Goal: Task Accomplishment & Management: Manage account settings

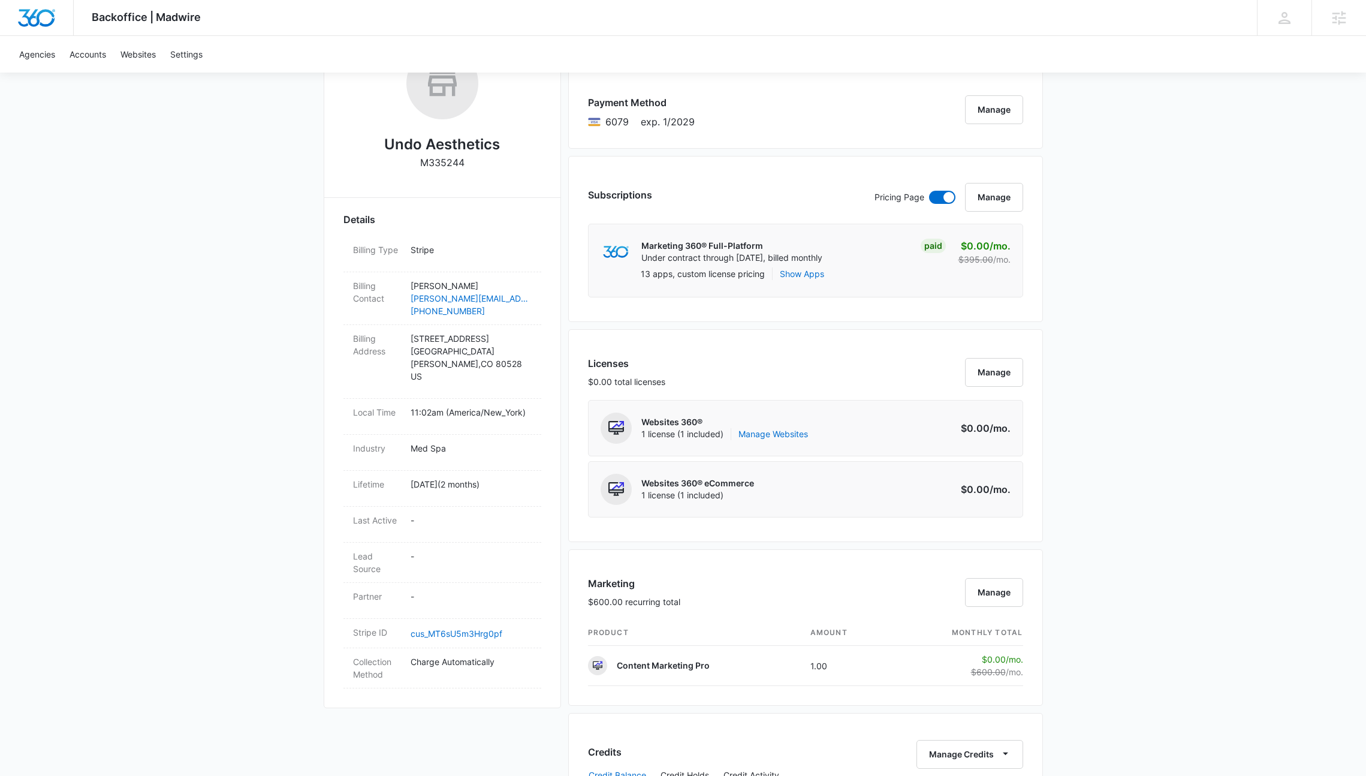
scroll to position [225, 0]
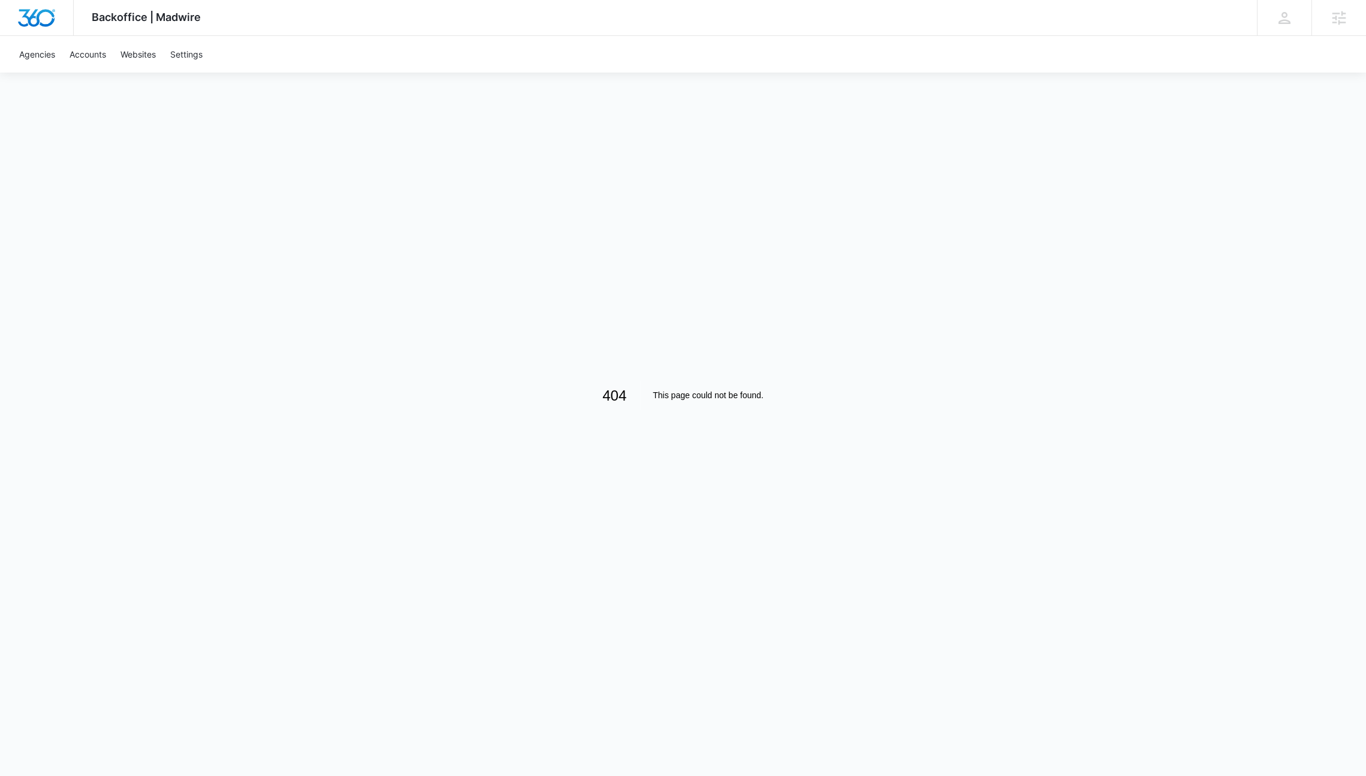
scroll to position [73, 0]
click at [84, 58] on link "Accounts" at bounding box center [87, 54] width 51 height 37
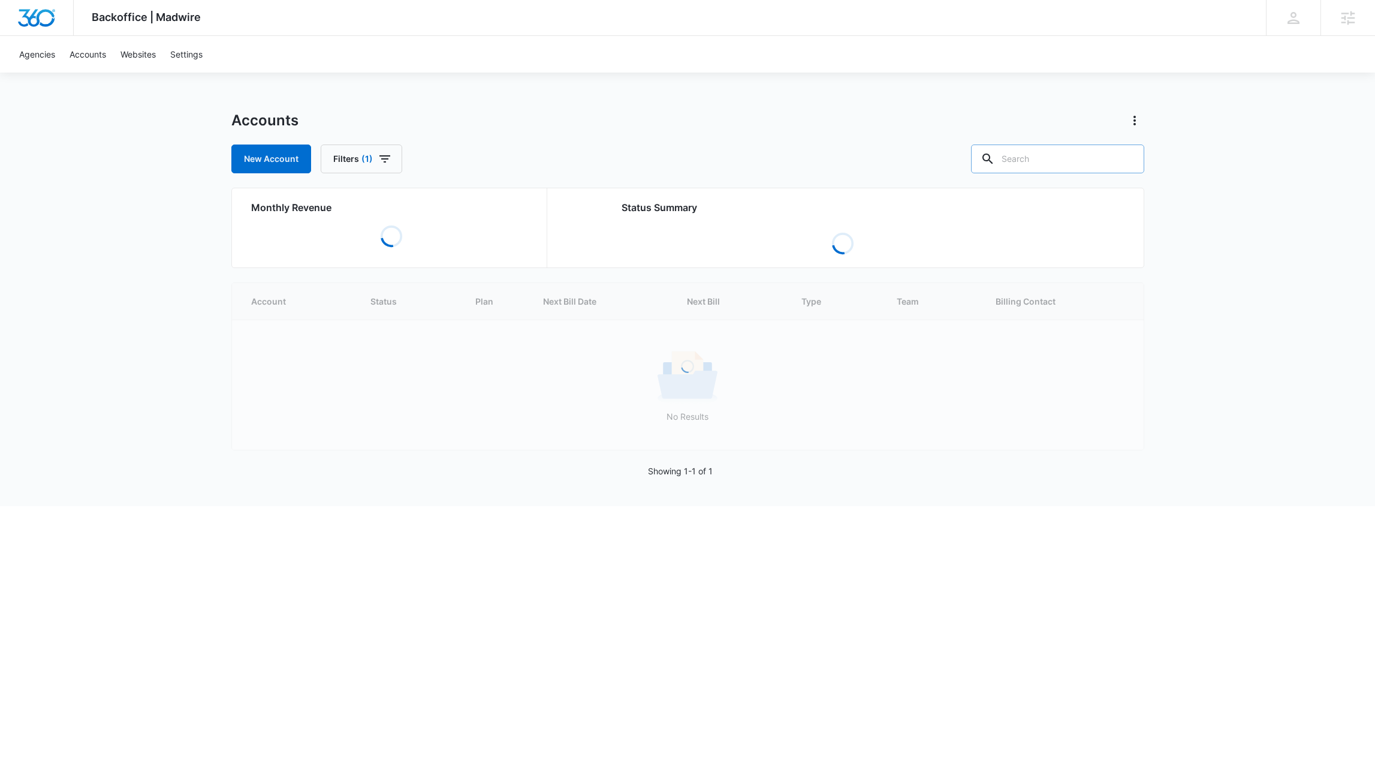
click at [1109, 158] on input "text" at bounding box center [1057, 158] width 173 height 29
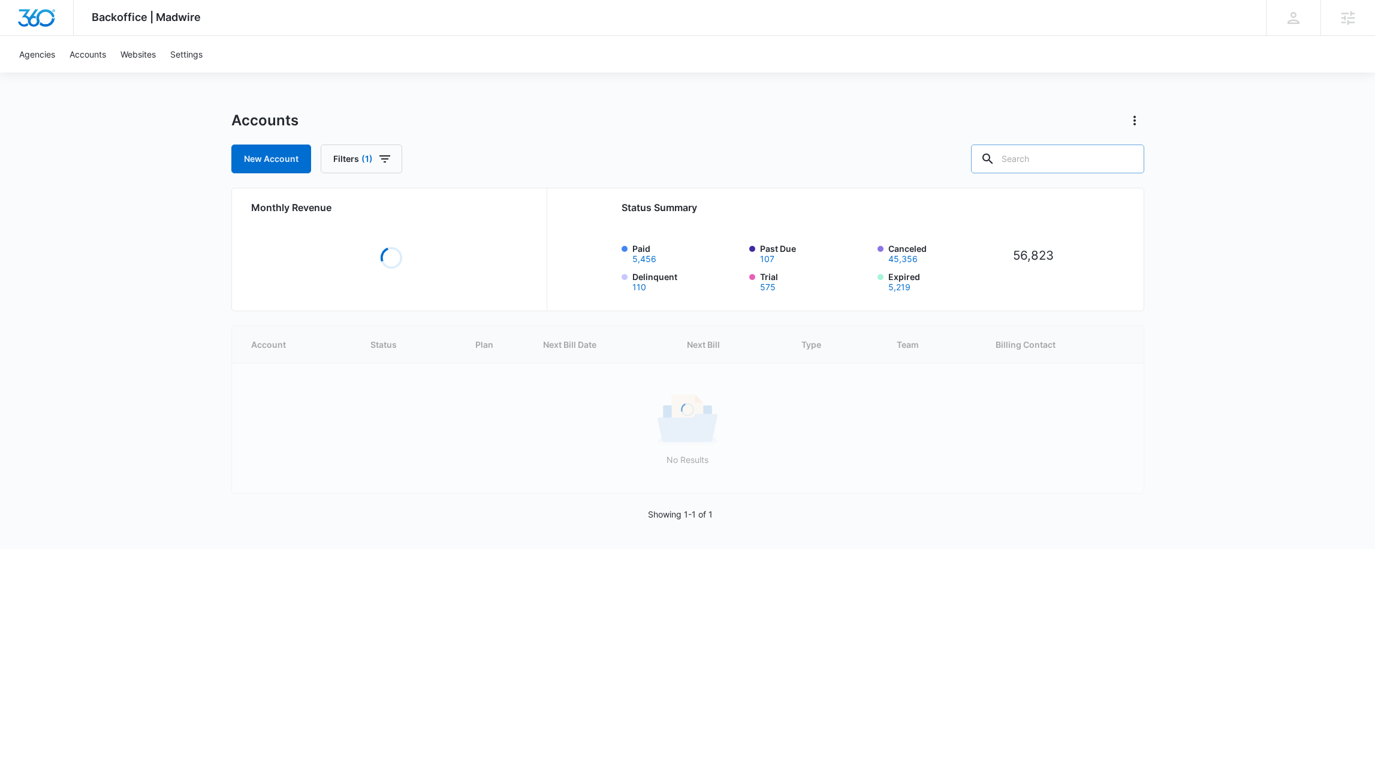
paste input "A1AN62036868db06bd18e9e"
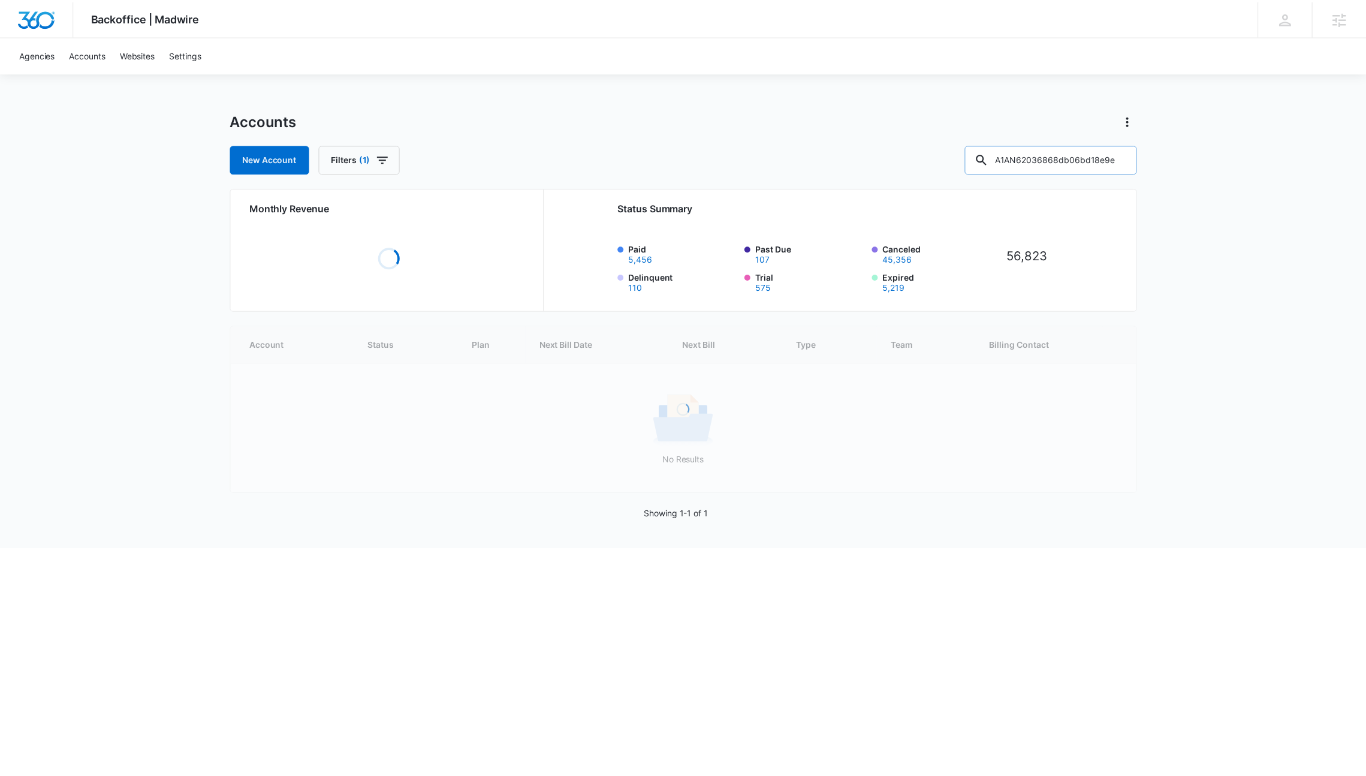
scroll to position [0, 19]
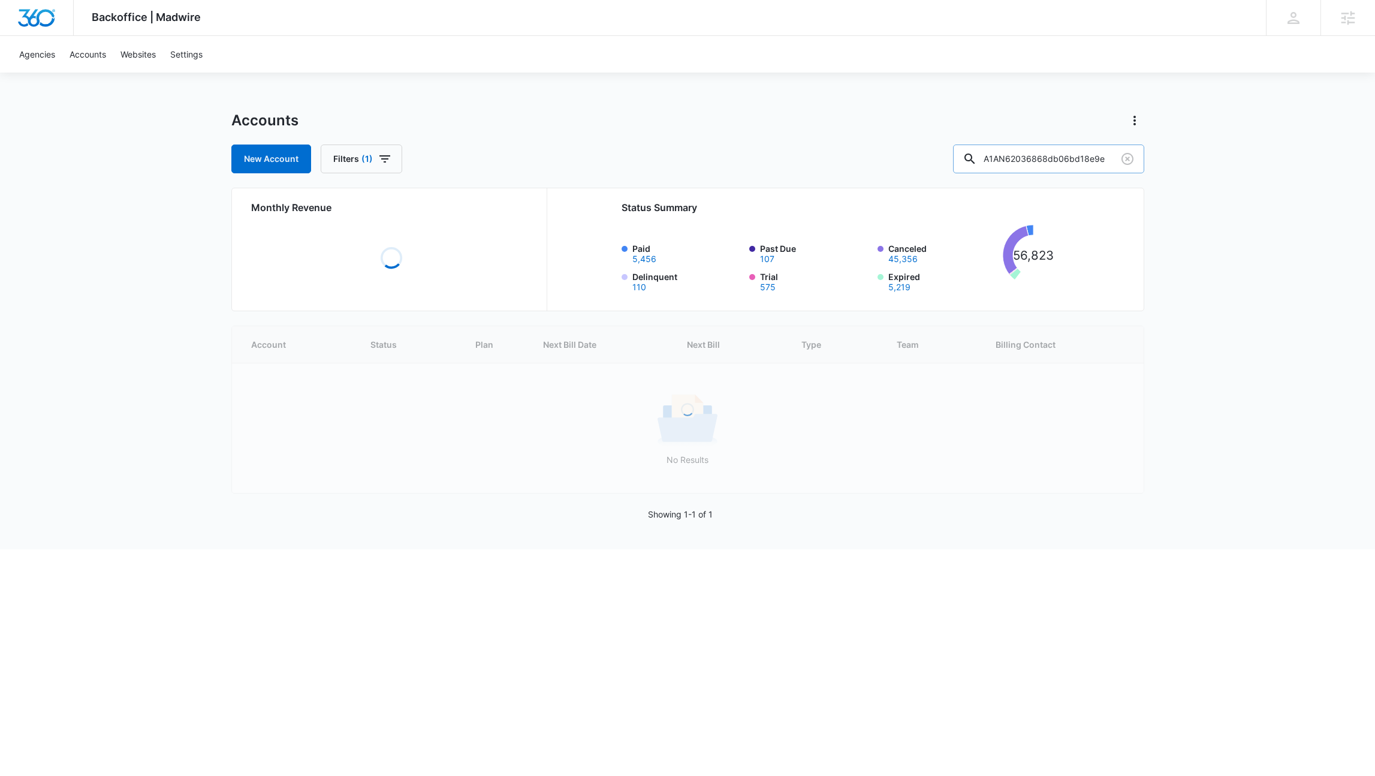
type input "A1AN62036868db06bd18e9e"
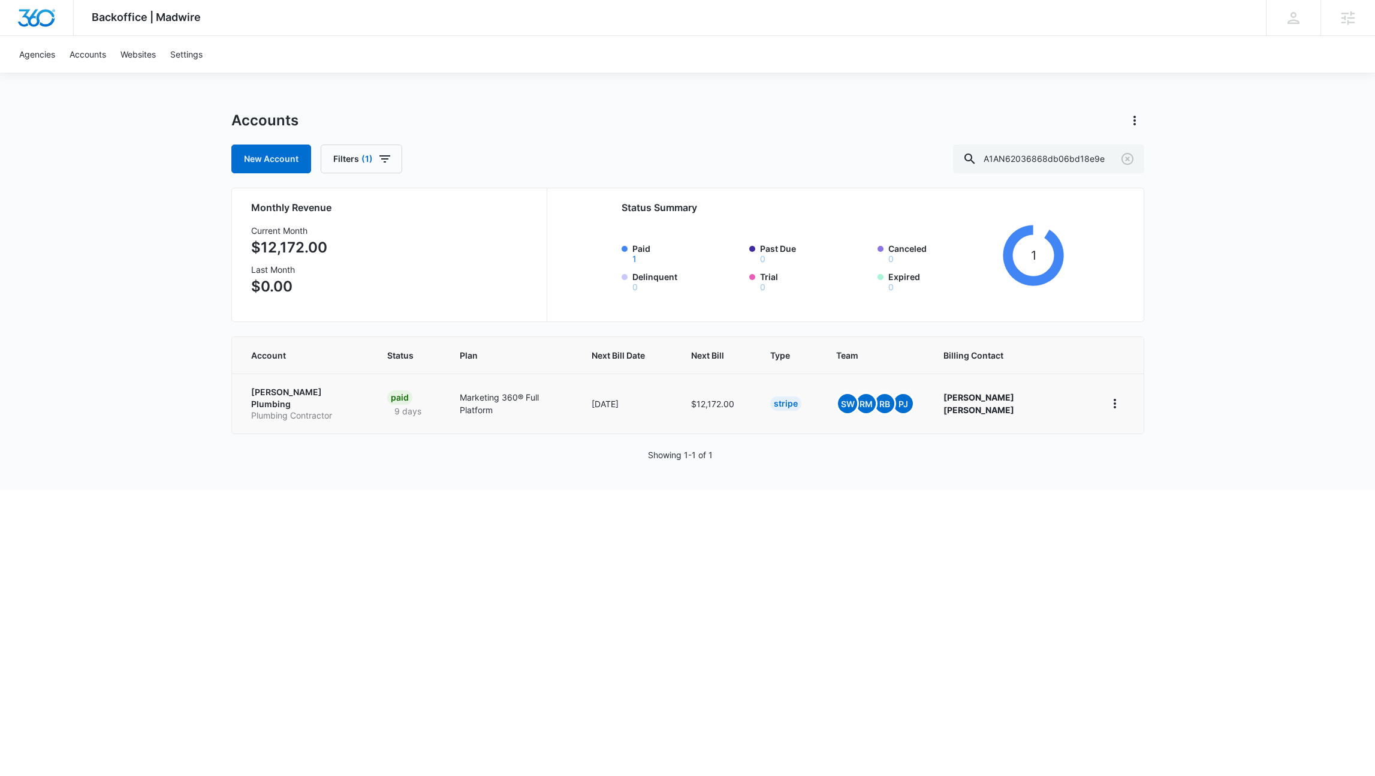
click at [276, 396] on p "Bailey Plumbing" at bounding box center [304, 397] width 107 height 23
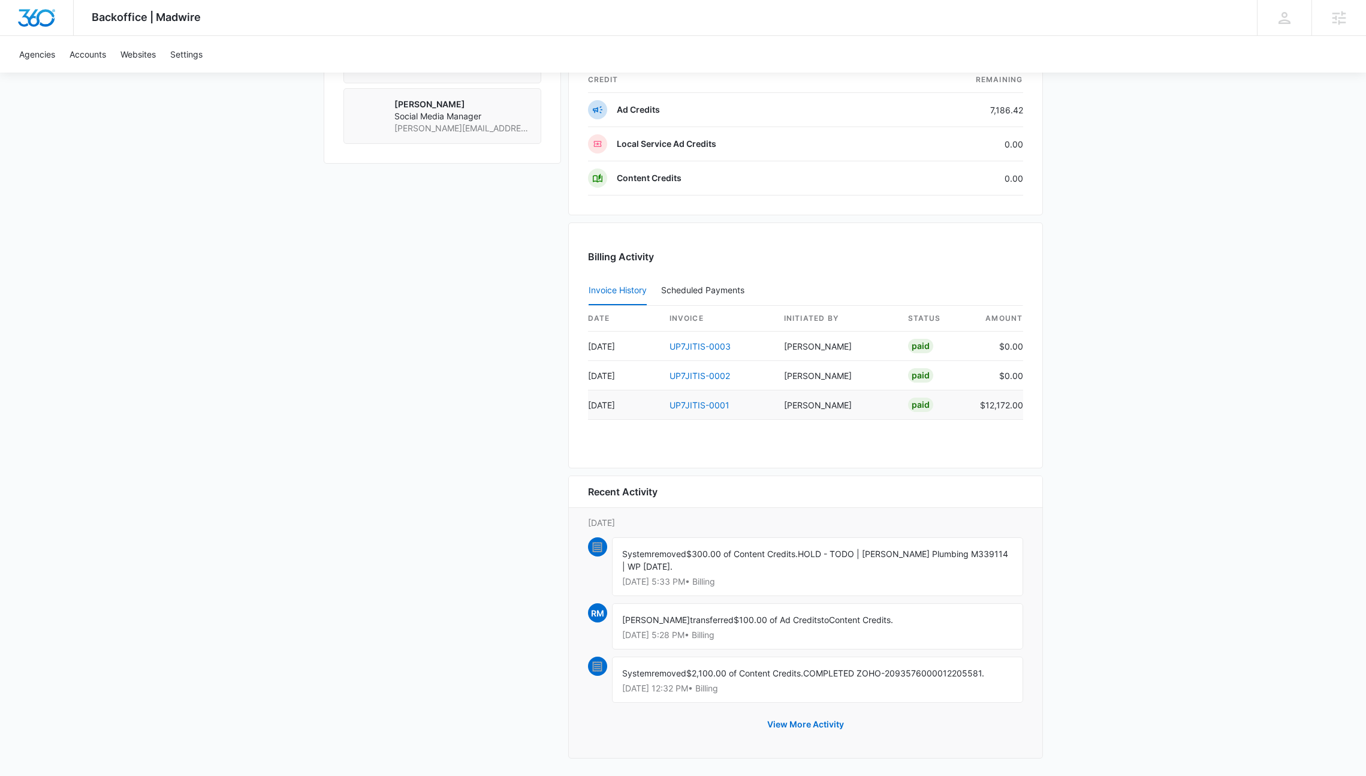
scroll to position [1072, 0]
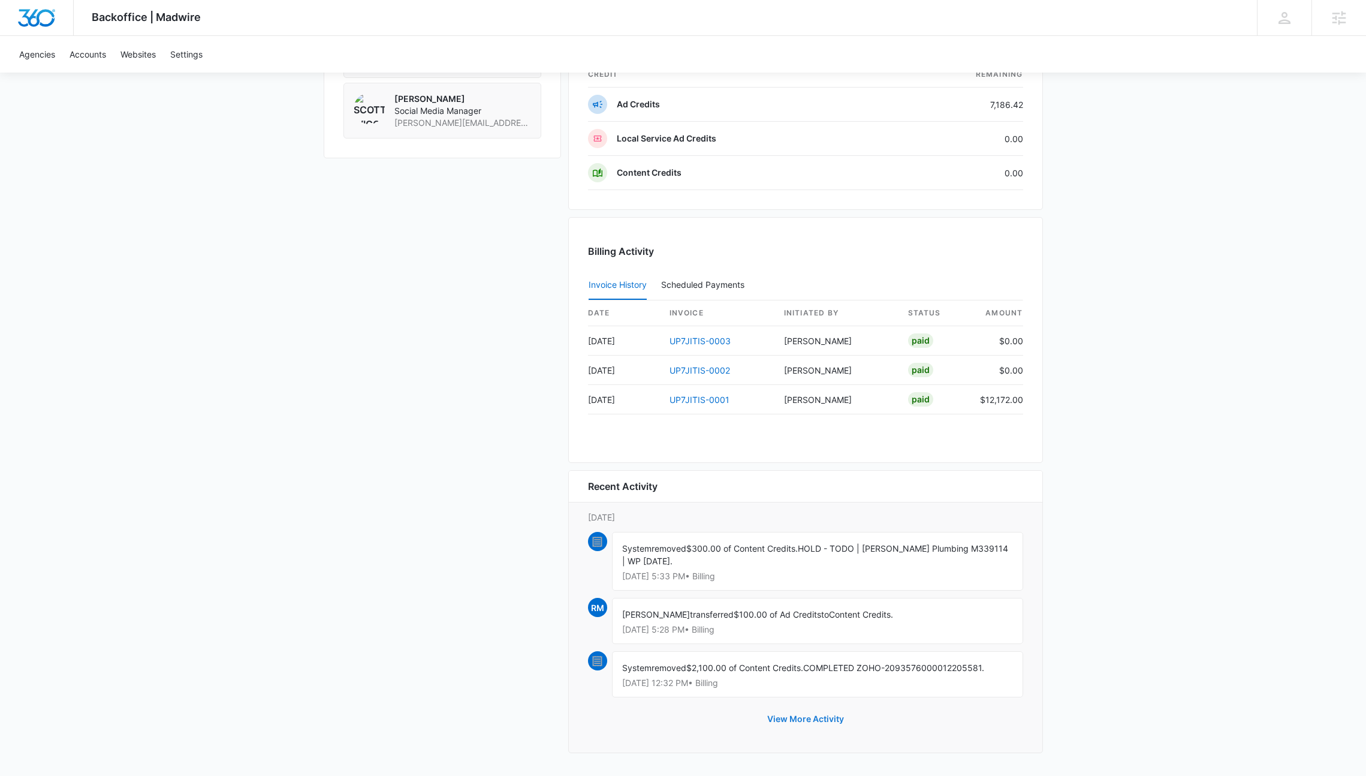
click at [804, 716] on button "View More Activity" at bounding box center [805, 718] width 101 height 29
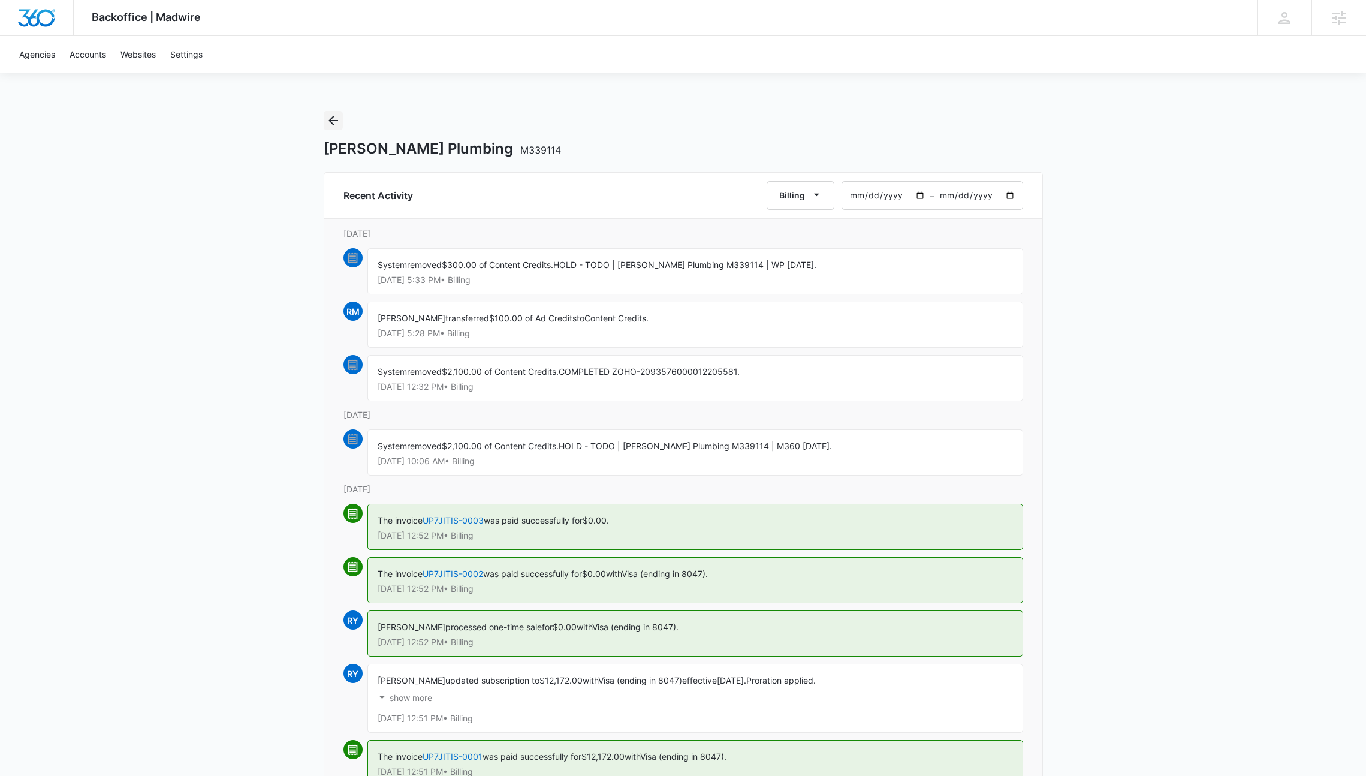
click at [328, 116] on icon "Back" at bounding box center [333, 120] width 14 height 14
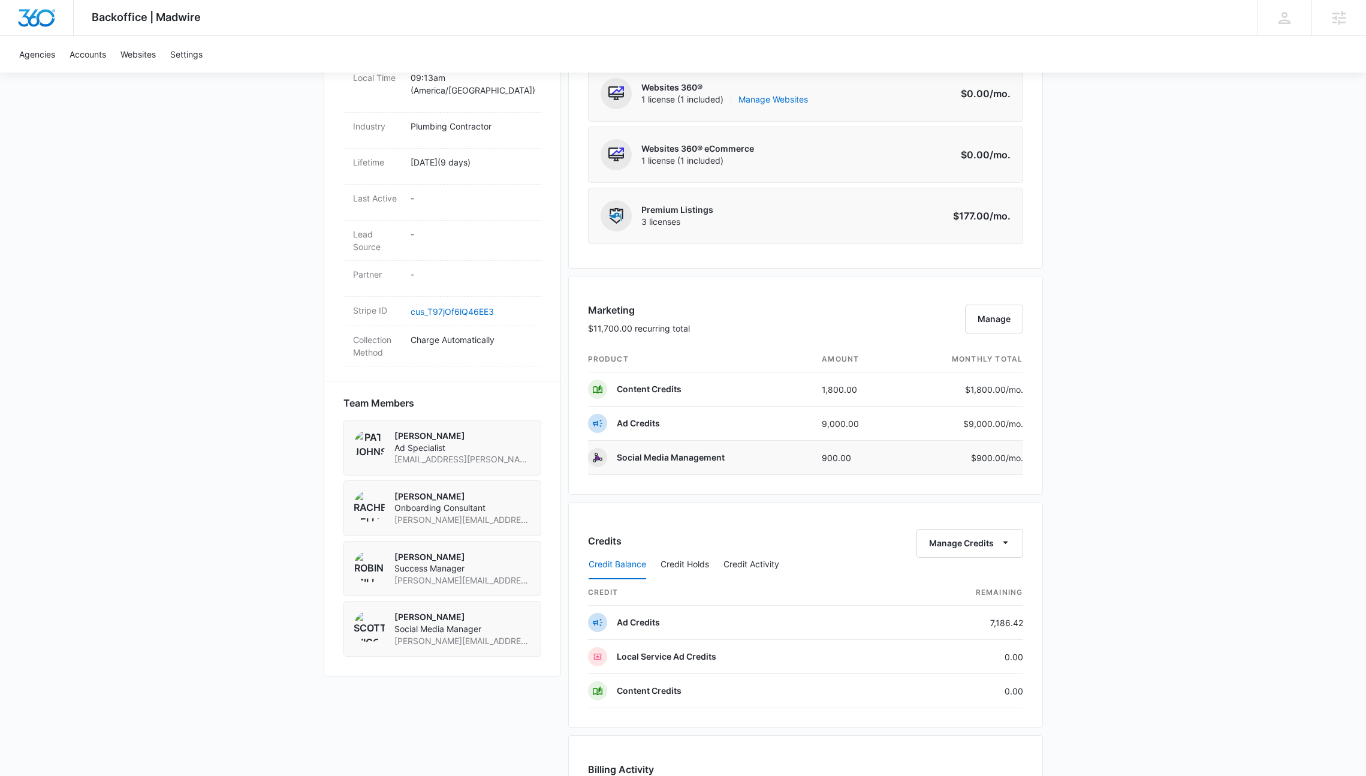
scroll to position [561, 0]
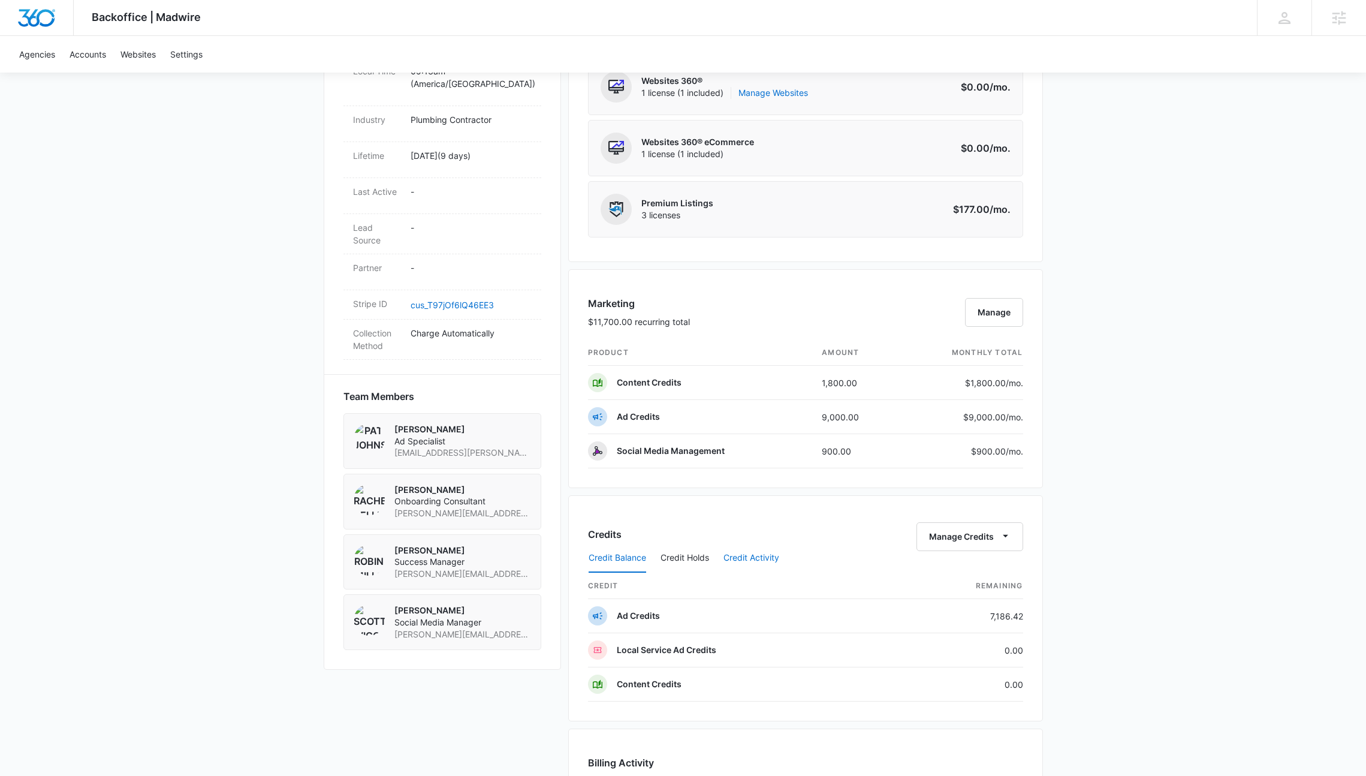
click at [747, 558] on button "Credit Activity" at bounding box center [752, 558] width 56 height 29
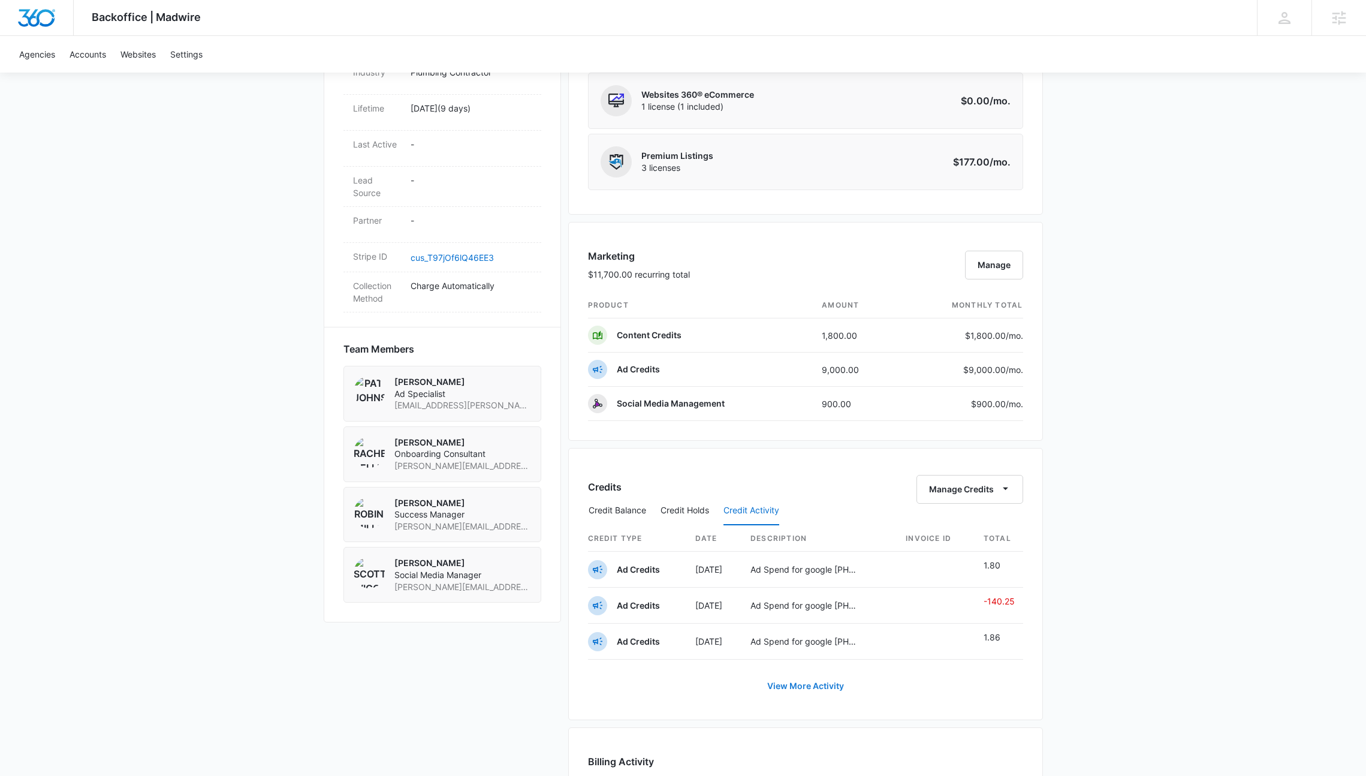
scroll to position [737, 0]
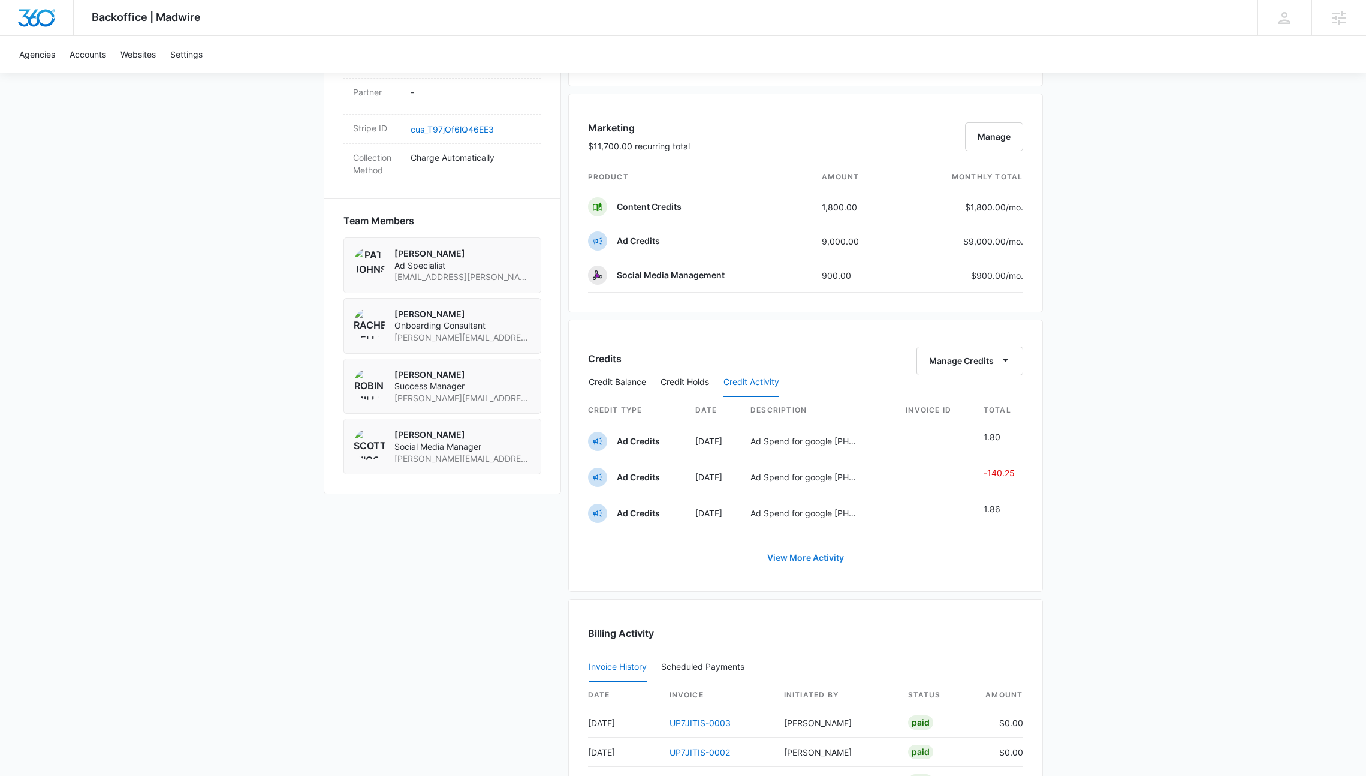
click at [814, 560] on link "View More Activity" at bounding box center [805, 557] width 101 height 29
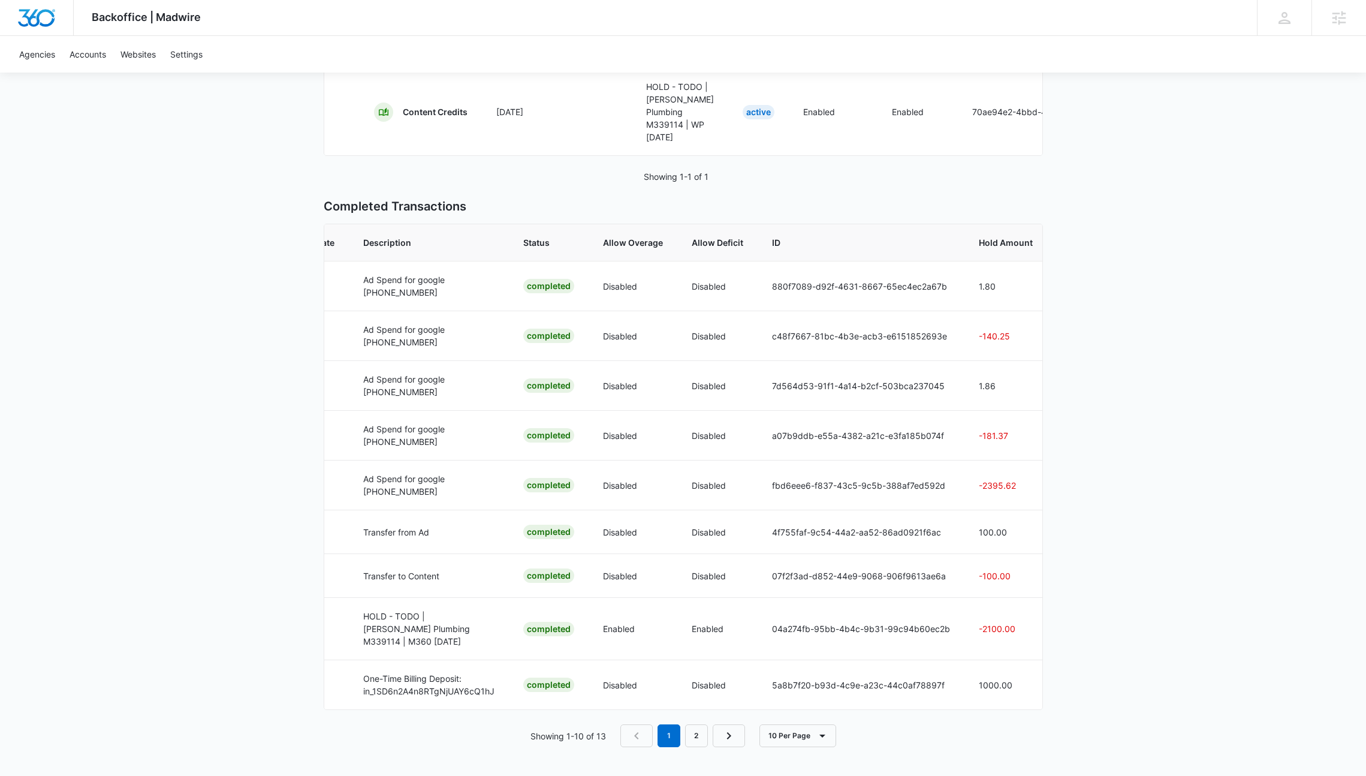
scroll to position [0, 388]
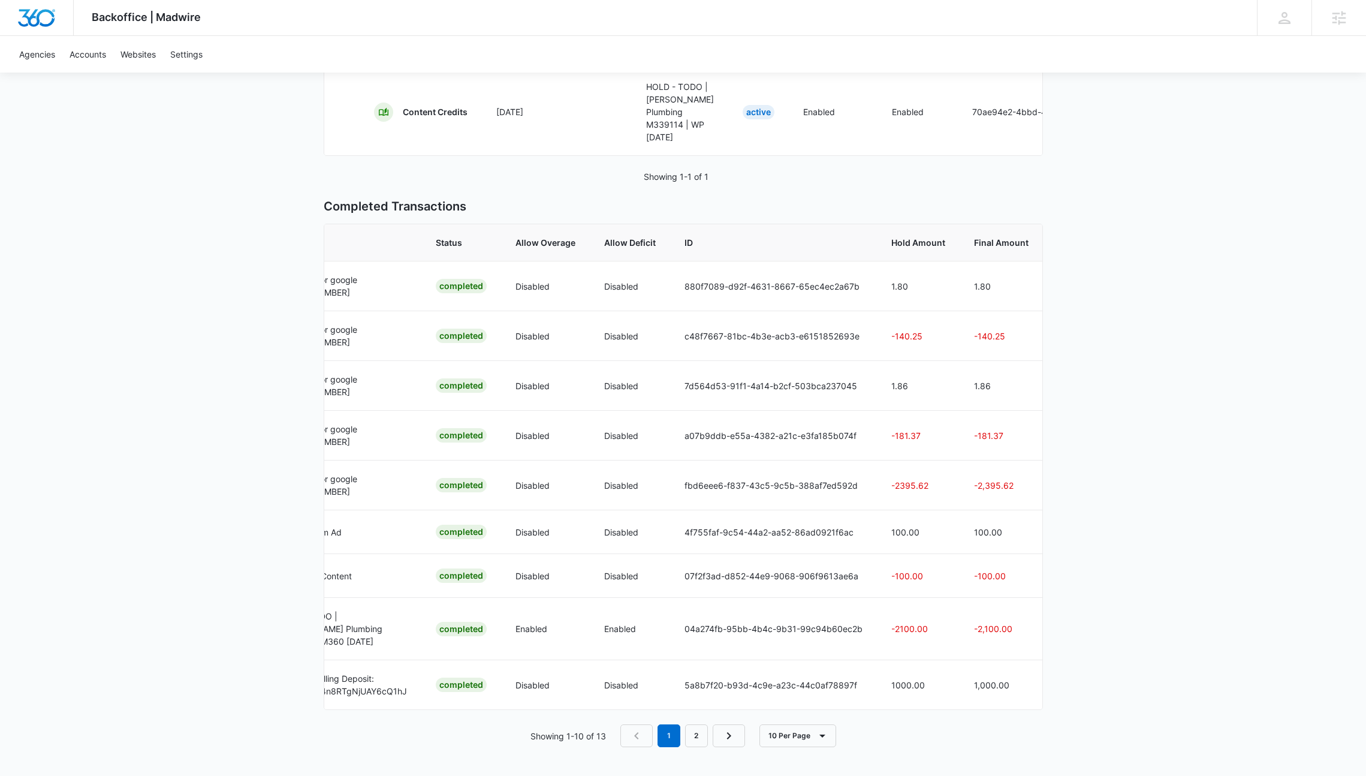
click at [1047, 357] on div "Backoffice | Madwire Apps Settings Richard Mayor richard.mayor@madwire.com My P…" at bounding box center [683, 282] width 1366 height 987
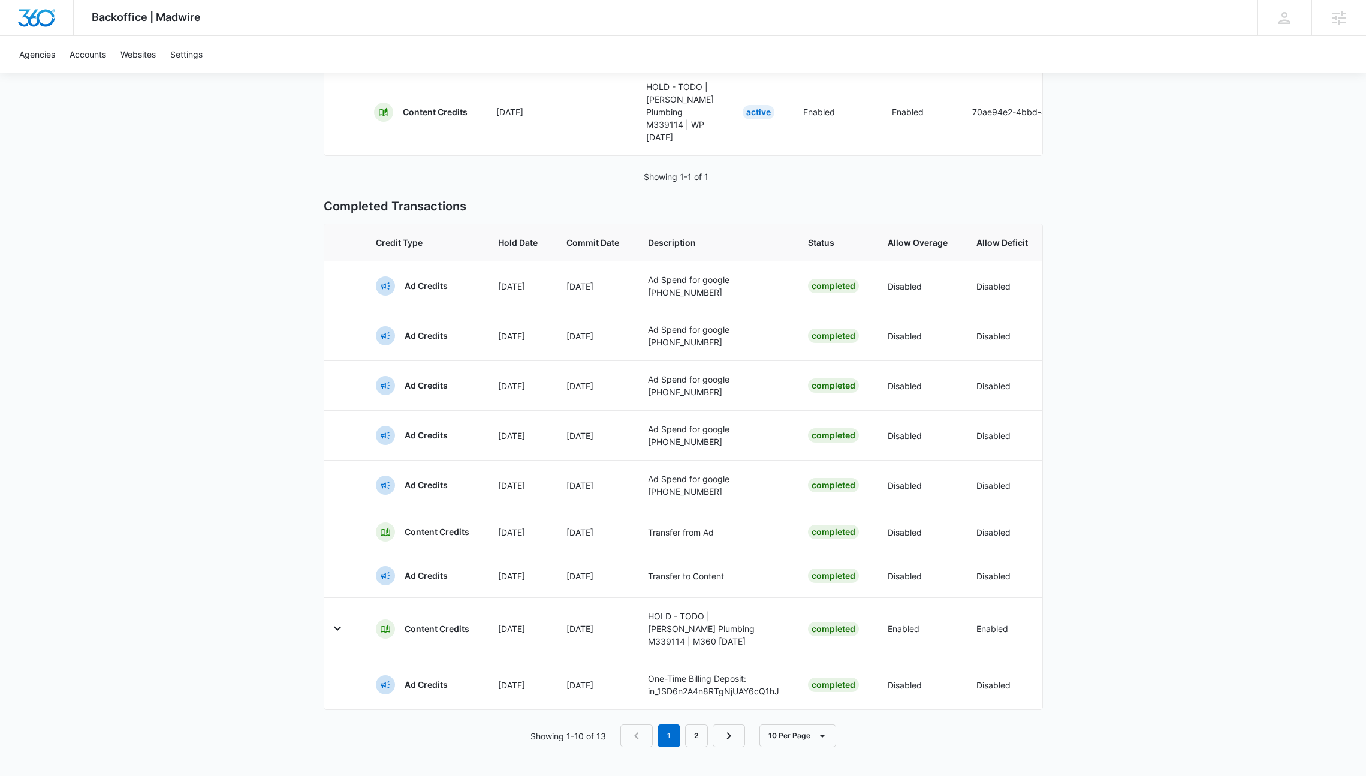
scroll to position [0, 9]
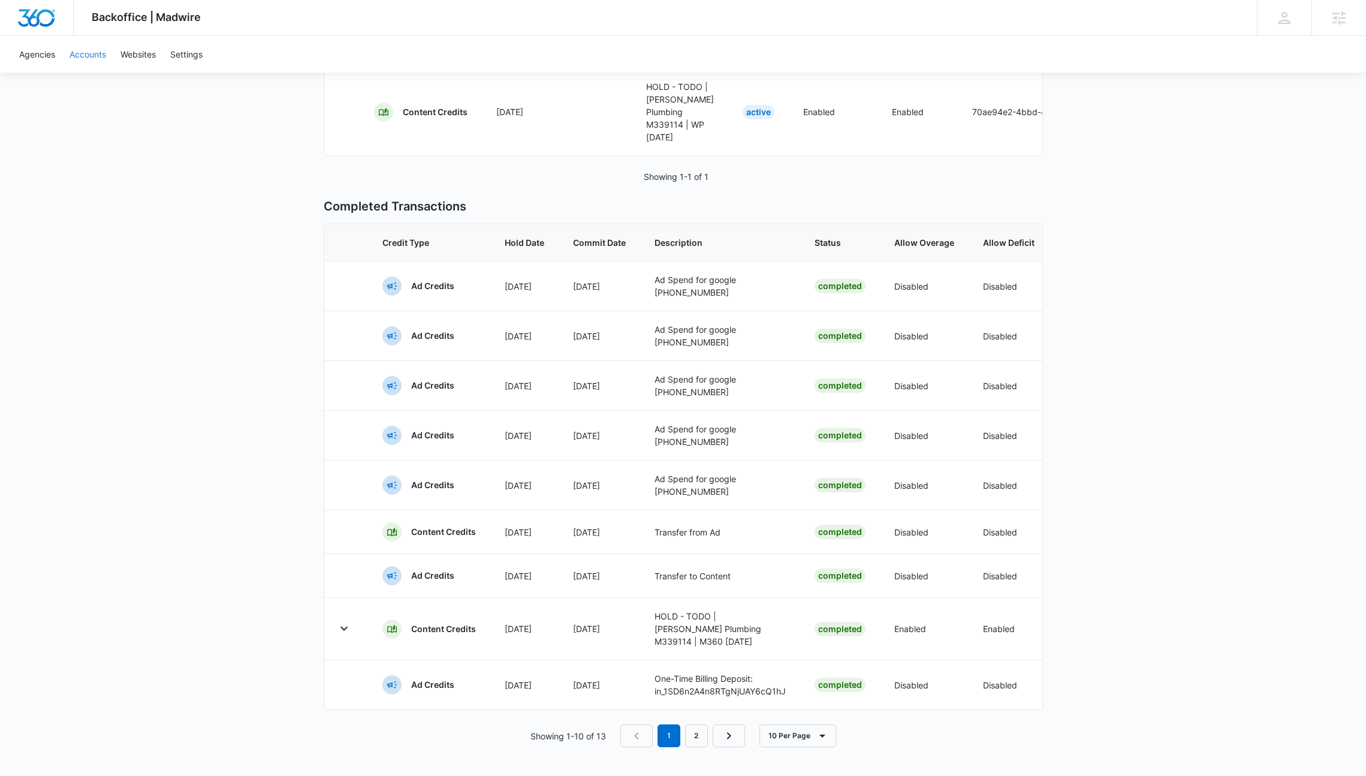
click at [97, 54] on link "Accounts" at bounding box center [87, 54] width 51 height 37
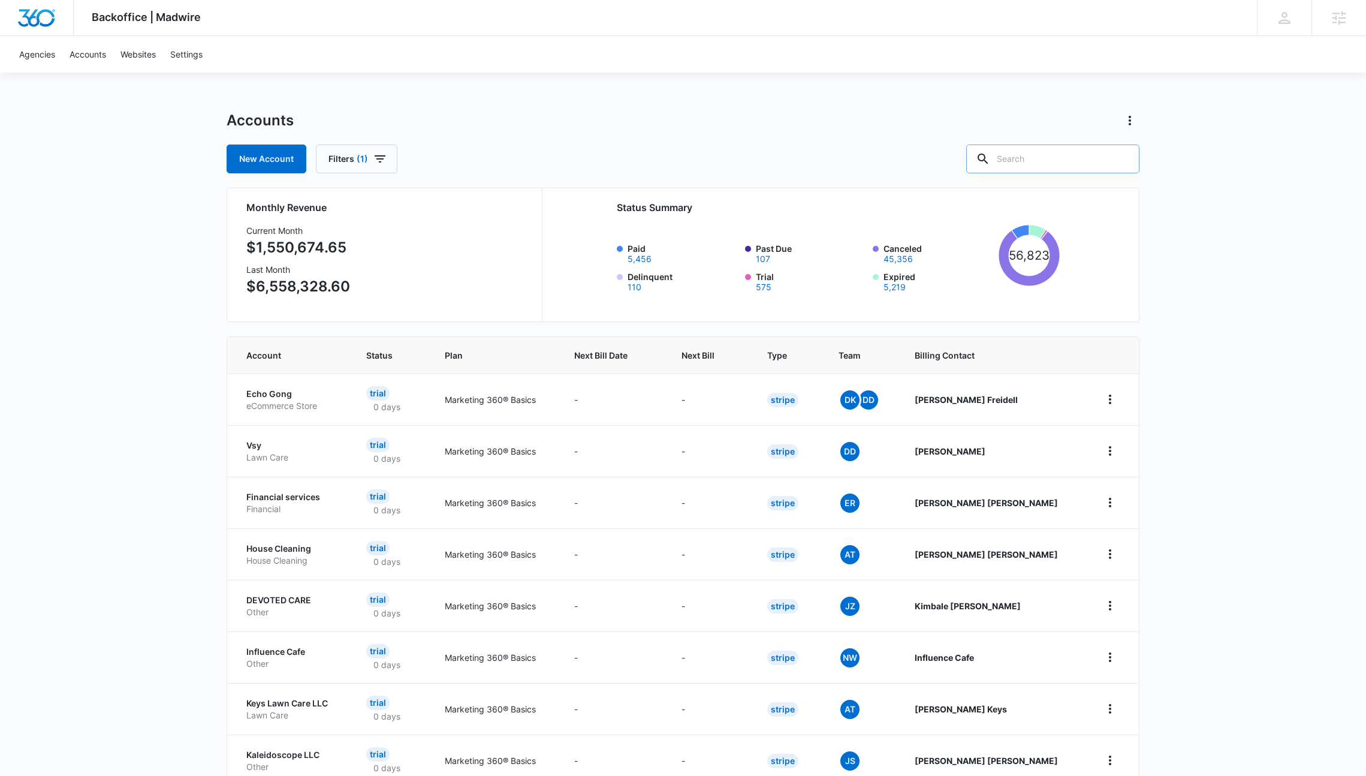
click at [1102, 152] on input "text" at bounding box center [1052, 158] width 173 height 29
type input "Undo"
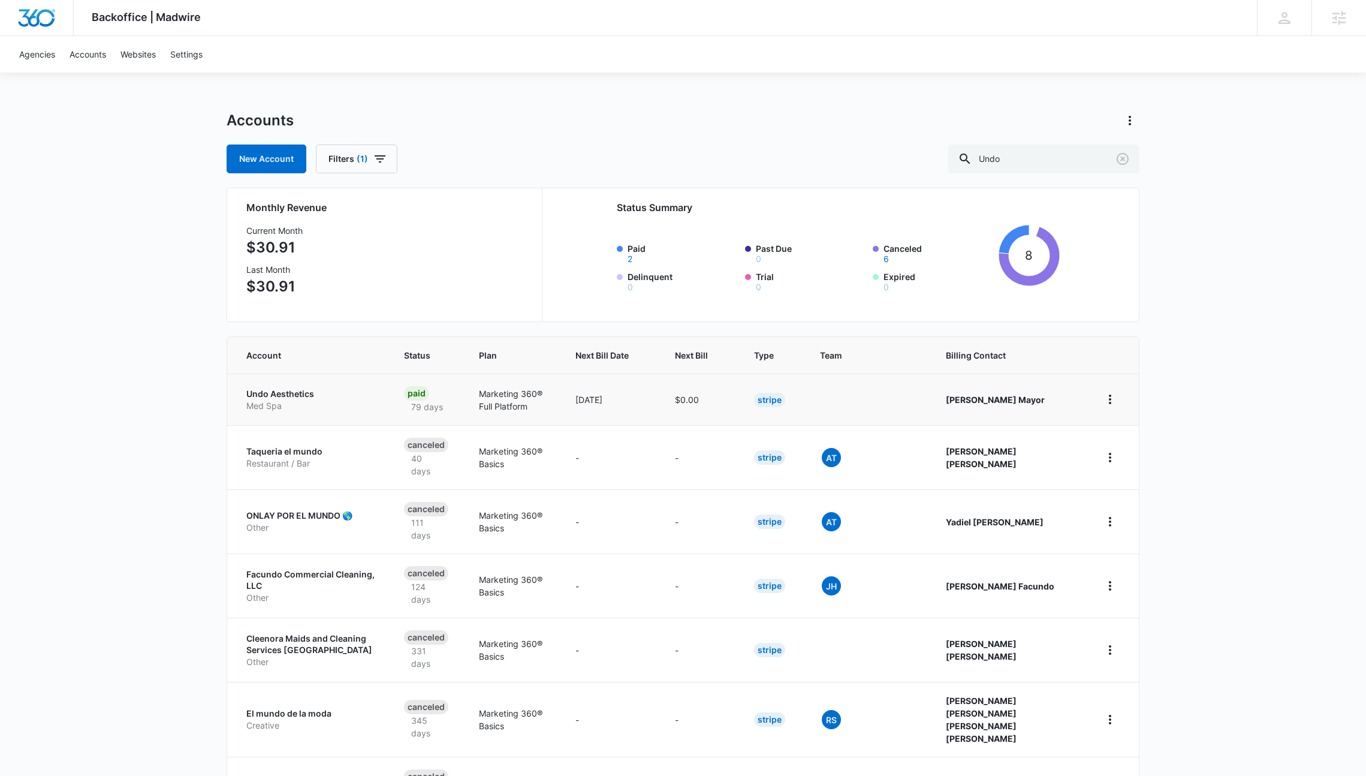
click at [298, 390] on p "Undo Aesthetics" at bounding box center [310, 394] width 129 height 12
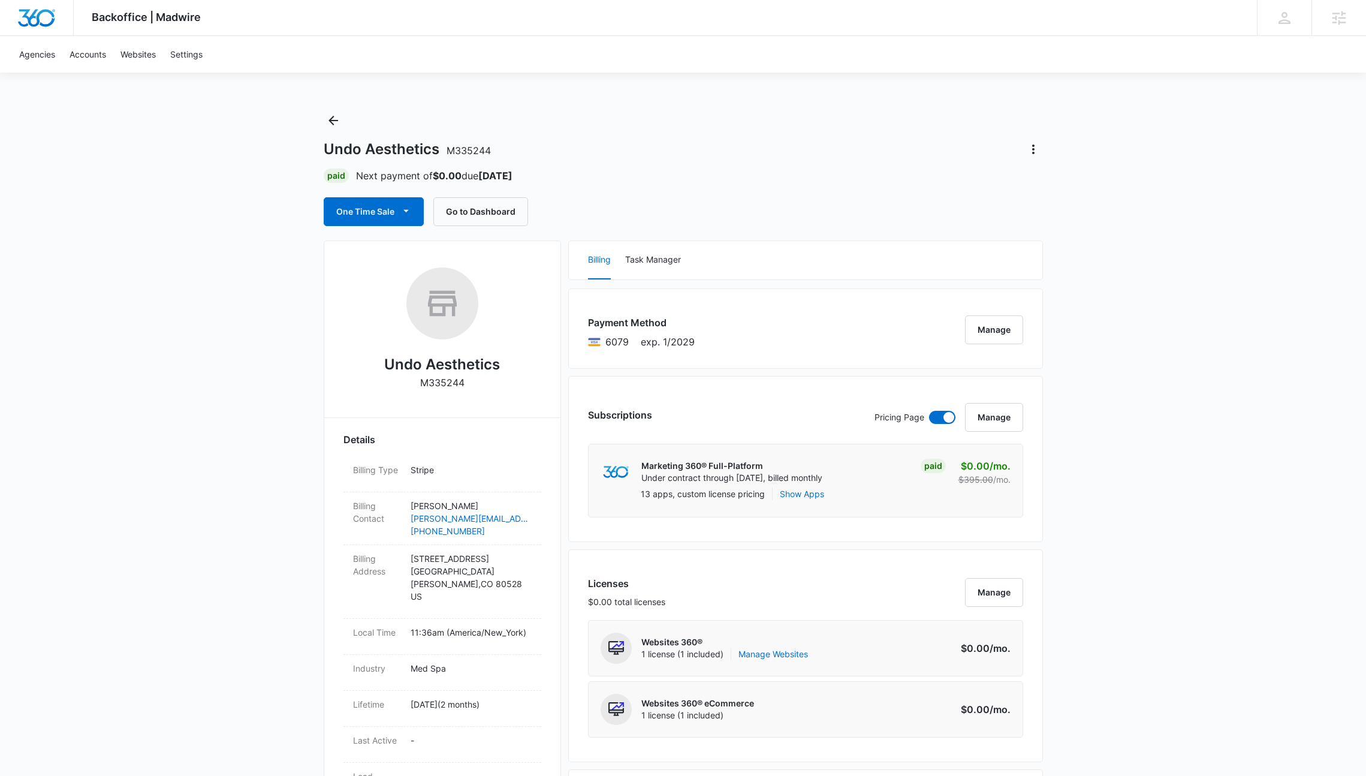
click at [347, 118] on div "Undo Aesthetics M335244 Paid Next payment of $0.00 due Oct 22 One Time Sale Go …" at bounding box center [683, 168] width 719 height 115
click at [341, 117] on button "Back" at bounding box center [333, 120] width 19 height 19
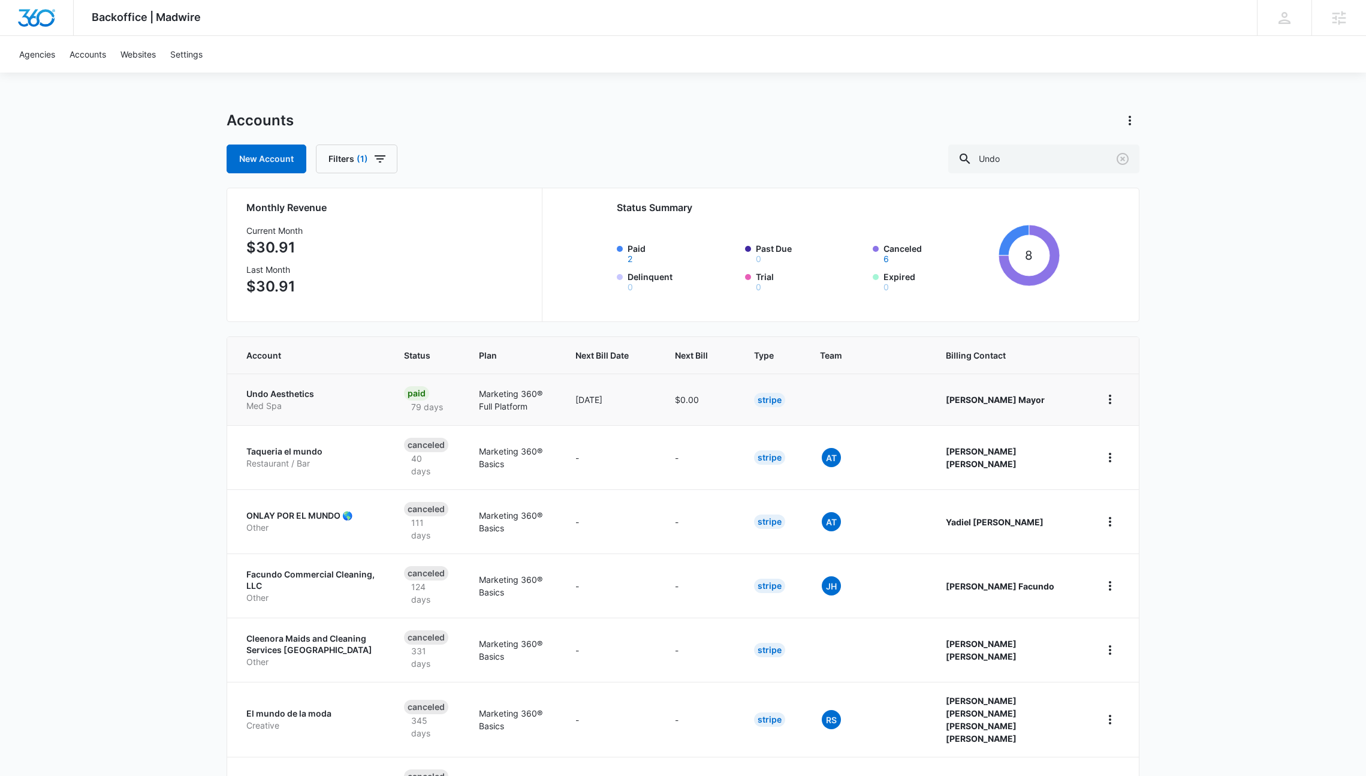
click at [296, 394] on p "Undo Aesthetics" at bounding box center [310, 394] width 129 height 12
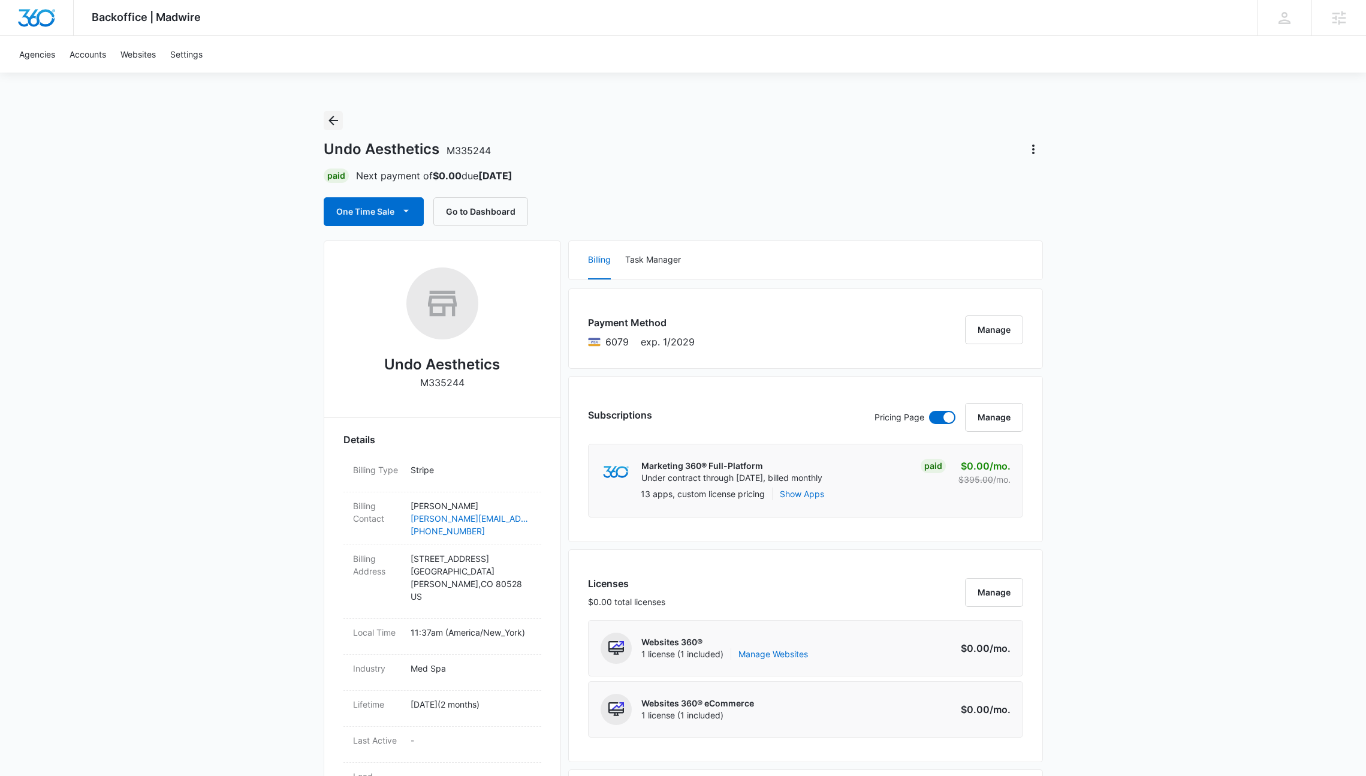
click at [340, 115] on button "Back" at bounding box center [333, 120] width 19 height 19
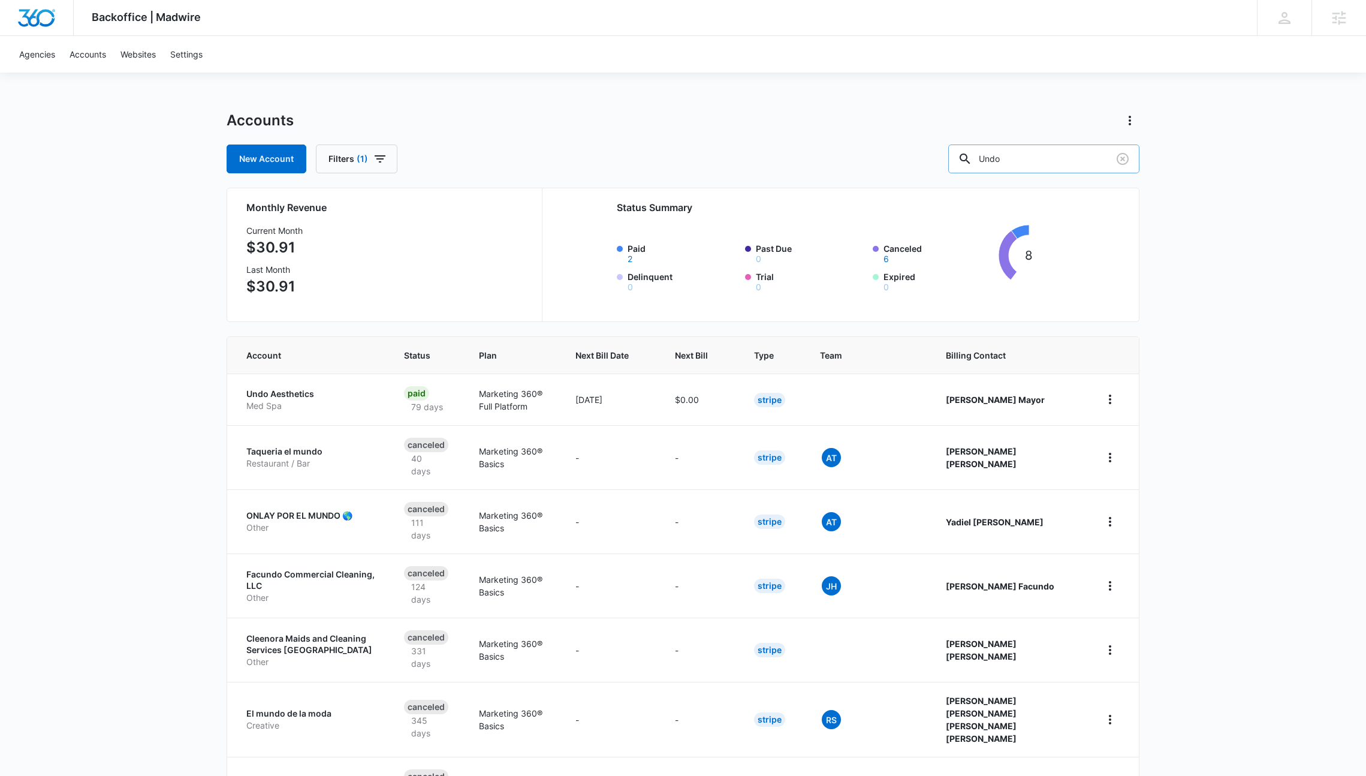
click at [1021, 155] on input "Undo" at bounding box center [1043, 158] width 191 height 29
type input "Pipes"
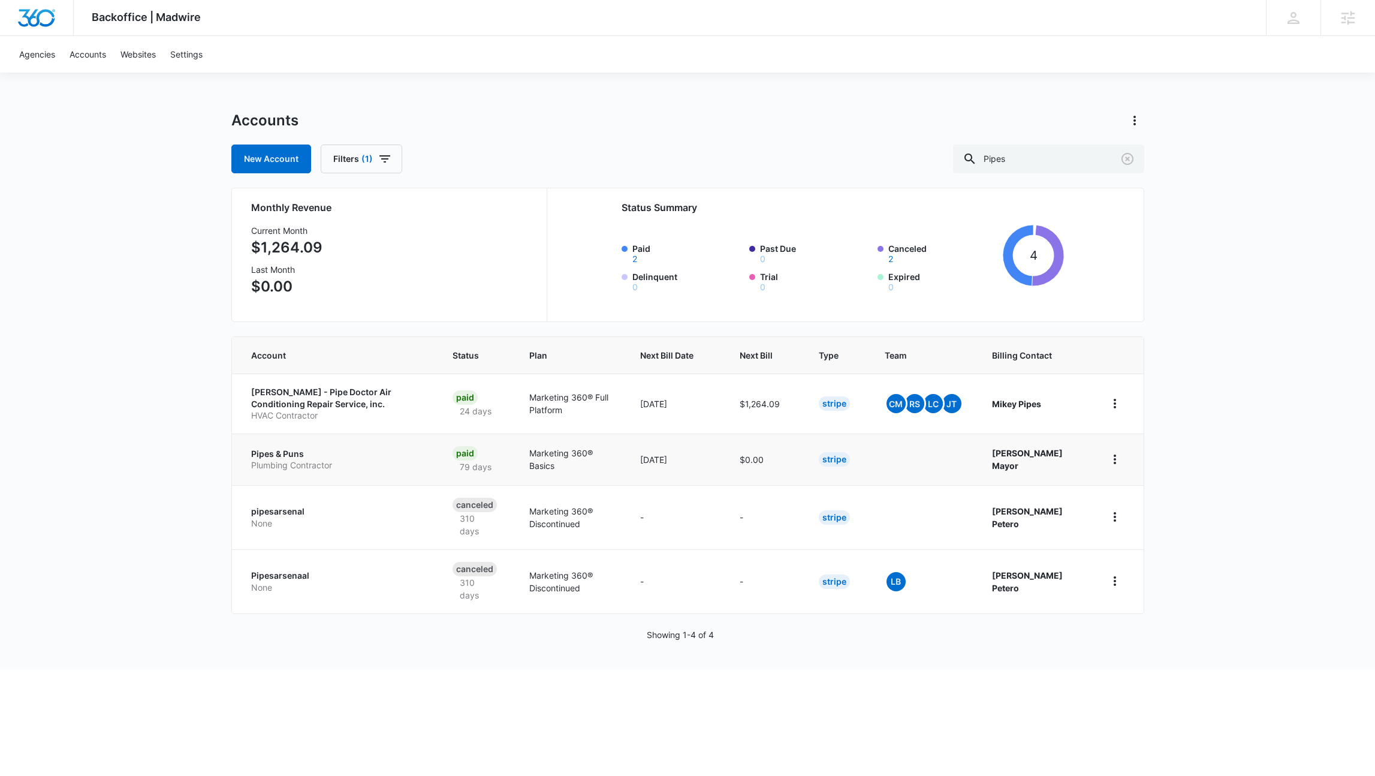
click at [289, 457] on p "Pipes & Puns" at bounding box center [337, 454] width 173 height 12
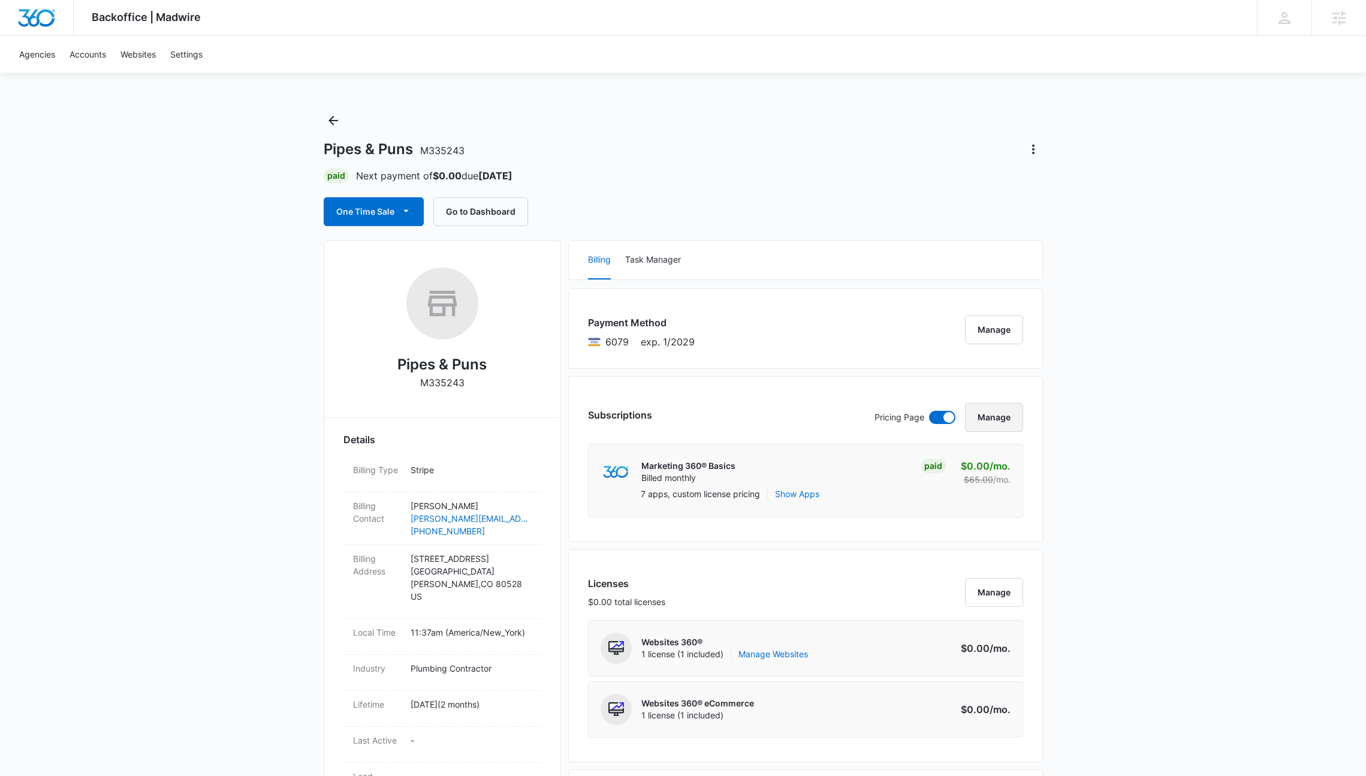
click at [1012, 419] on button "Manage" at bounding box center [994, 417] width 58 height 29
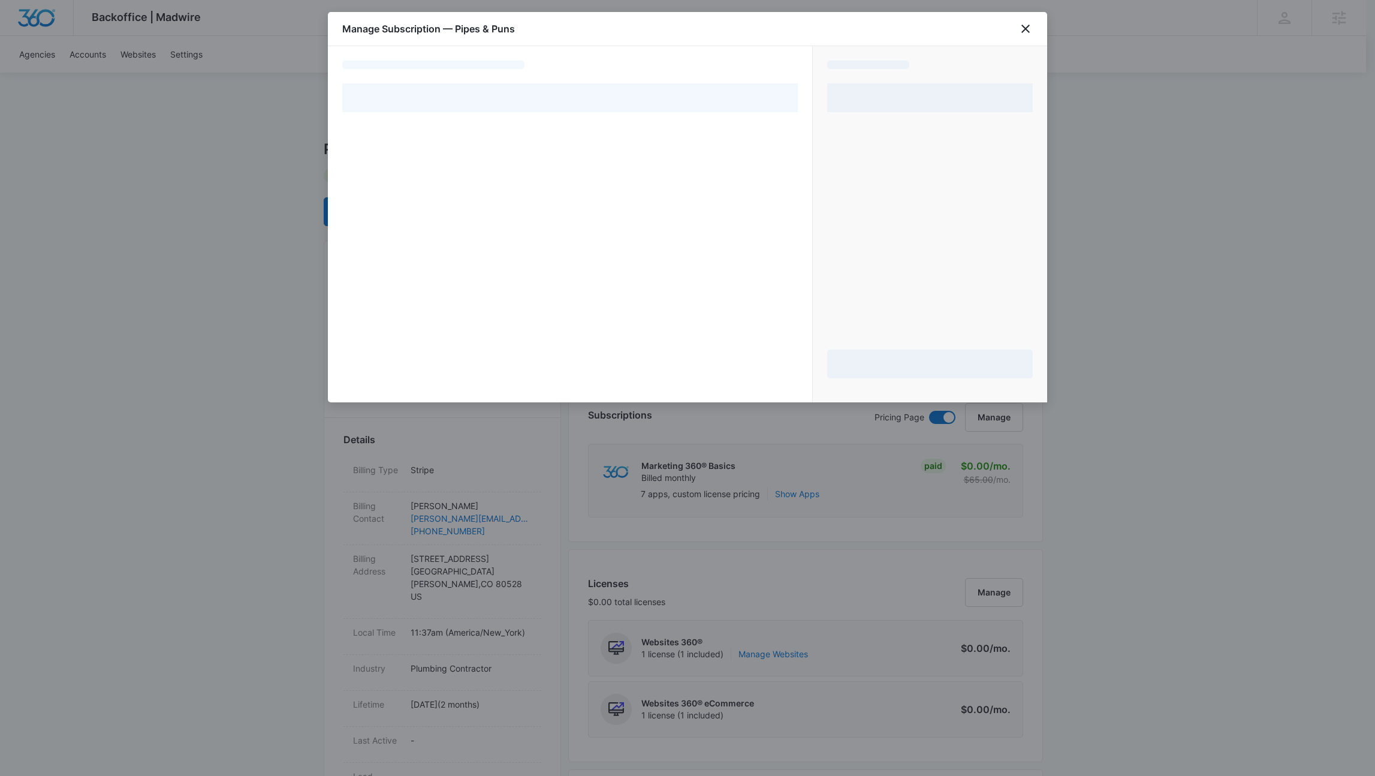
select select "pm_1R4QgIA4n8RTgNjUIhuJsPQ1"
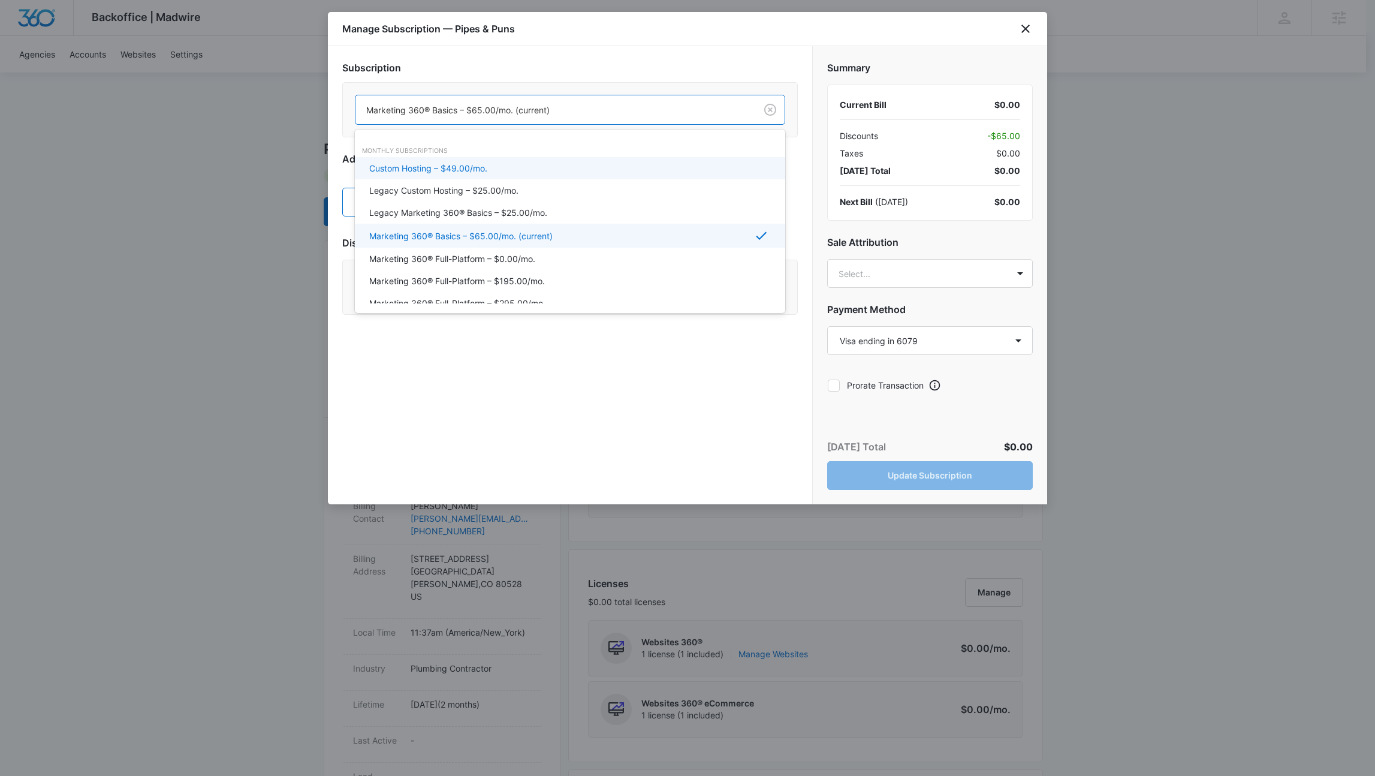
click at [507, 123] on div "Marketing 360® Basics – $65.00/mo. (current)" at bounding box center [570, 110] width 430 height 30
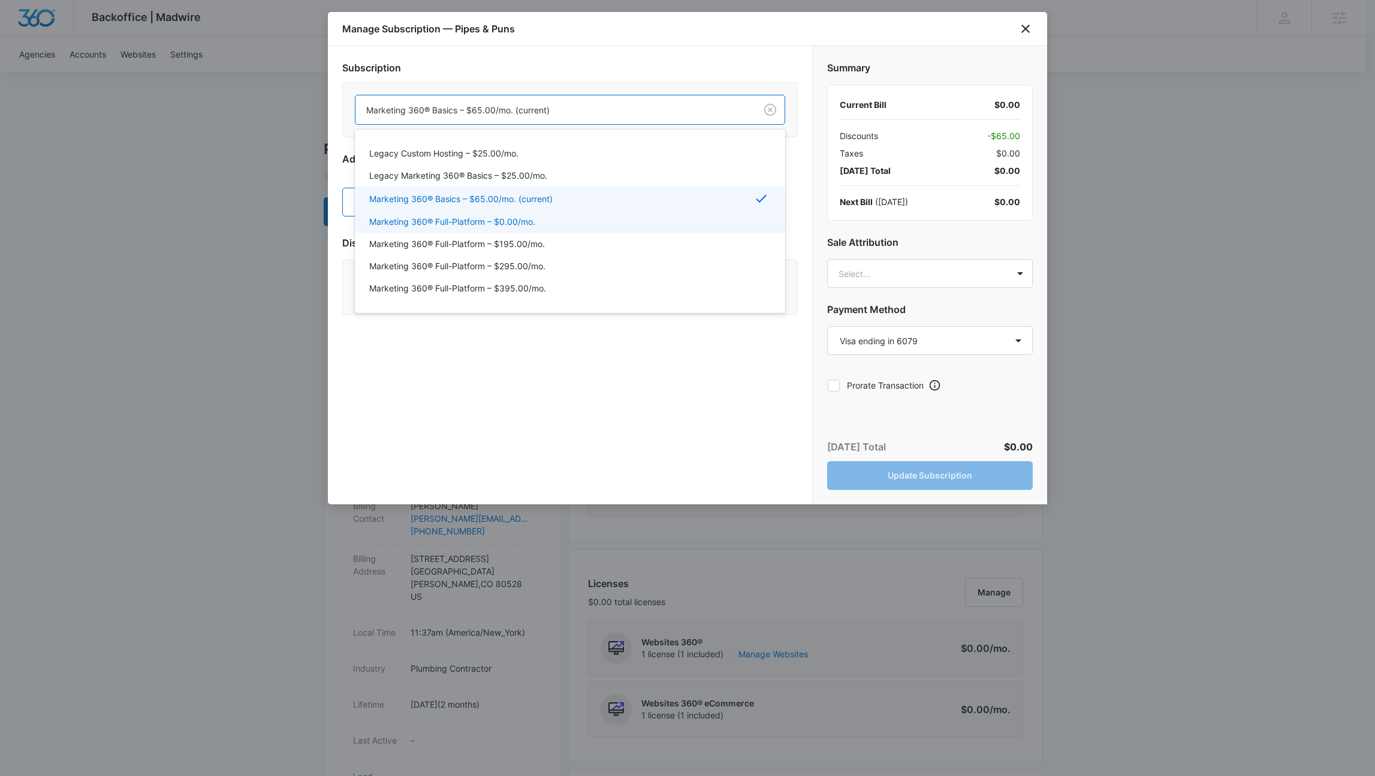
scroll to position [41, 0]
click at [487, 213] on p "Marketing 360® Full-Platform – $0.00/mo." at bounding box center [452, 217] width 166 height 13
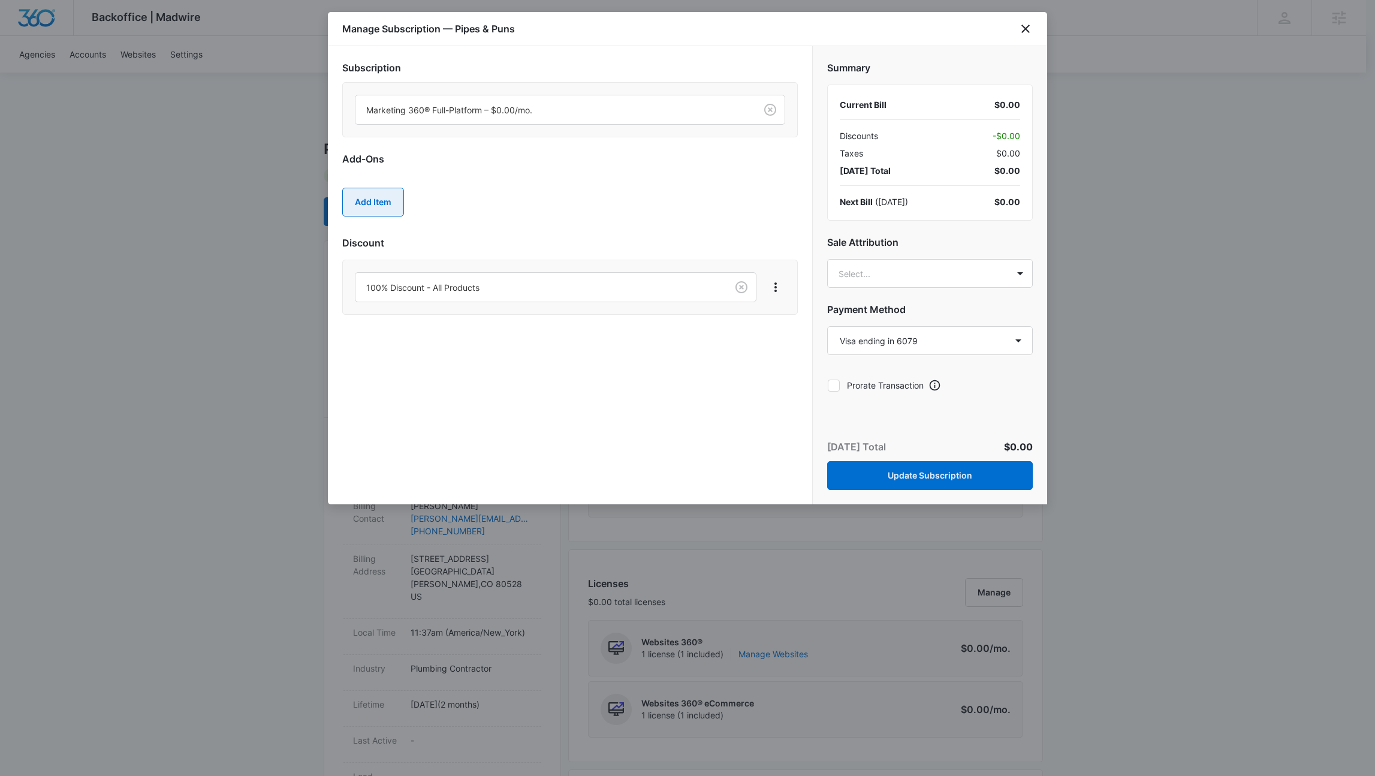
click at [360, 211] on button "Add Item" at bounding box center [373, 202] width 62 height 29
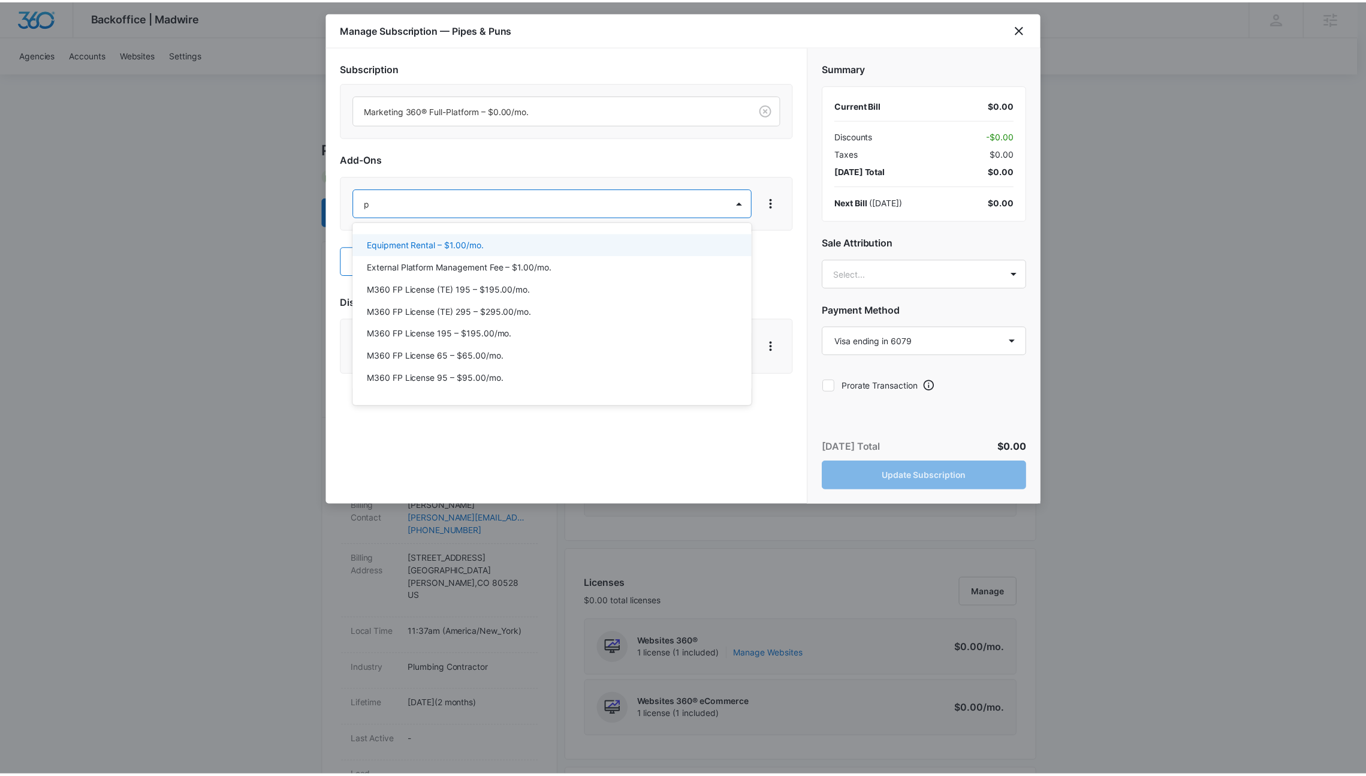
scroll to position [0, 0]
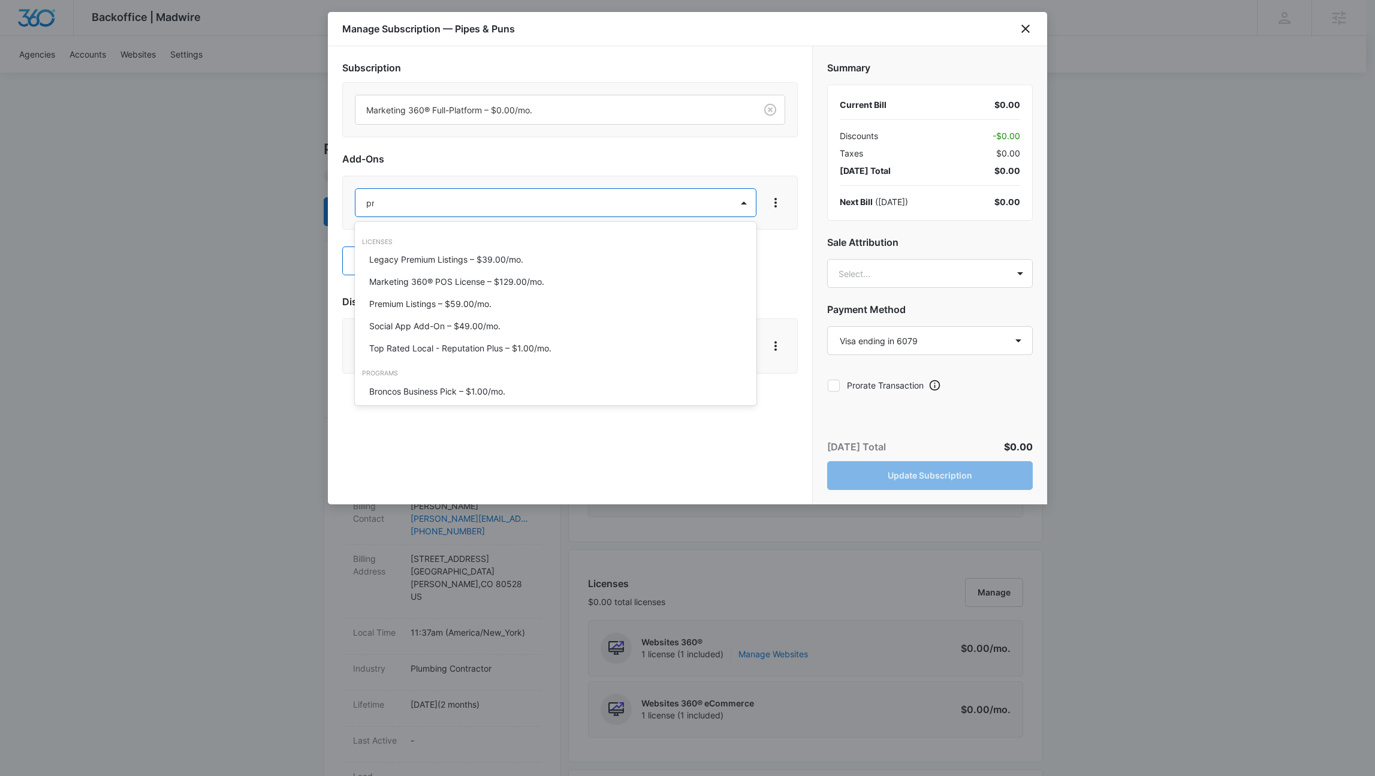
type input "pro"
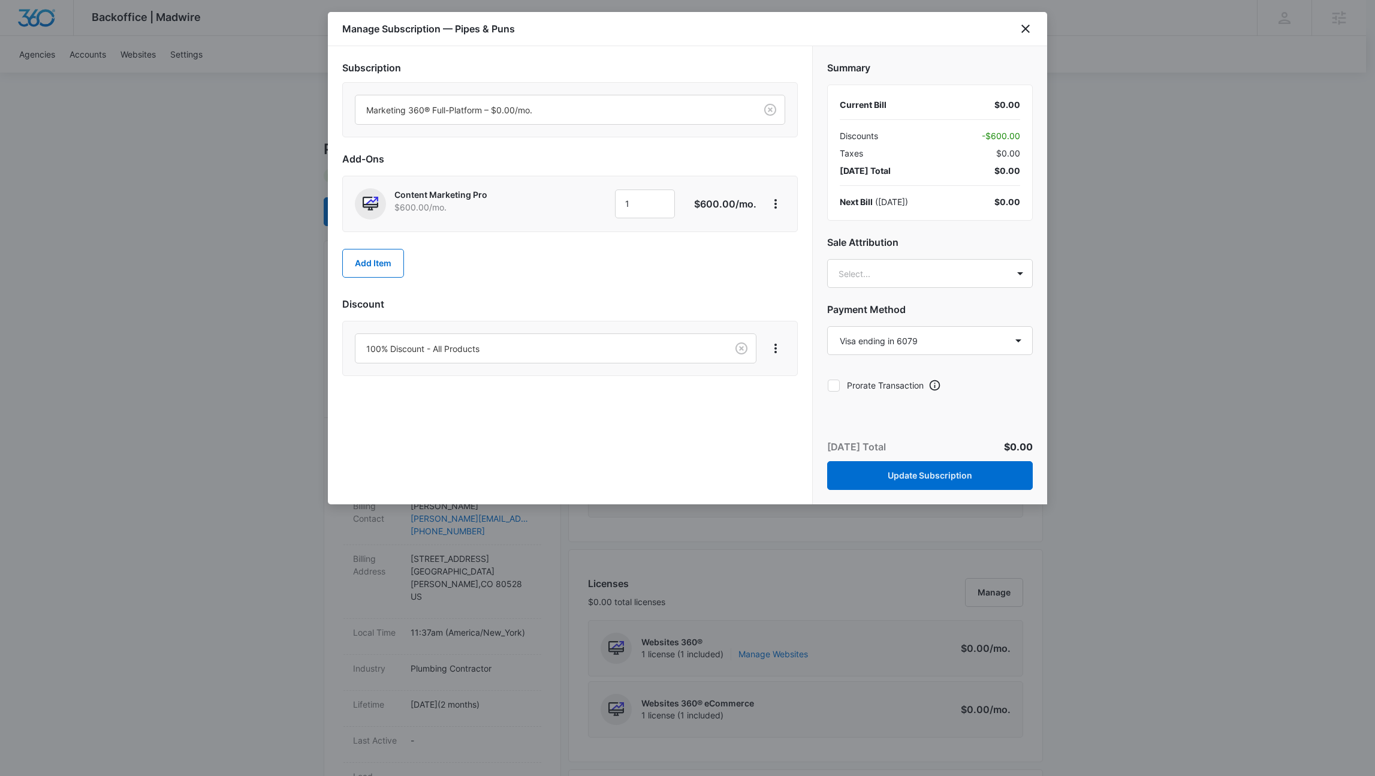
click at [837, 383] on icon at bounding box center [833, 385] width 11 height 11
click at [828, 385] on input "Prorate Transaction" at bounding box center [827, 385] width 1 height 1
checkbox input "true"
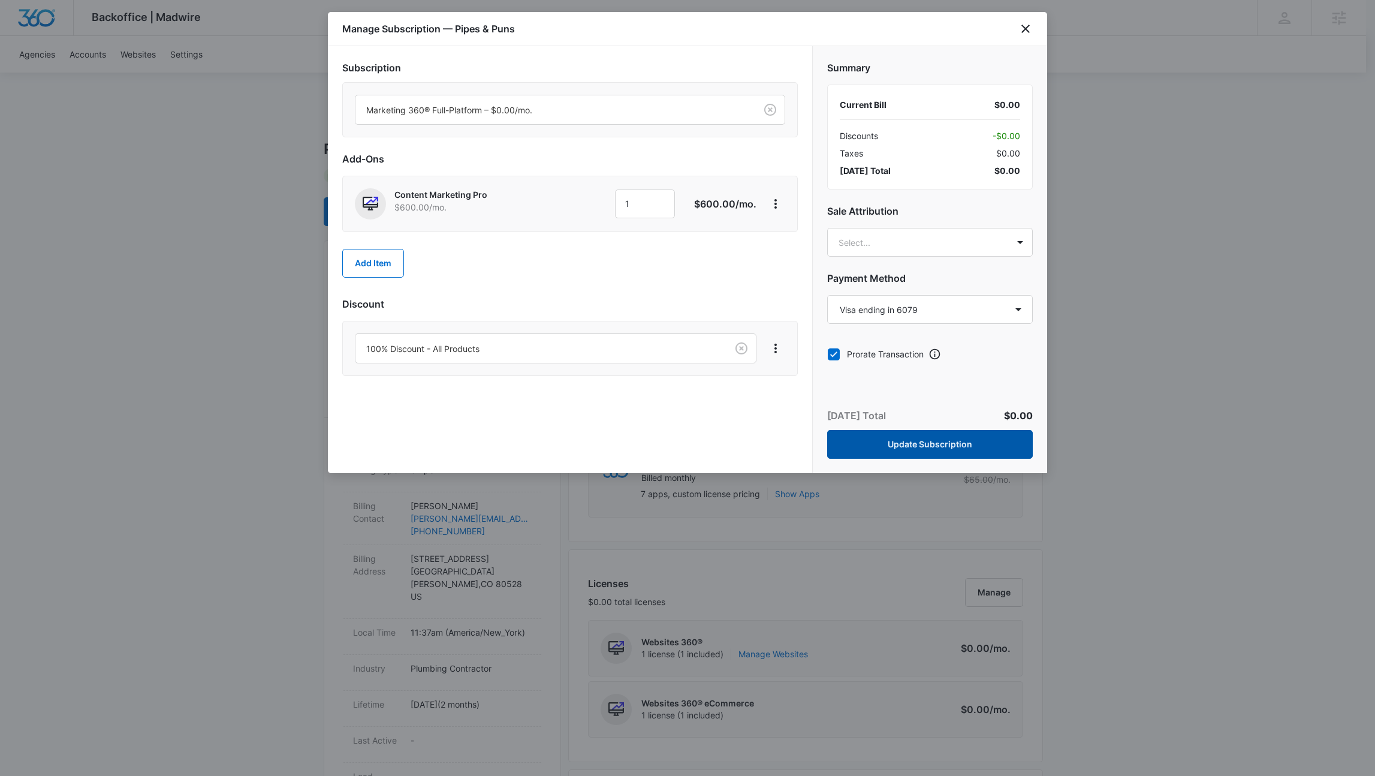
click at [936, 442] on button "Update Subscription" at bounding box center [930, 444] width 206 height 29
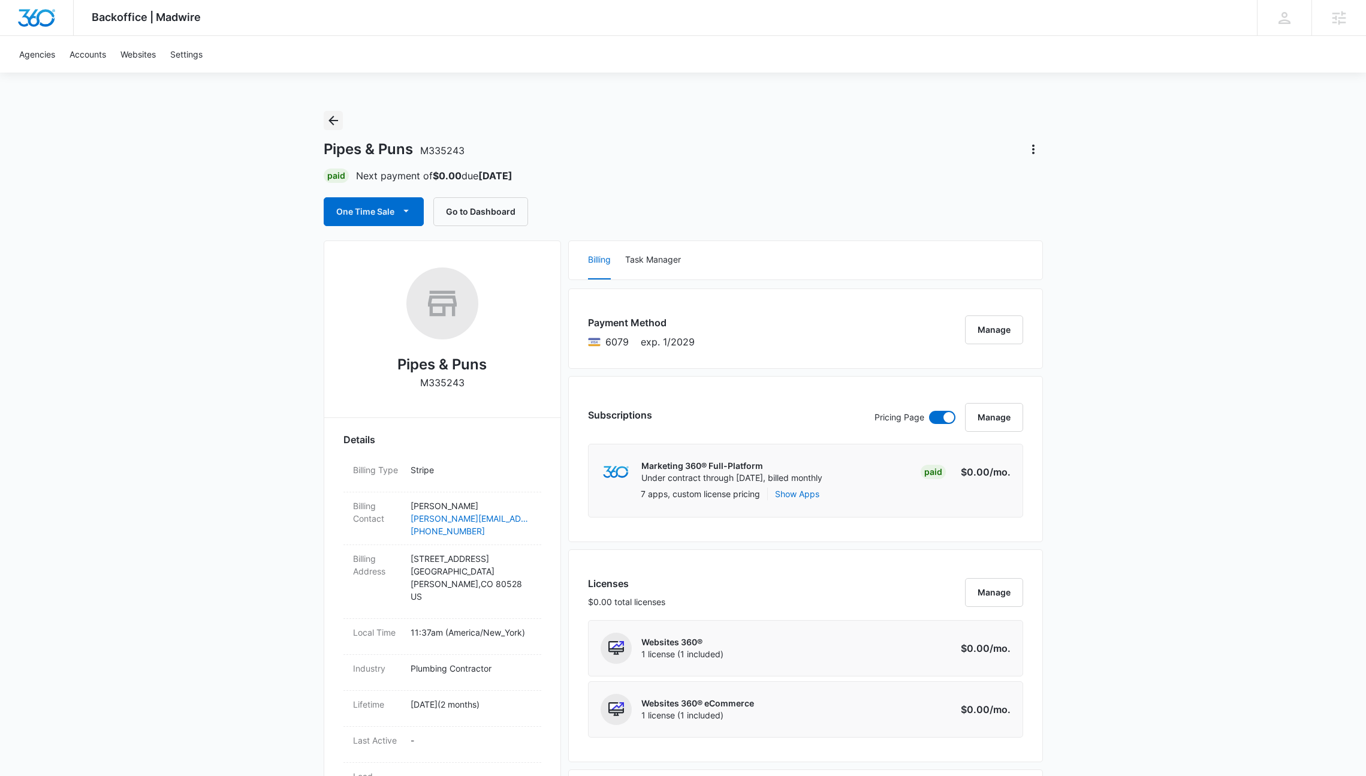
click at [337, 125] on icon "Back" at bounding box center [333, 120] width 14 height 14
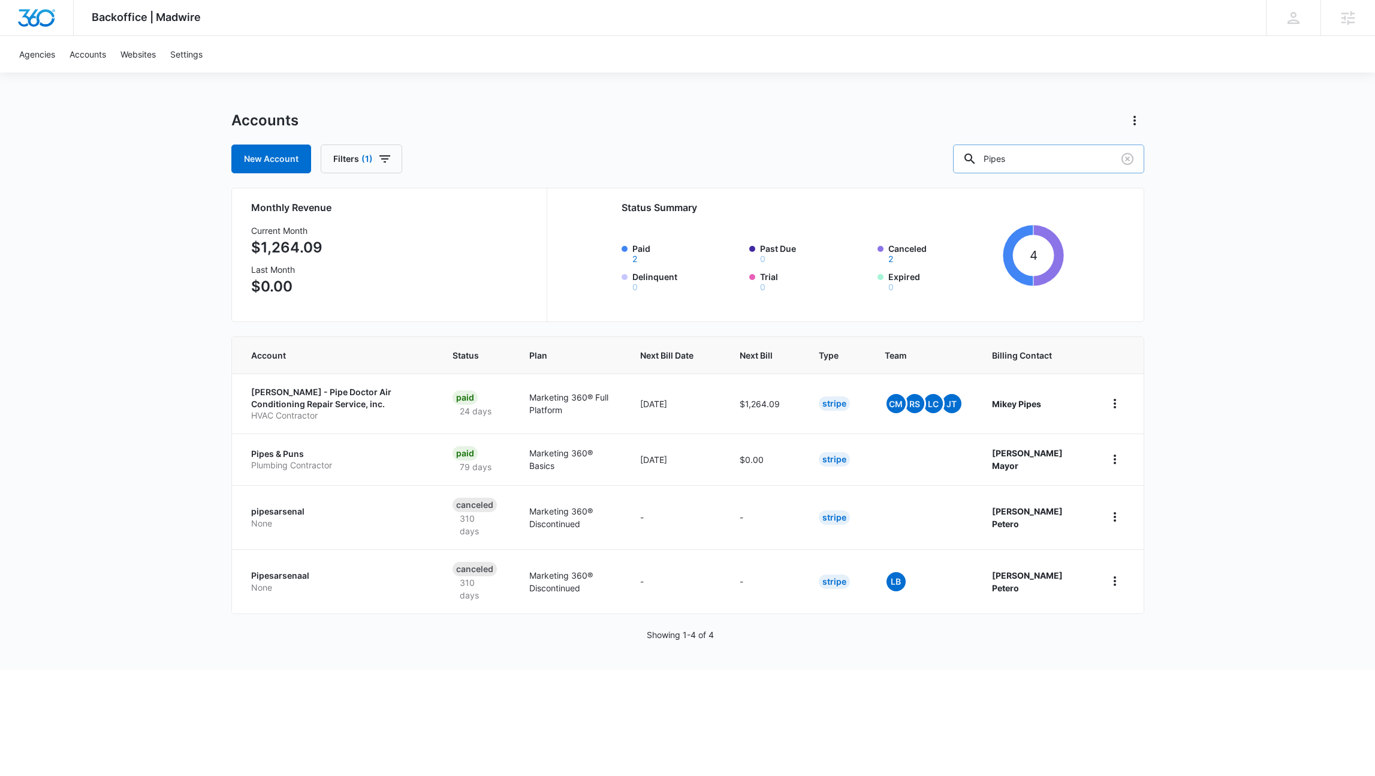
click at [1024, 162] on input "Pipes" at bounding box center [1048, 158] width 191 height 29
type input "Quick Fit"
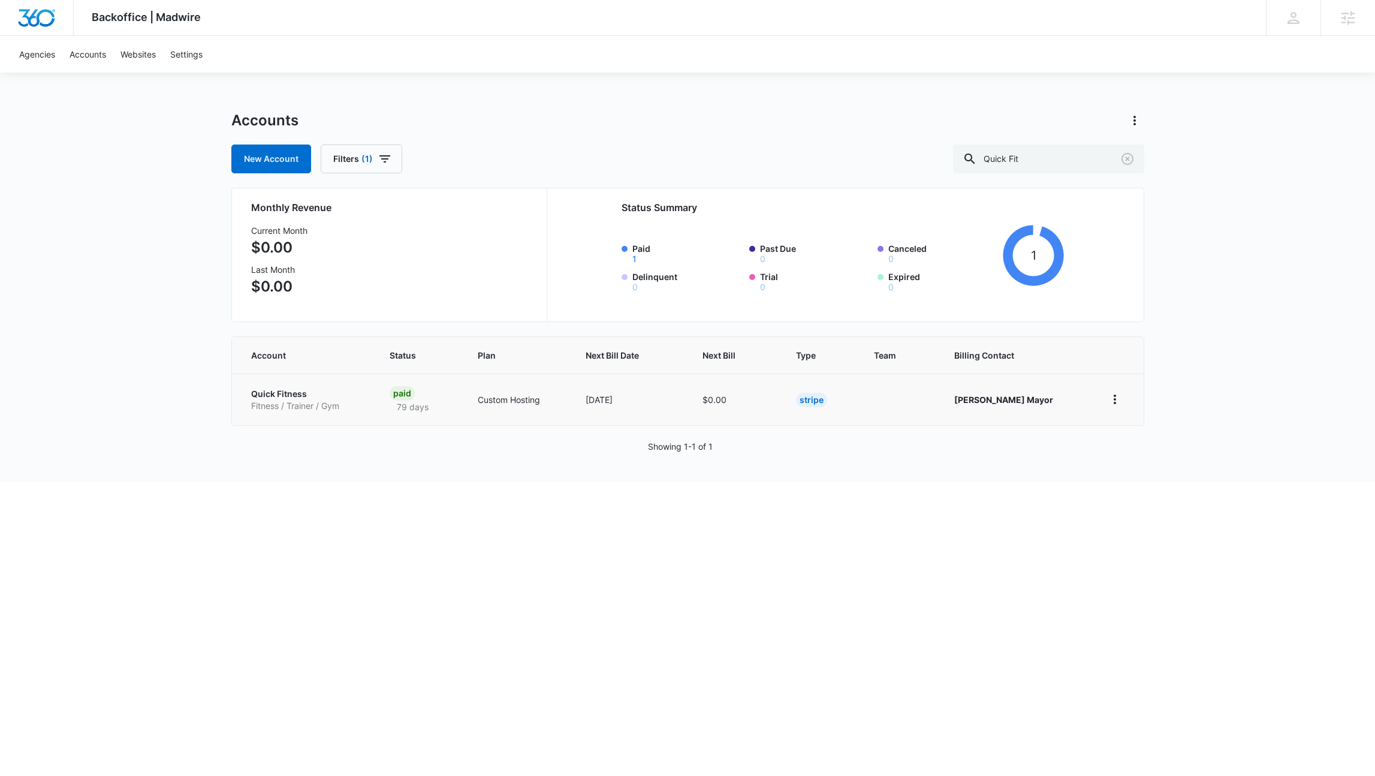
click at [276, 393] on p "Quick Fitness" at bounding box center [306, 394] width 110 height 12
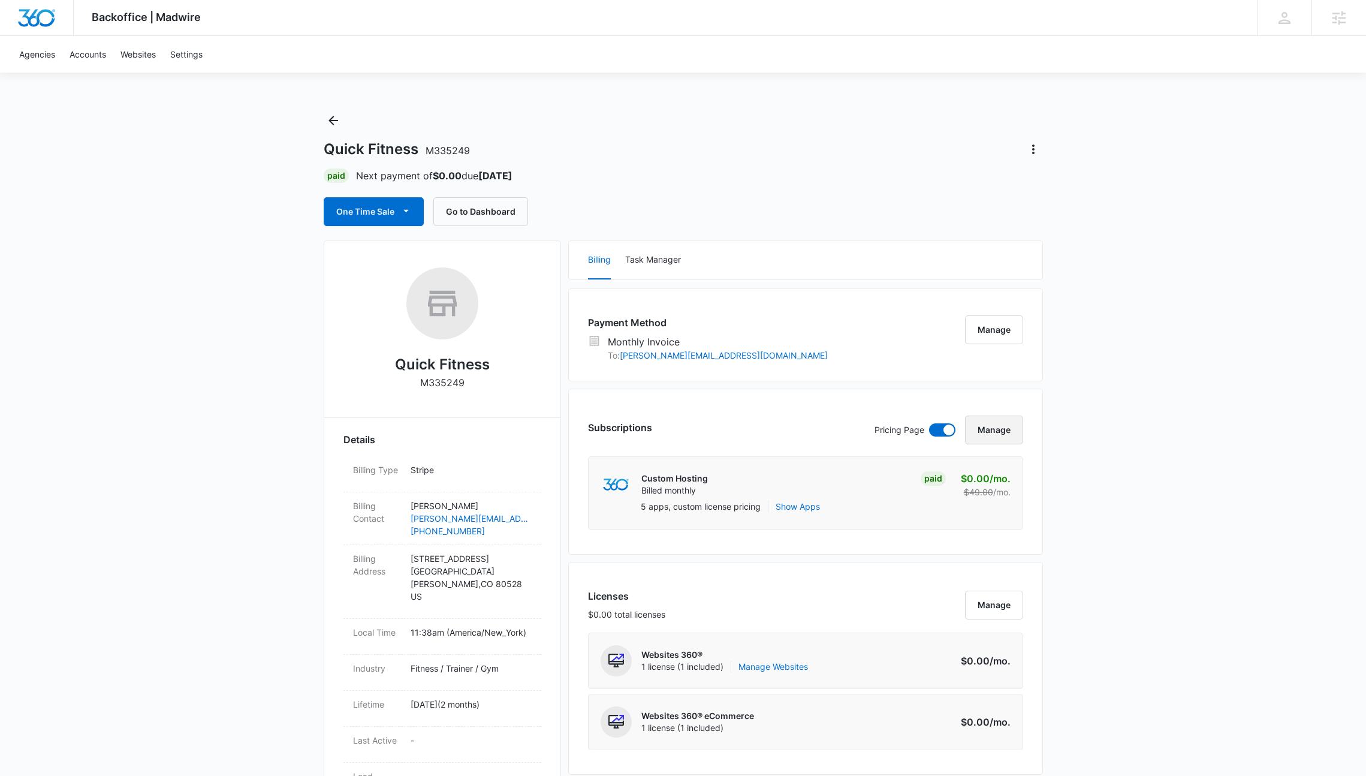
click at [979, 439] on button "Manage" at bounding box center [994, 429] width 58 height 29
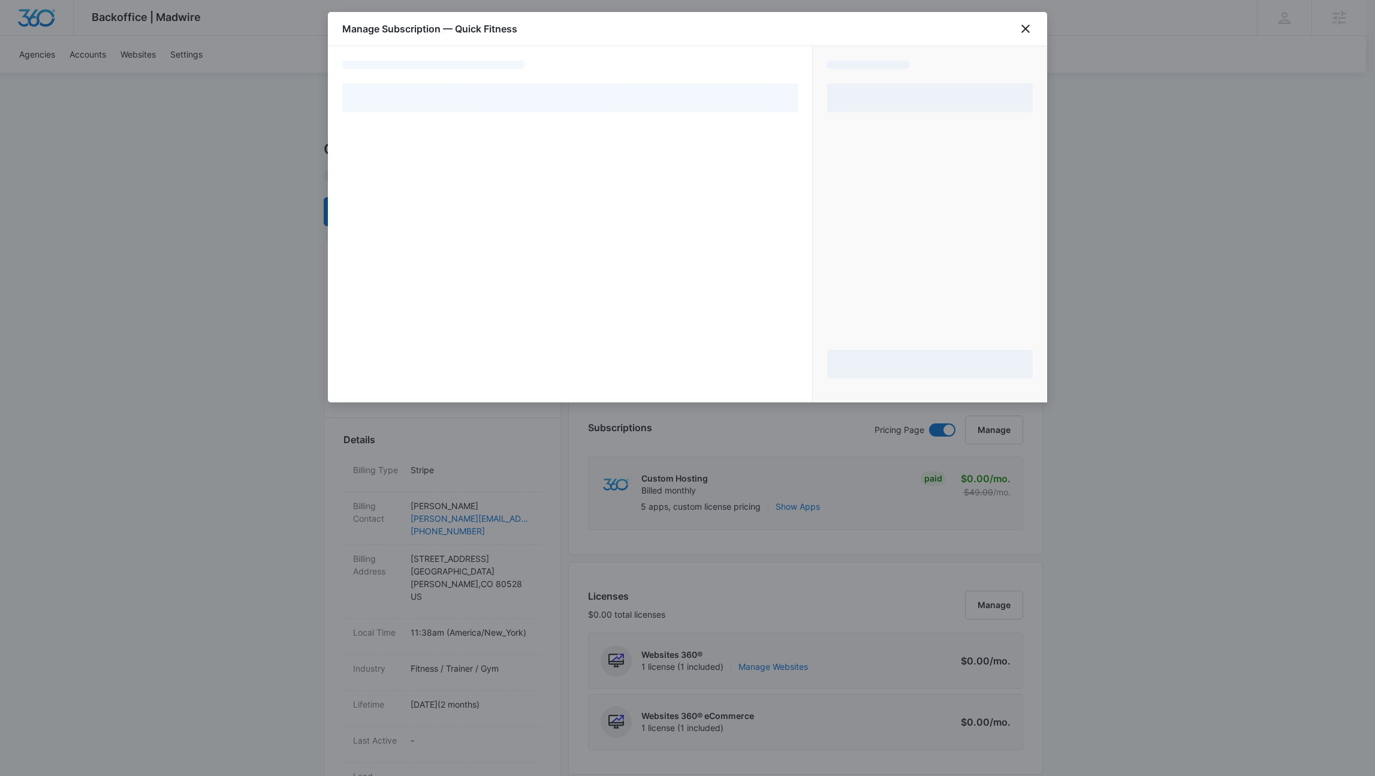
select select "MANUAL_INVOICE"
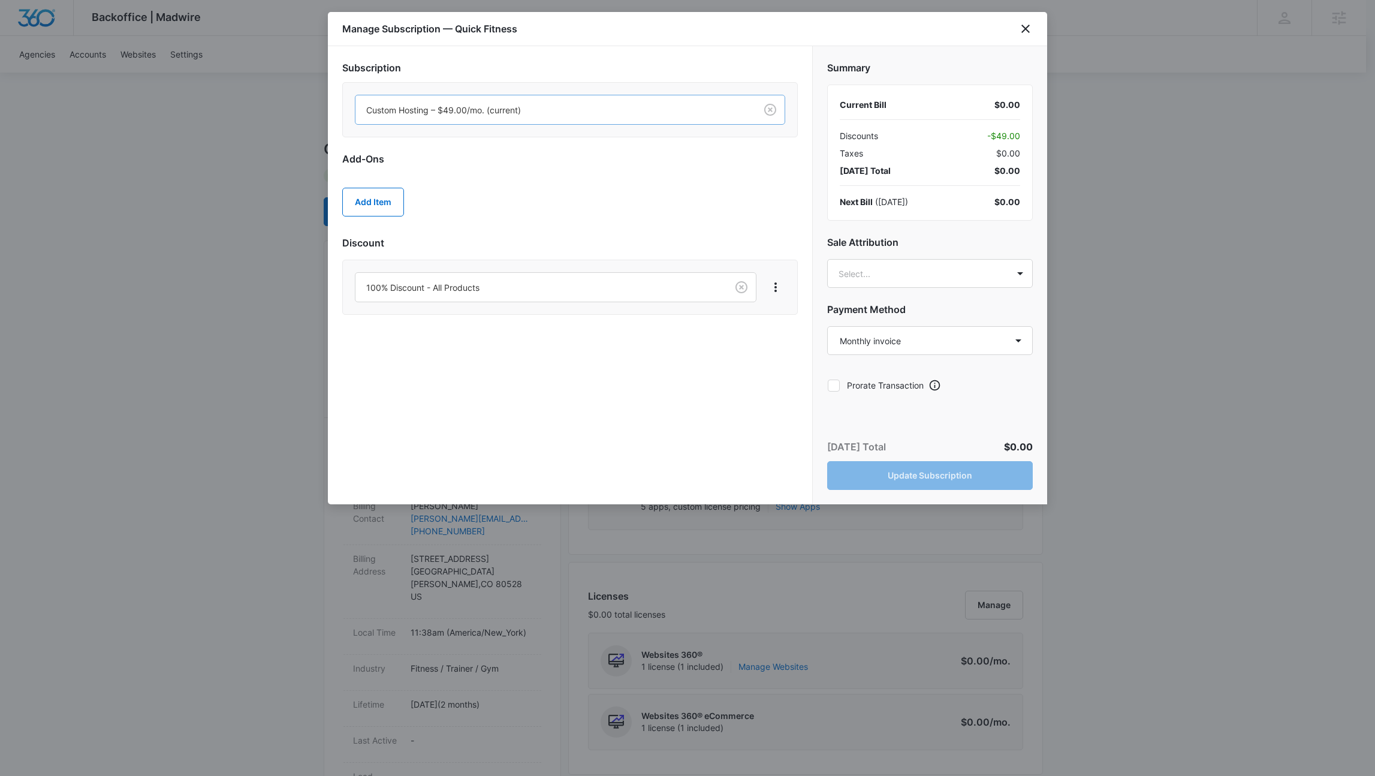
click at [450, 107] on div at bounding box center [553, 110] width 374 height 15
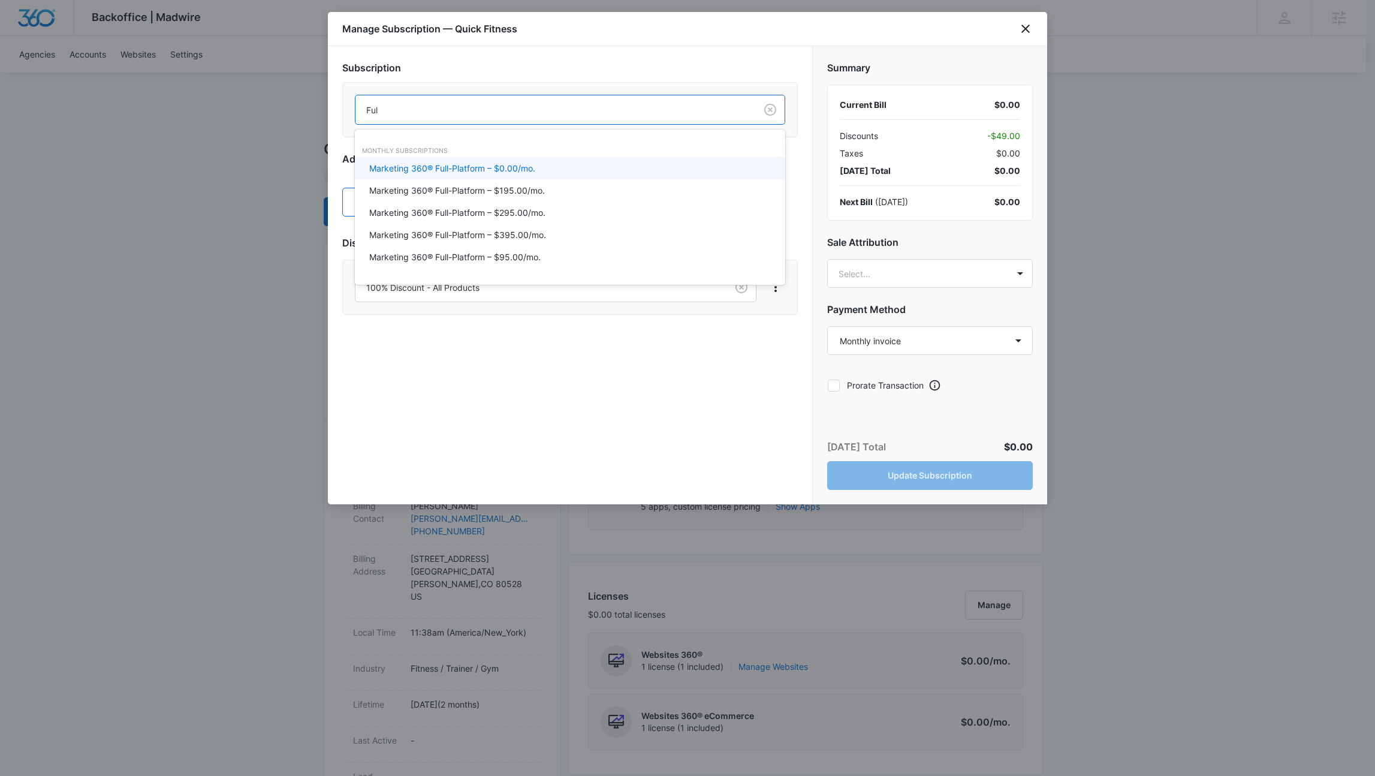
type input "Full"
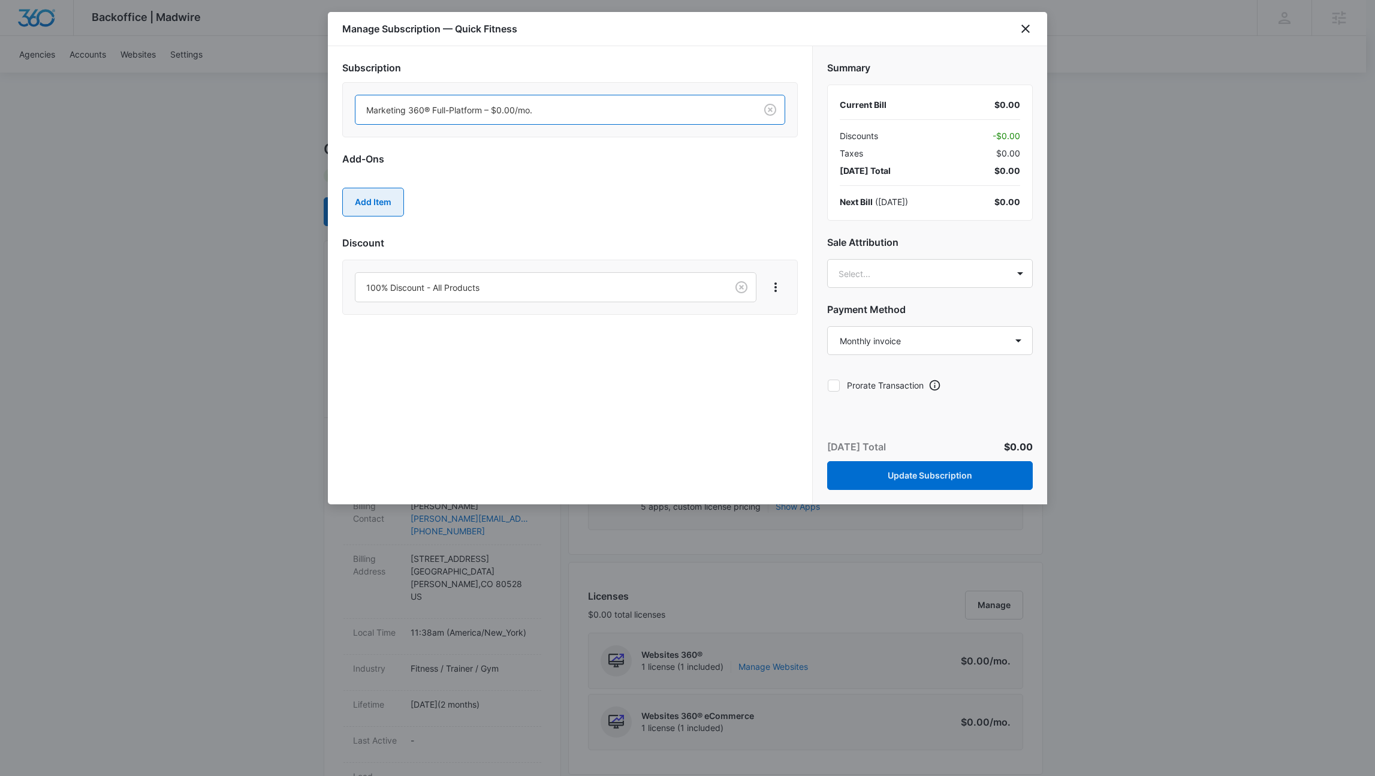
click at [383, 202] on button "Add Item" at bounding box center [373, 202] width 62 height 29
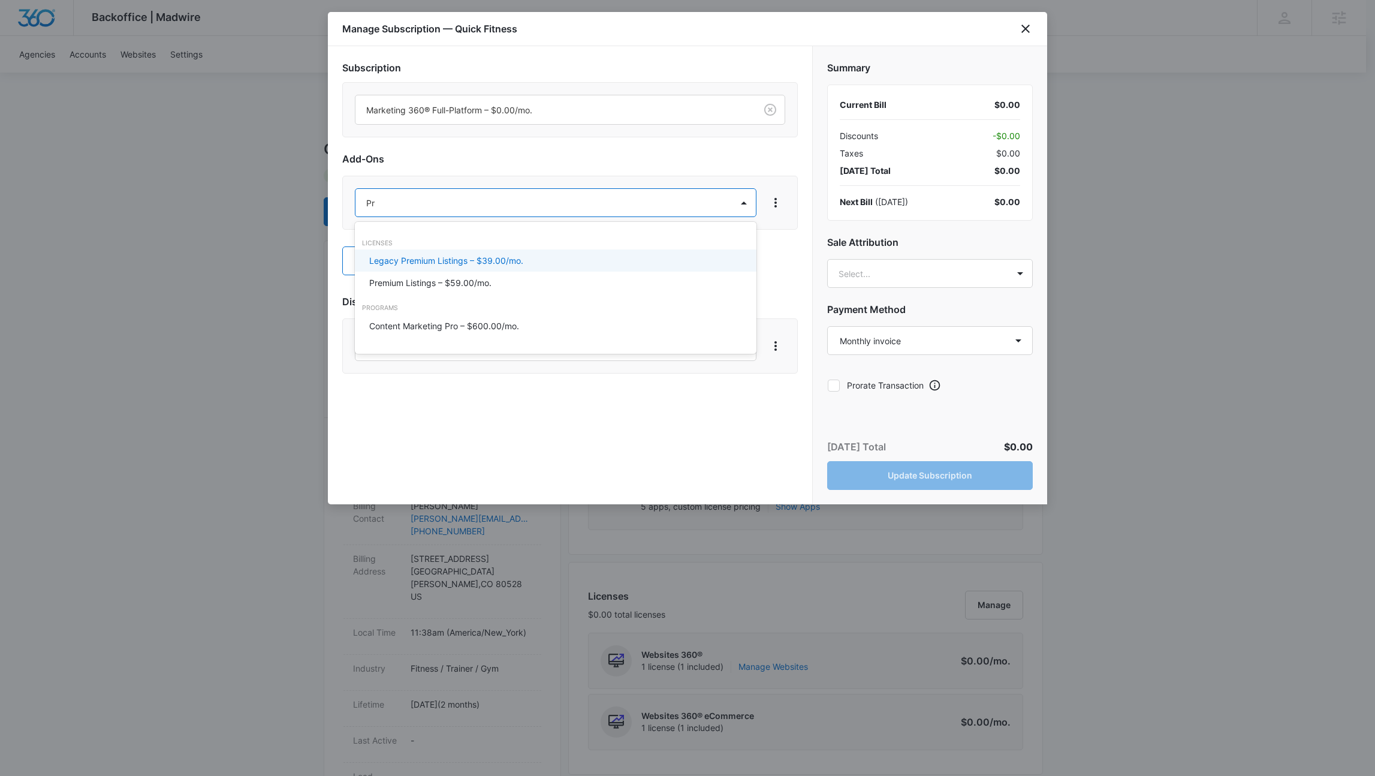
type input "Pro"
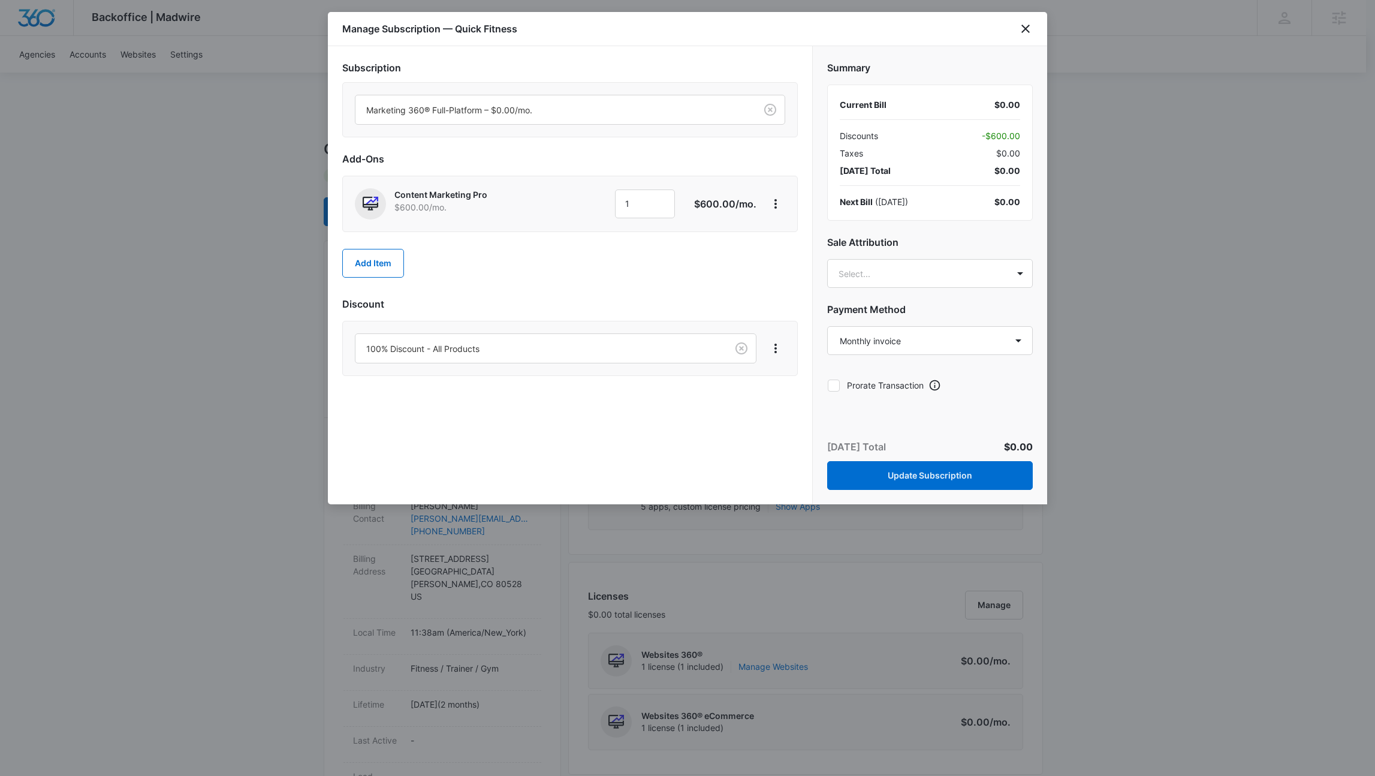
click at [839, 381] on icon at bounding box center [833, 385] width 11 height 11
click at [828, 385] on input "Prorate Transaction" at bounding box center [827, 385] width 1 height 1
checkbox input "true"
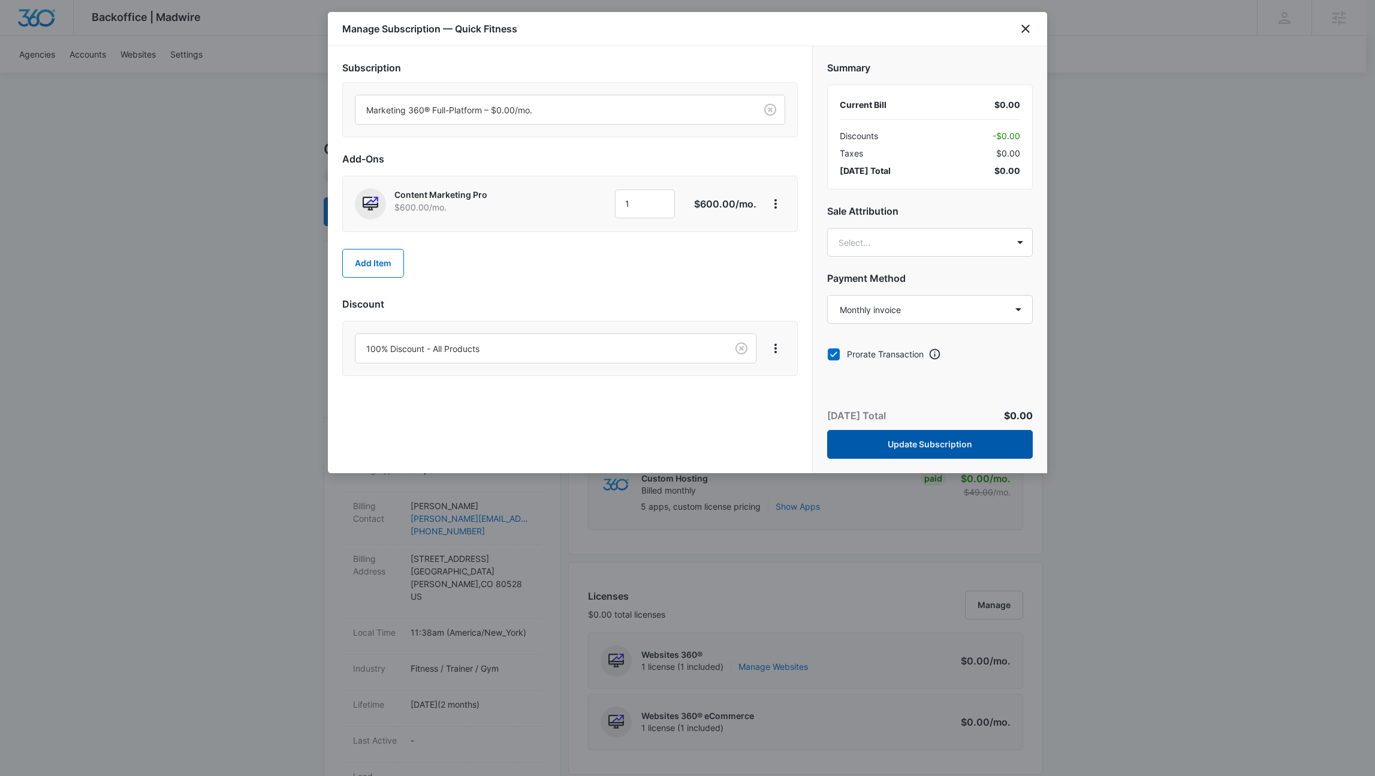
click at [895, 439] on button "Update Subscription" at bounding box center [930, 444] width 206 height 29
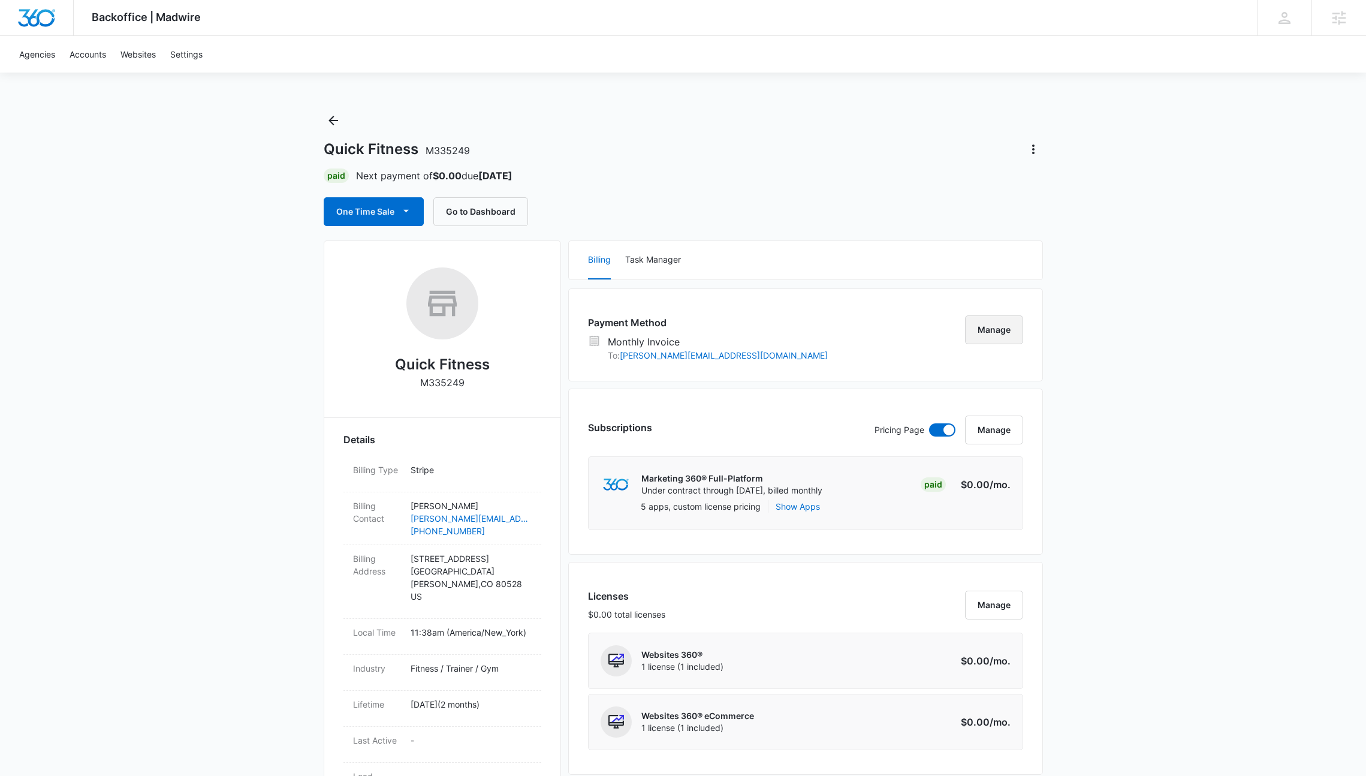
click at [1006, 323] on button "Manage" at bounding box center [994, 329] width 58 height 29
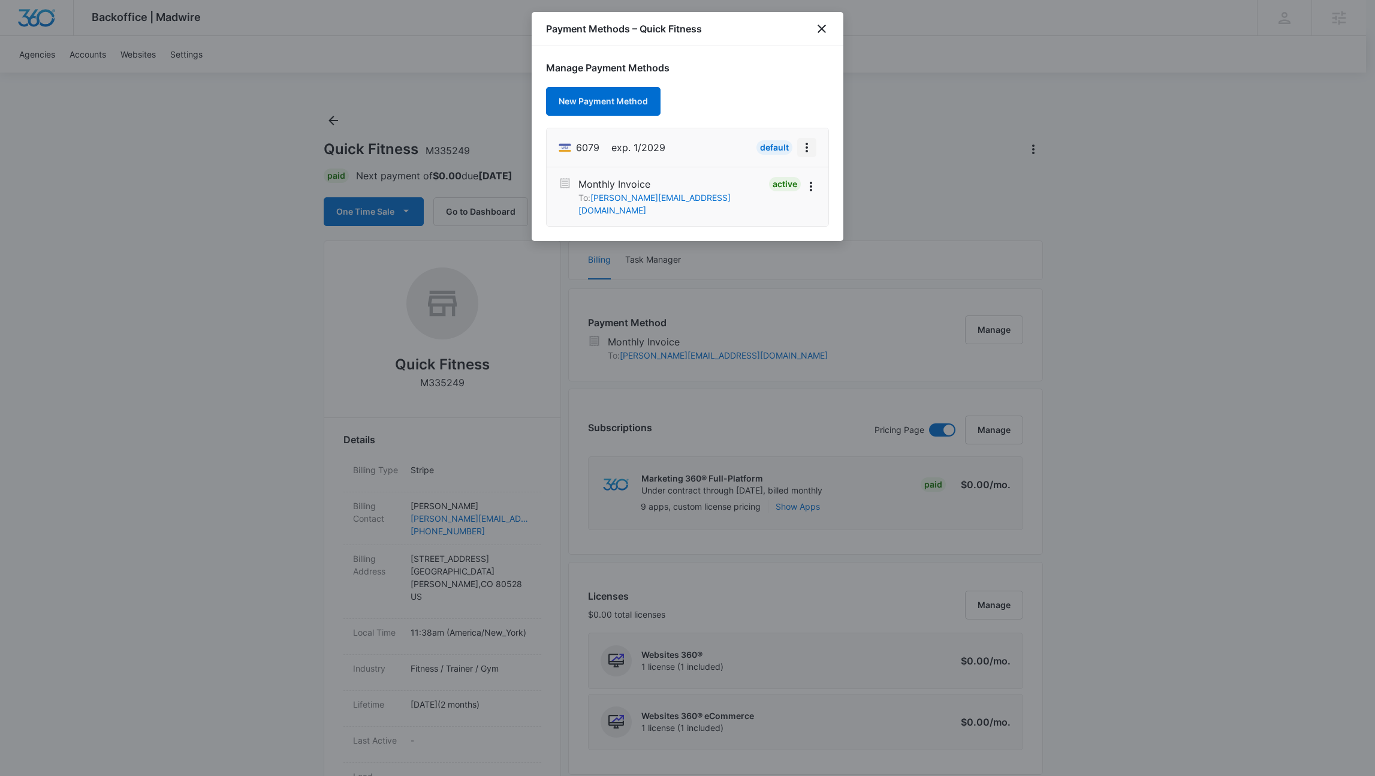
click at [808, 152] on icon "View More" at bounding box center [807, 147] width 14 height 14
click at [820, 32] on icon "close" at bounding box center [822, 29] width 14 height 14
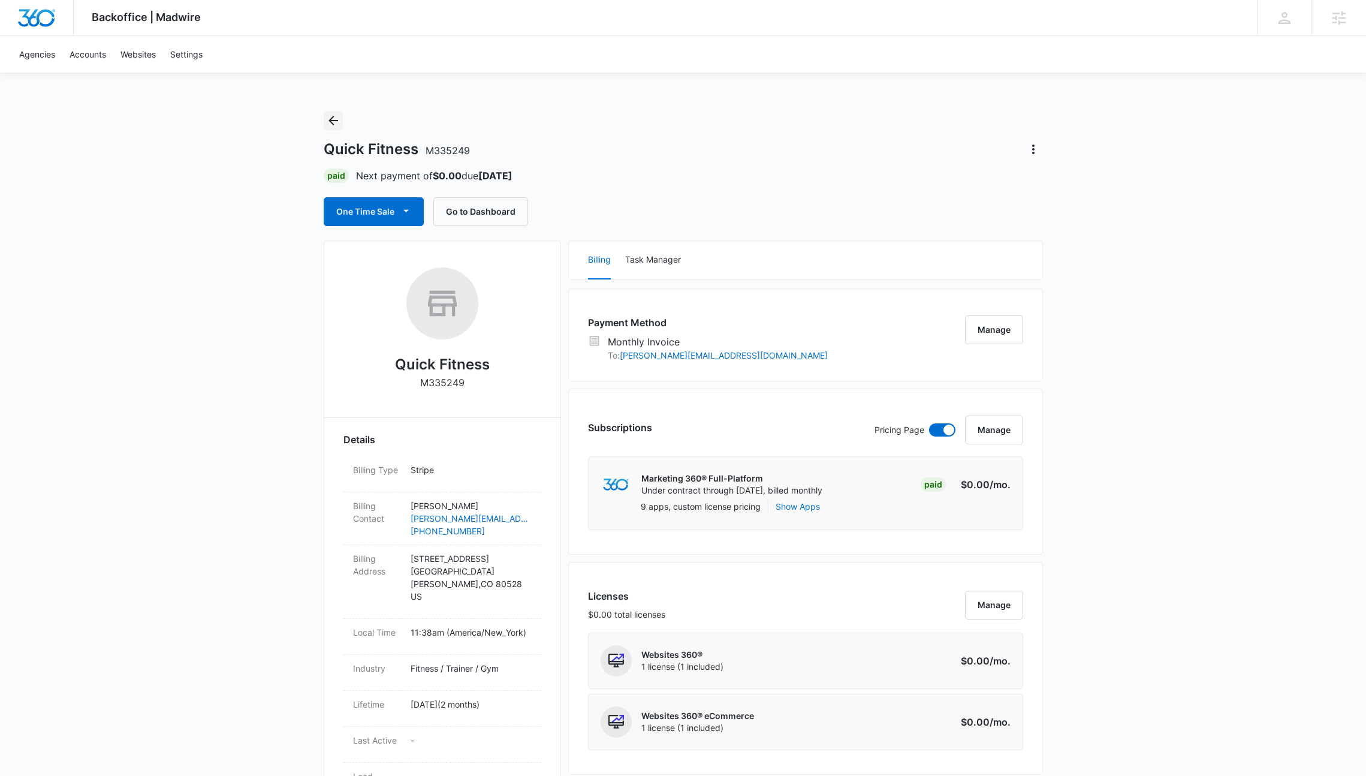
click at [330, 123] on icon "Back" at bounding box center [333, 120] width 14 height 14
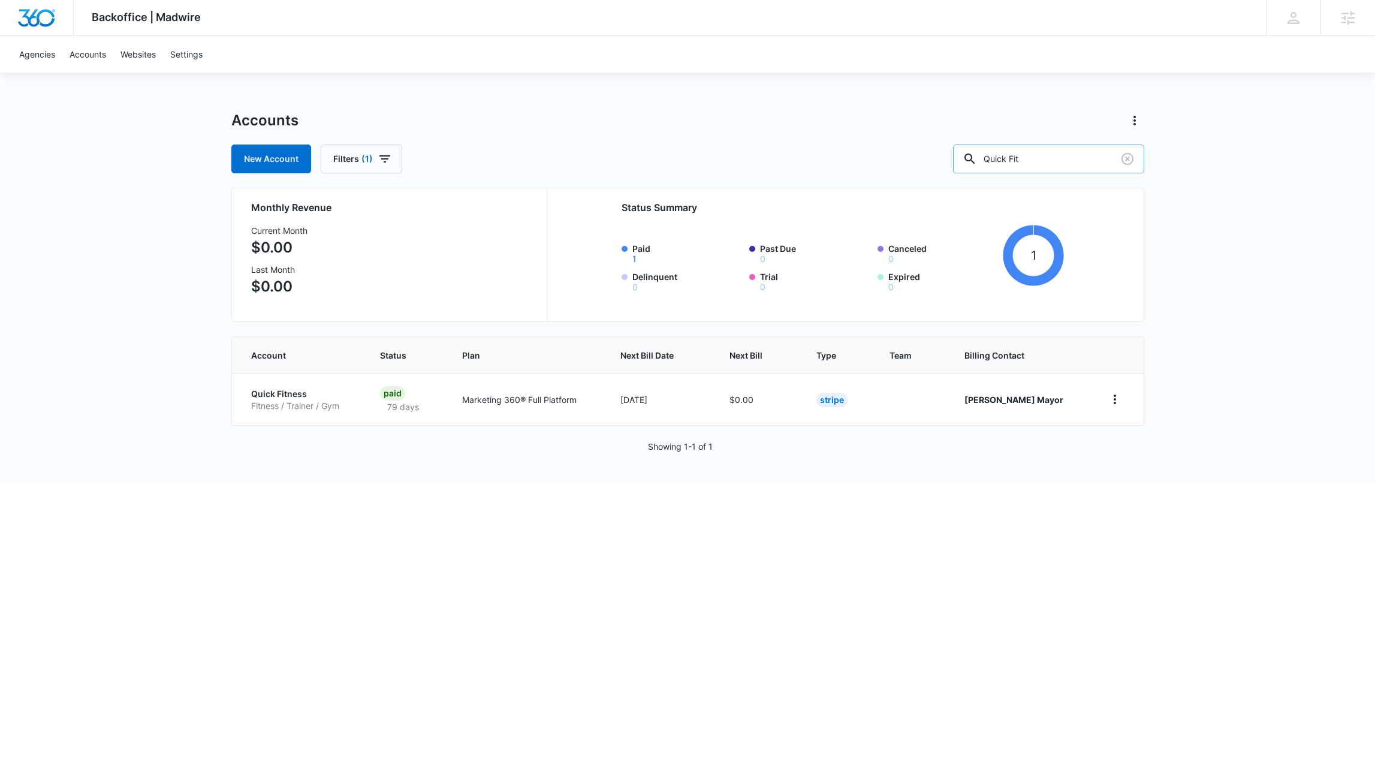
click at [977, 158] on icon at bounding box center [970, 159] width 14 height 14
click at [1046, 158] on input "Quick Fit" at bounding box center [1048, 158] width 191 height 29
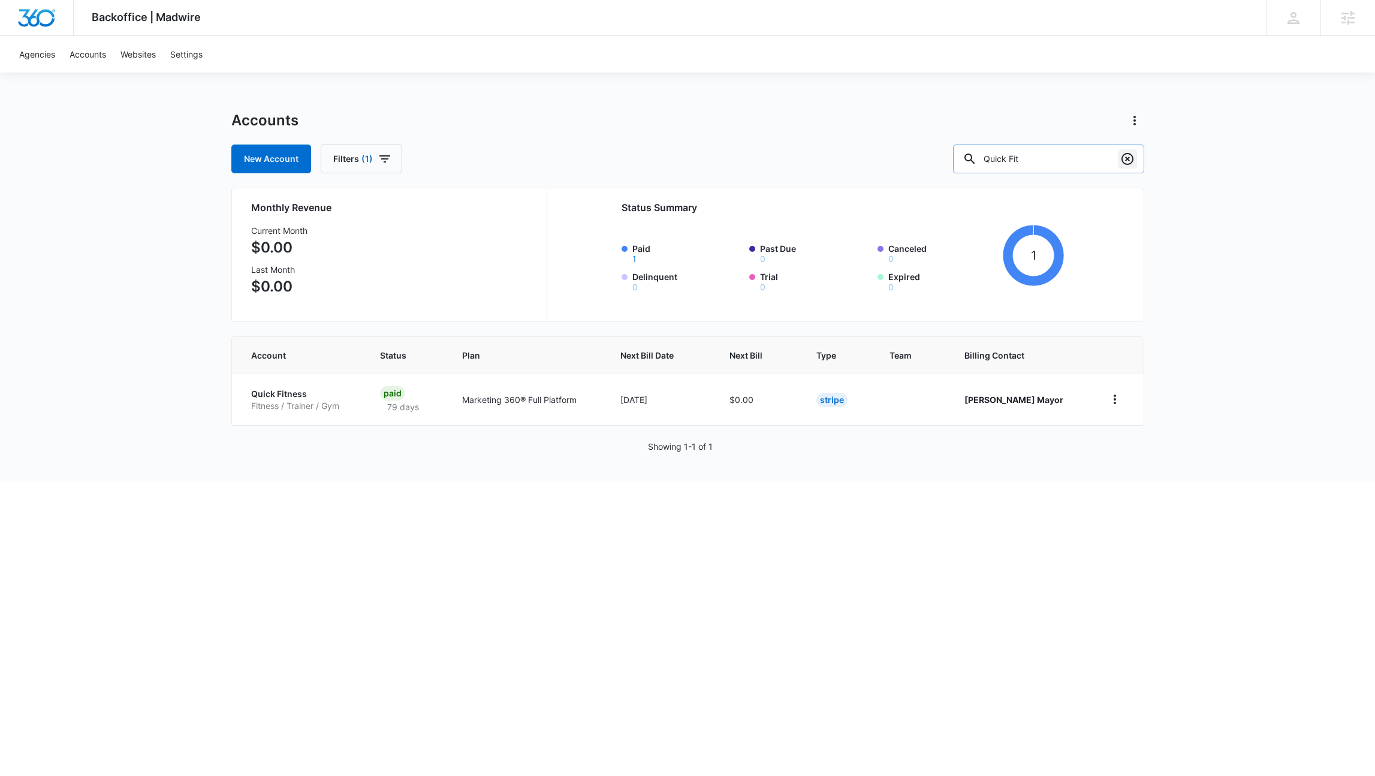
click at [1131, 153] on icon "Clear" at bounding box center [1127, 159] width 14 height 14
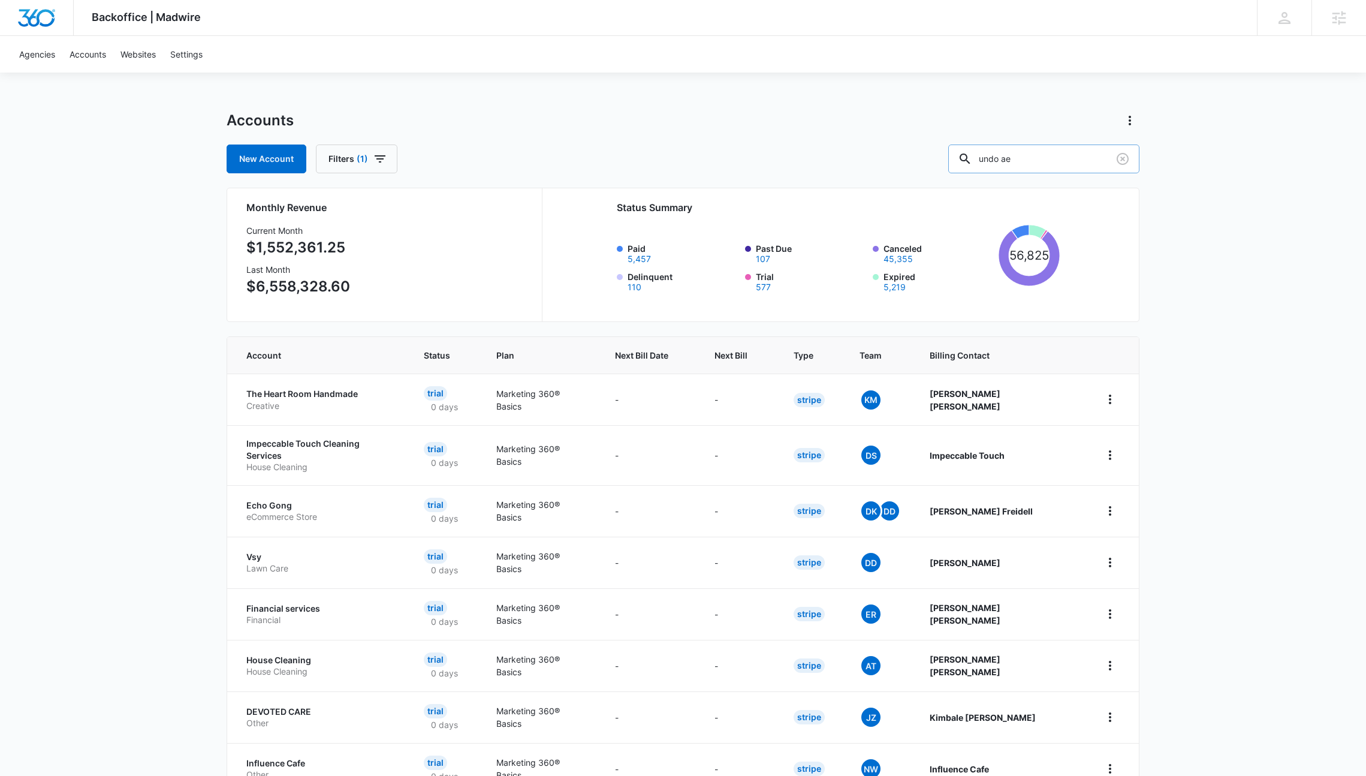
type input "undo ae"
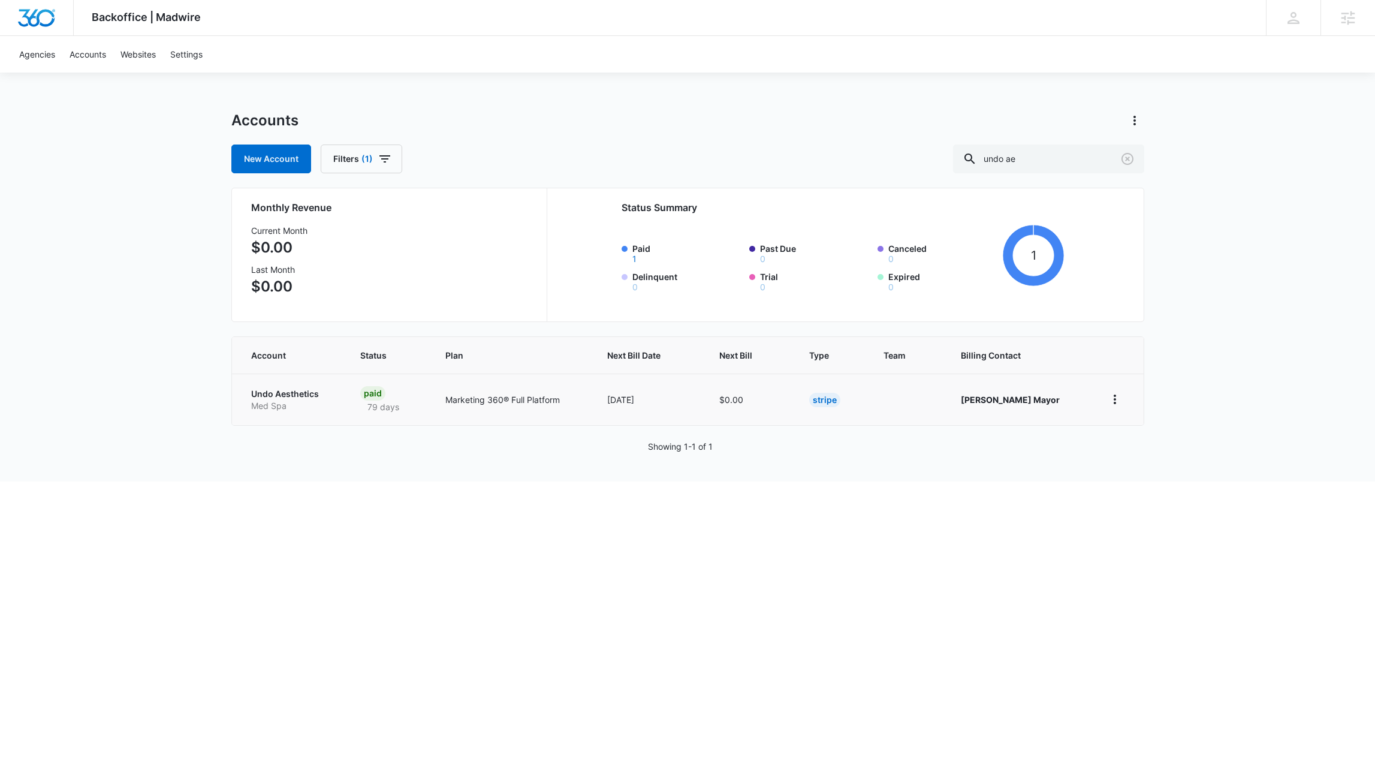
click at [284, 393] on p "Undo Aesthetics" at bounding box center [291, 394] width 81 height 12
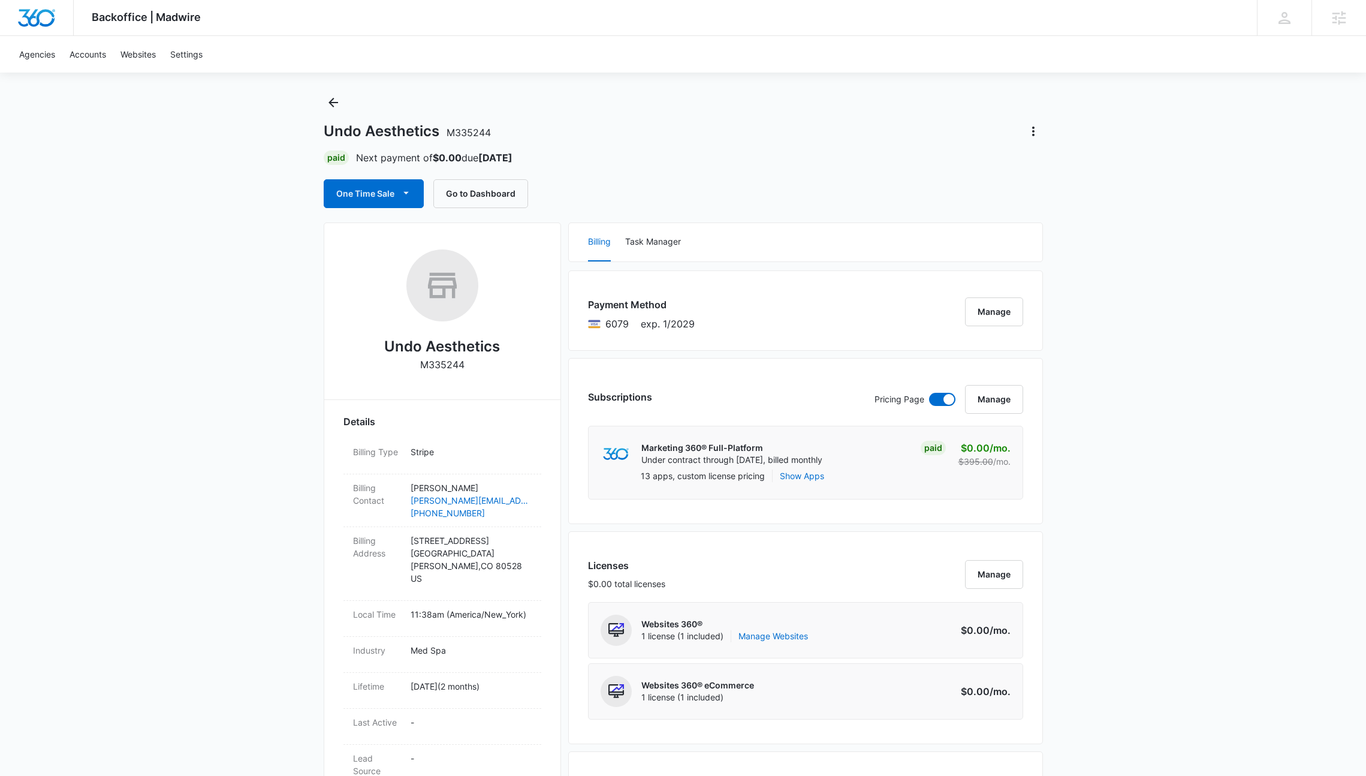
scroll to position [19, 0]
click at [963, 303] on div "Payment Method 6079 exp. 1/2029 Manage" at bounding box center [805, 309] width 475 height 80
click at [980, 307] on button "Manage" at bounding box center [994, 310] width 58 height 29
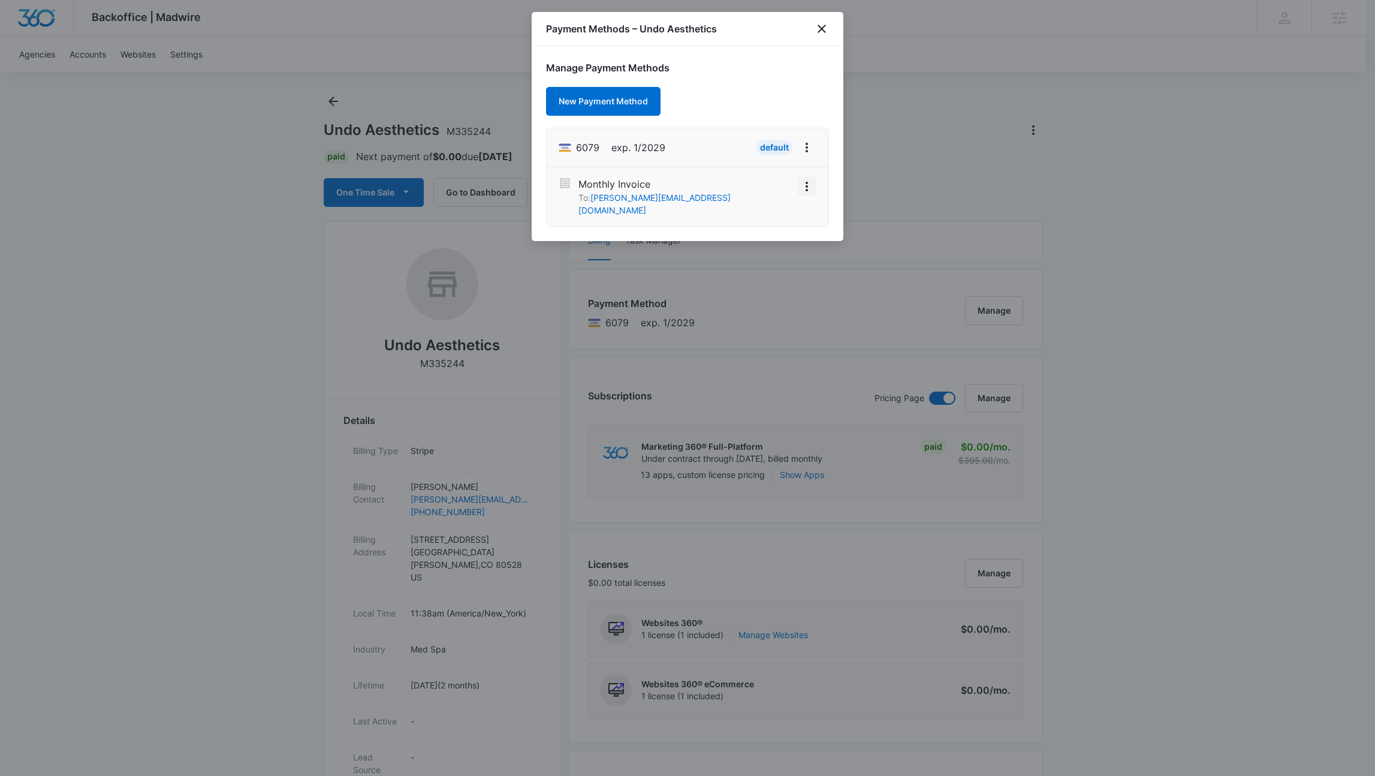
click at [803, 183] on icon "View More" at bounding box center [807, 186] width 14 height 14
click at [782, 146] on div "Activate" at bounding box center [778, 165] width 77 height 38
drag, startPoint x: 805, startPoint y: 188, endPoint x: 791, endPoint y: 188, distance: 13.8
click at [805, 188] on icon "View More" at bounding box center [807, 186] width 14 height 14
click at [779, 161] on div "Activate" at bounding box center [771, 165] width 32 height 8
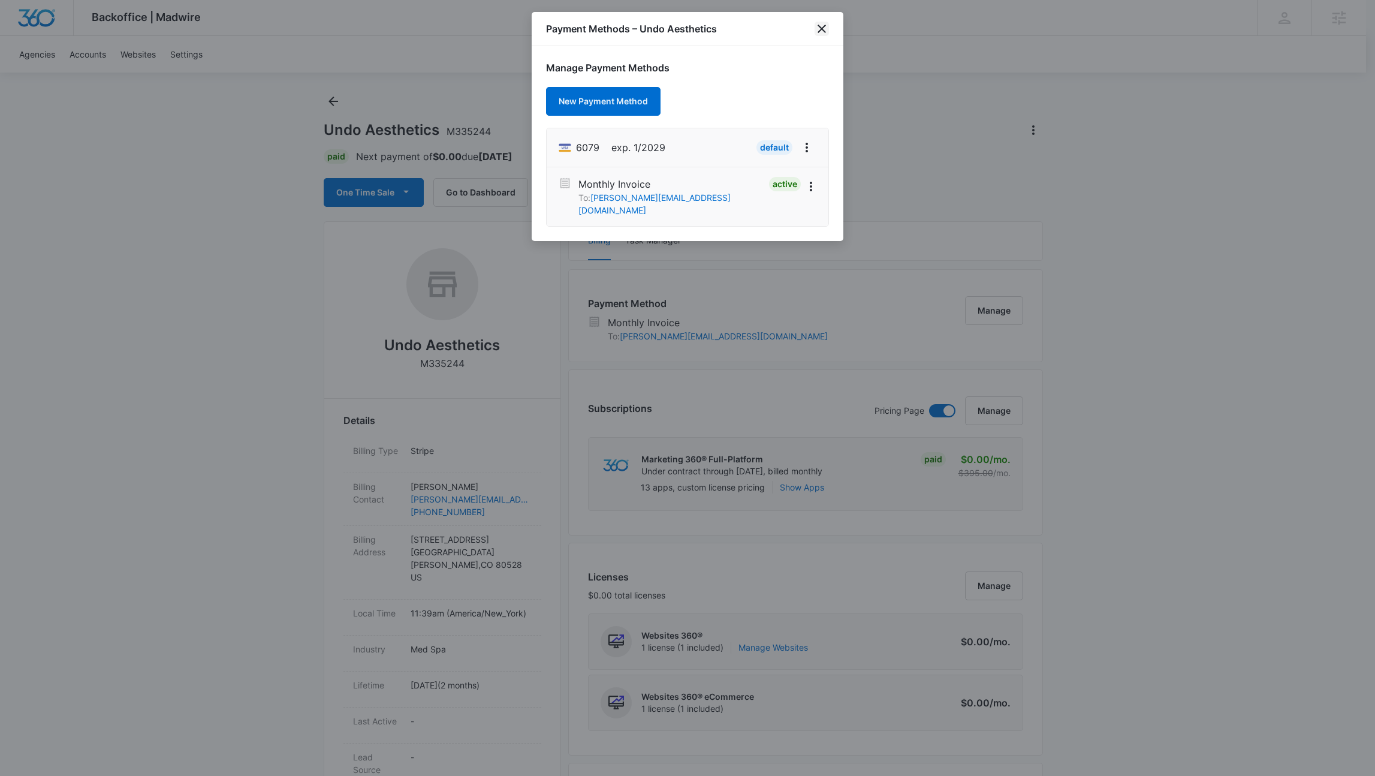
click at [822, 29] on icon "close" at bounding box center [822, 29] width 8 height 8
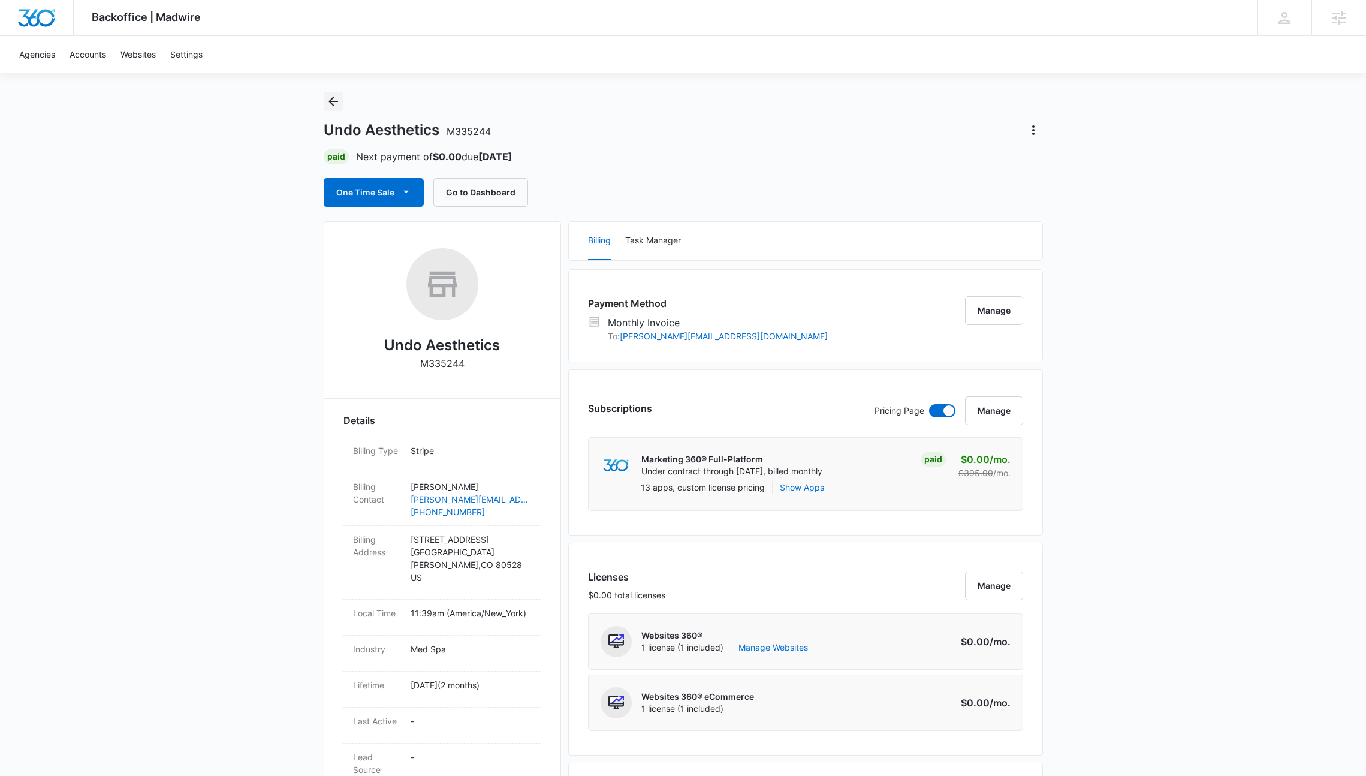
click at [335, 105] on icon "Back" at bounding box center [333, 101] width 14 height 14
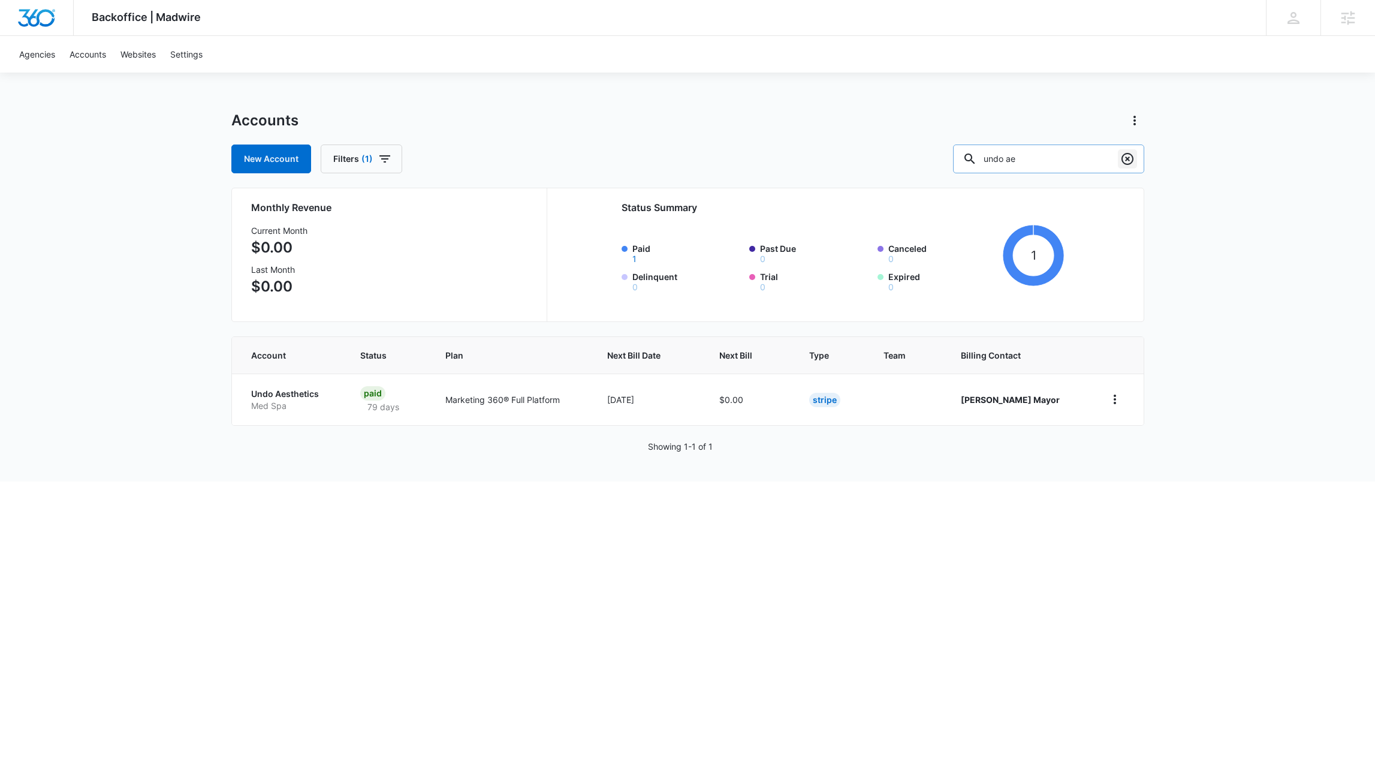
click at [1126, 158] on icon "Clear" at bounding box center [1128, 159] width 12 height 12
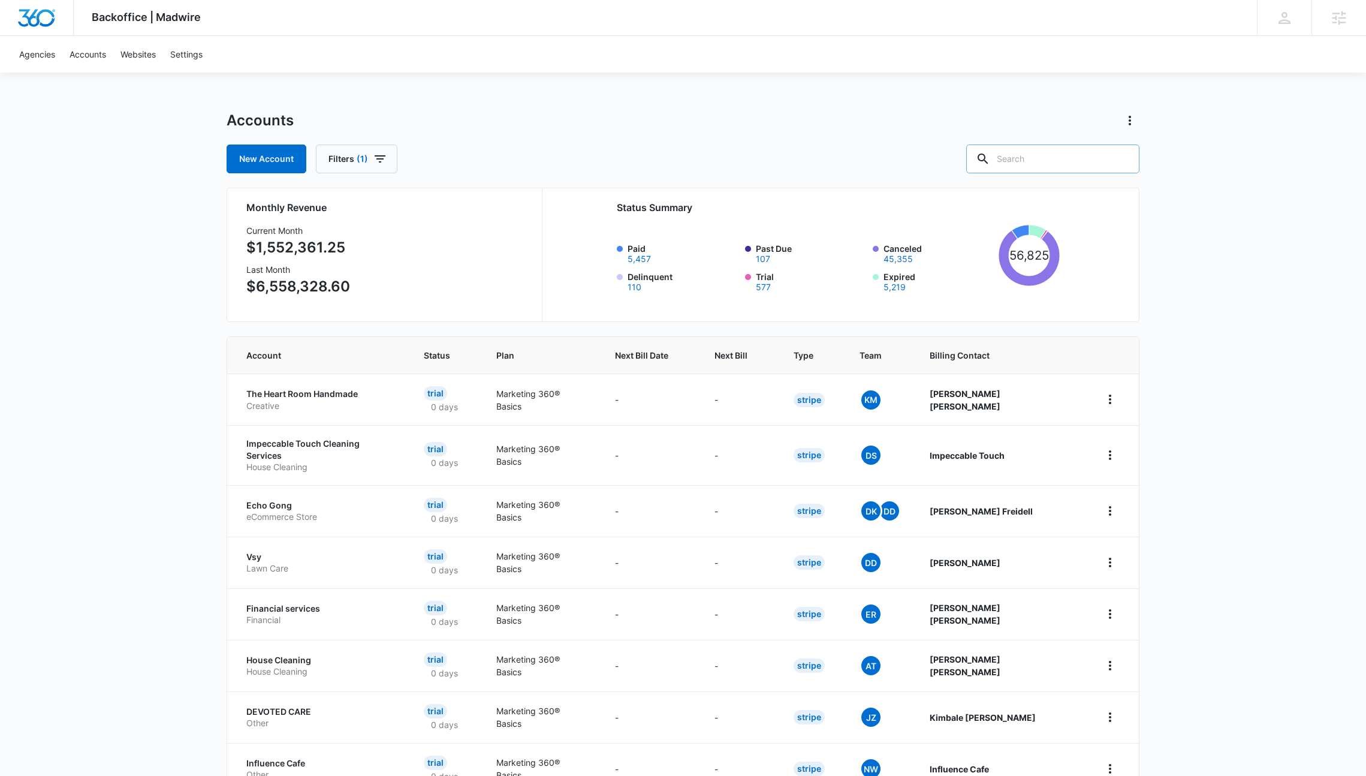
click at [1041, 159] on input "text" at bounding box center [1052, 158] width 173 height 29
type input "Pipes"
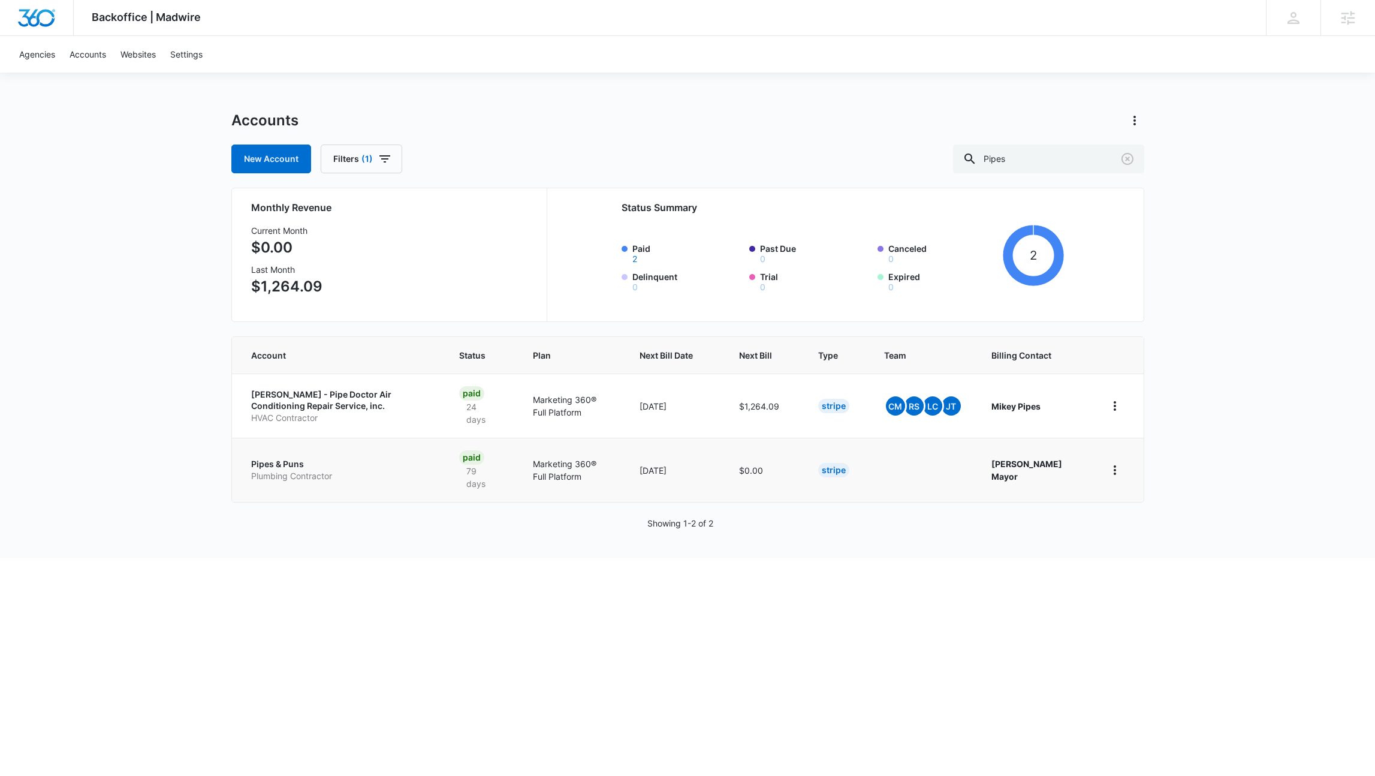
click at [284, 466] on p "Pipes & Puns" at bounding box center [341, 464] width 180 height 12
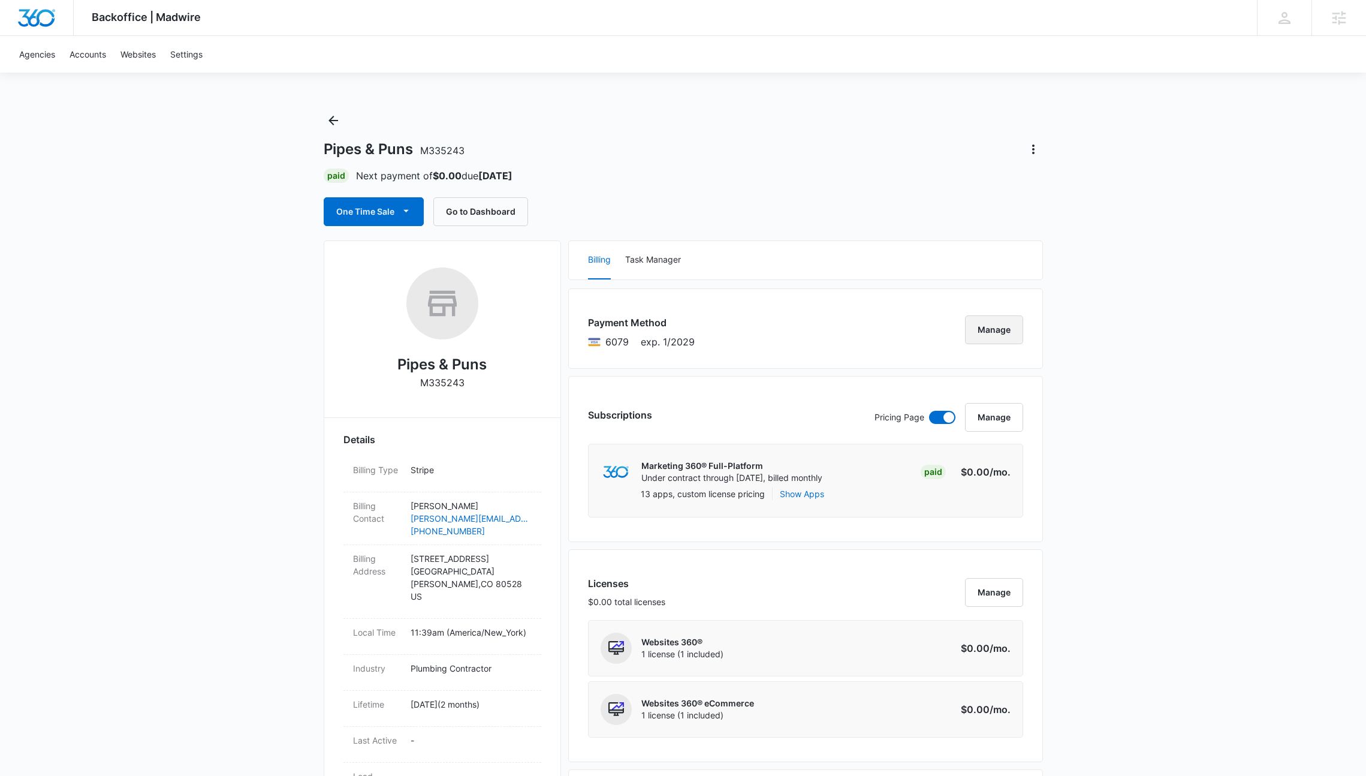
click at [984, 342] on button "Manage" at bounding box center [994, 329] width 58 height 29
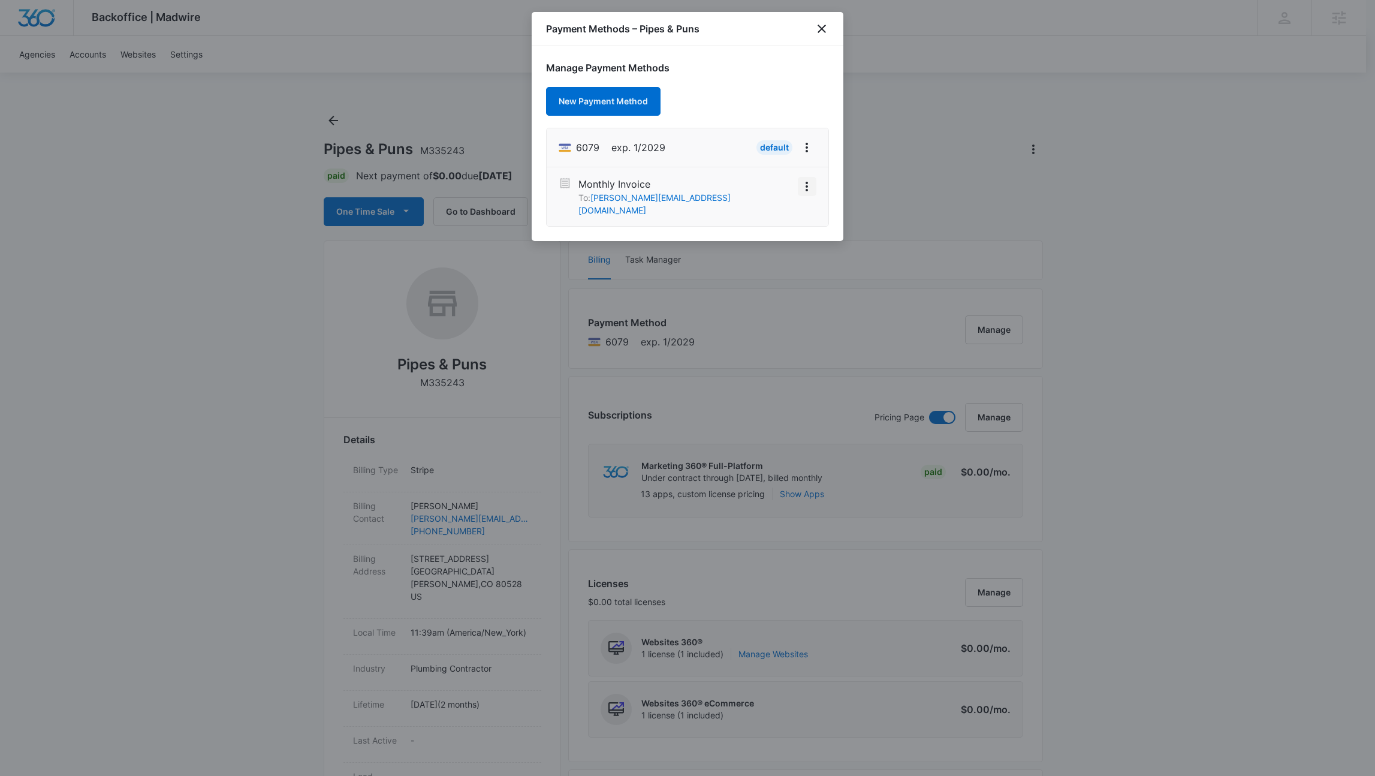
click at [806, 186] on icon "View More" at bounding box center [807, 187] width 2 height 10
click at [767, 161] on div "Activate" at bounding box center [771, 165] width 32 height 8
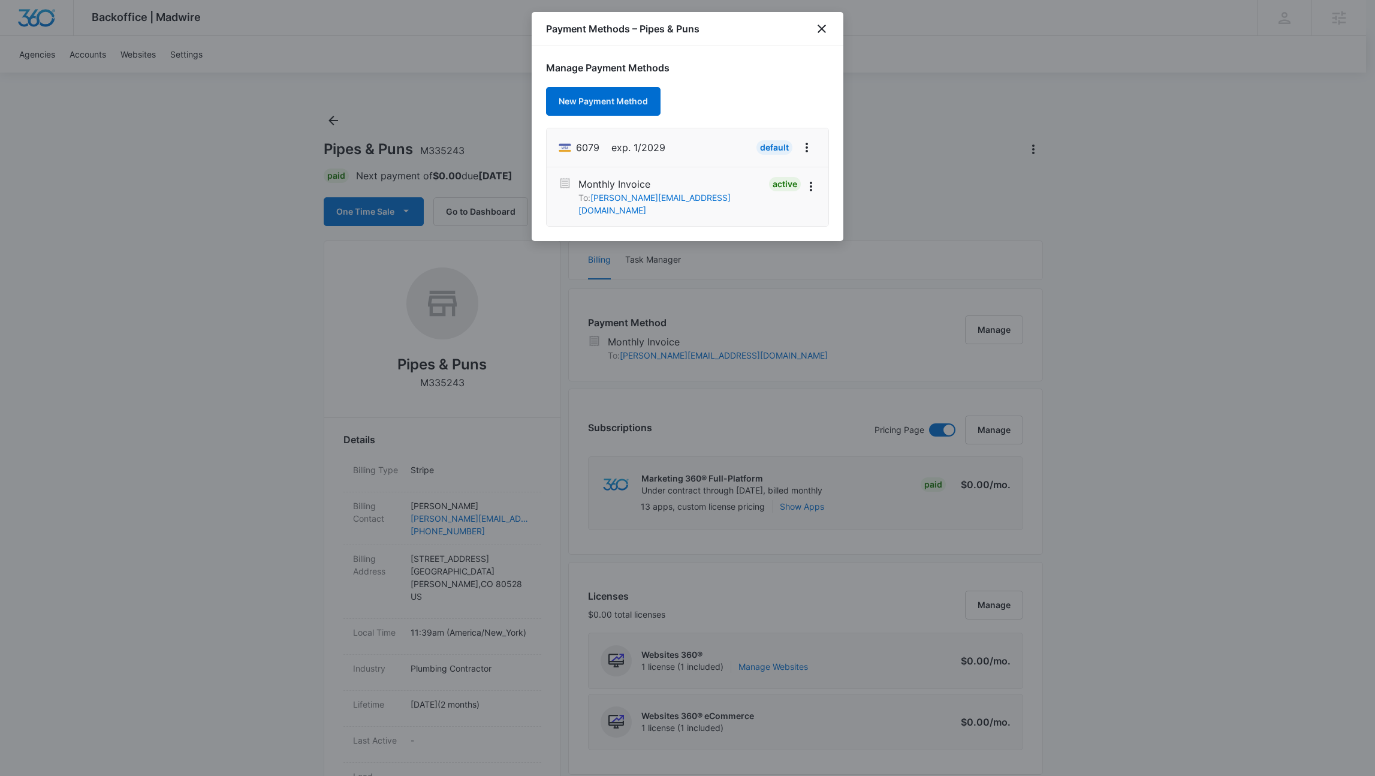
click at [822, 37] on div "Payment Methods – Pipes & Puns" at bounding box center [688, 29] width 312 height 34
click at [822, 31] on icon "close" at bounding box center [822, 29] width 14 height 14
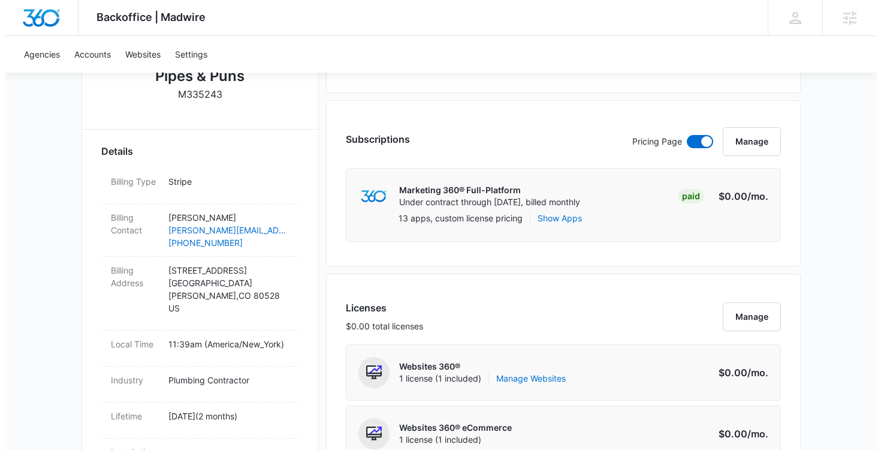
scroll to position [86, 0]
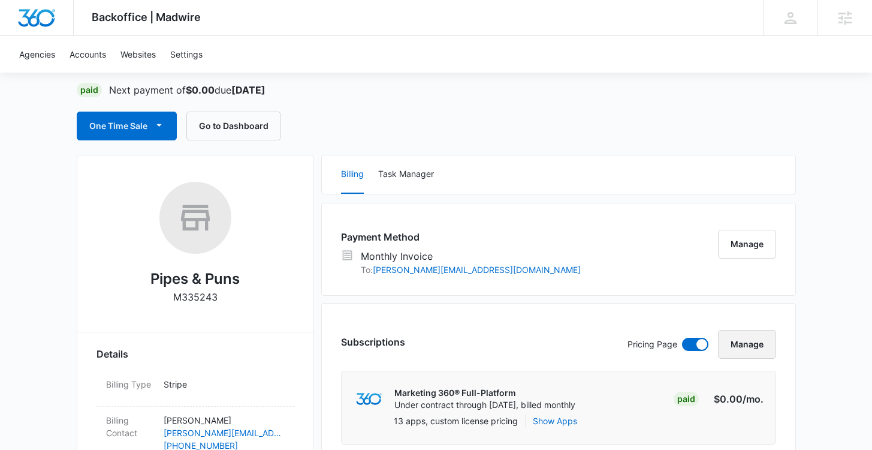
click at [740, 345] on button "Manage" at bounding box center [747, 344] width 58 height 29
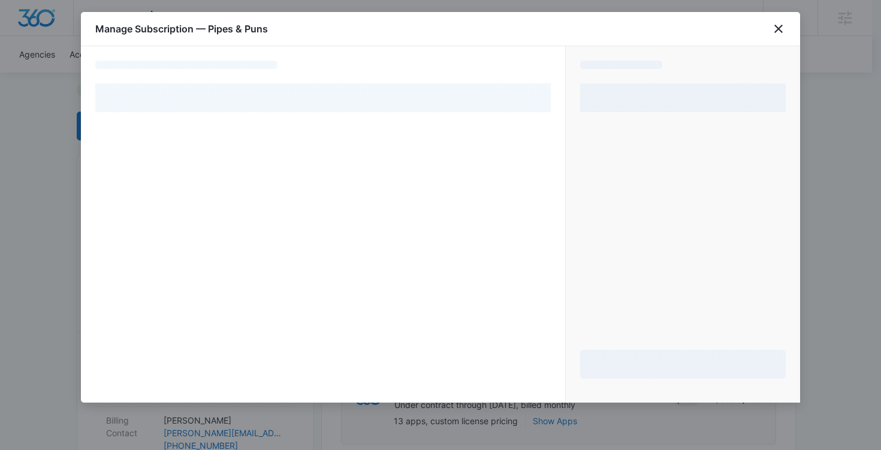
select select "MANUAL_INVOICE"
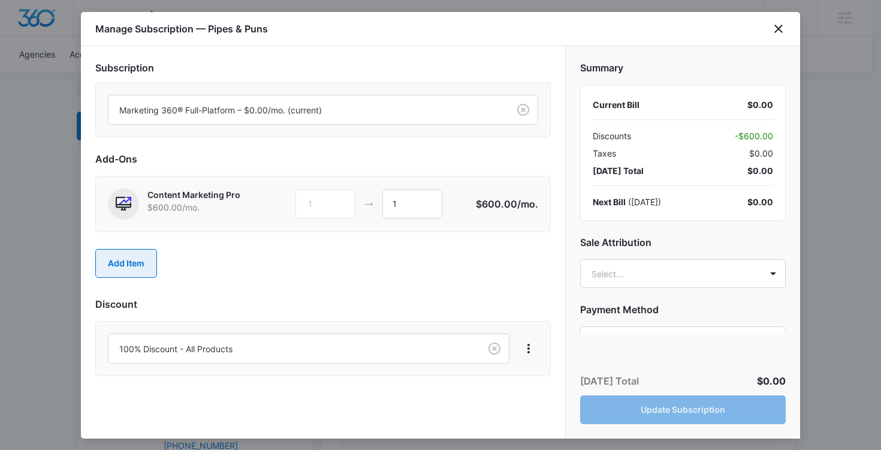
click at [141, 267] on button "Add Item" at bounding box center [126, 263] width 62 height 29
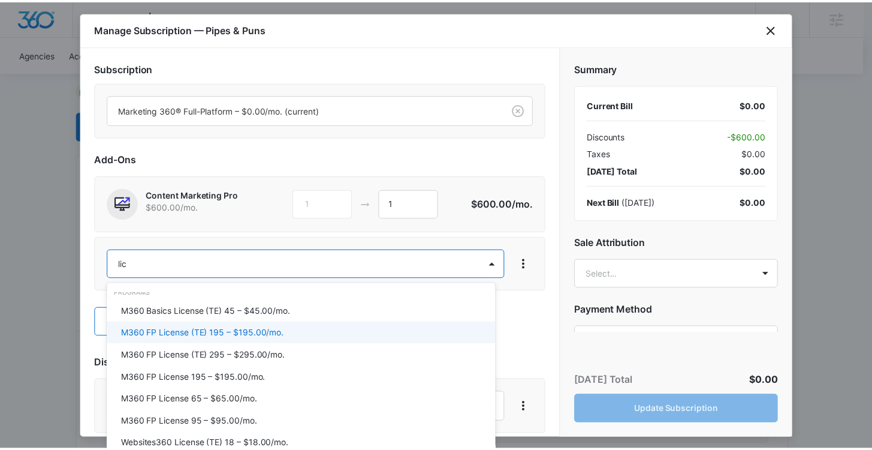
scroll to position [64, 0]
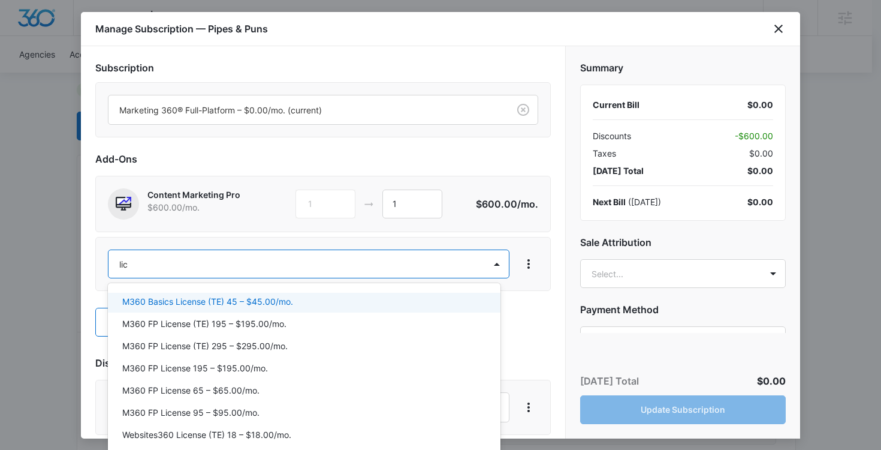
click at [824, 199] on div at bounding box center [440, 225] width 881 height 450
type input "lic"
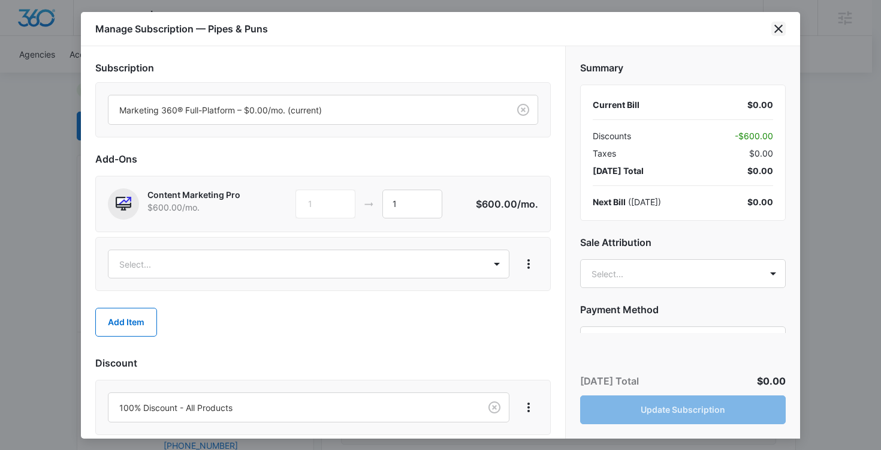
click at [781, 31] on icon "close" at bounding box center [778, 29] width 8 height 8
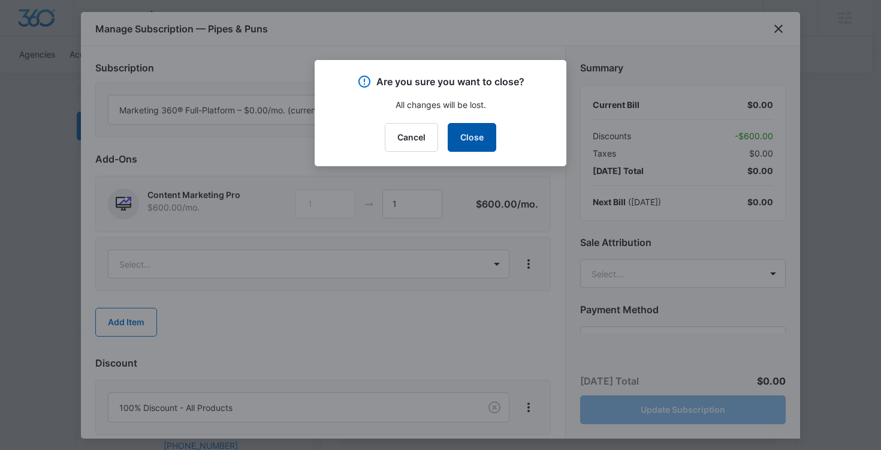
click at [471, 138] on button "Close" at bounding box center [472, 137] width 49 height 29
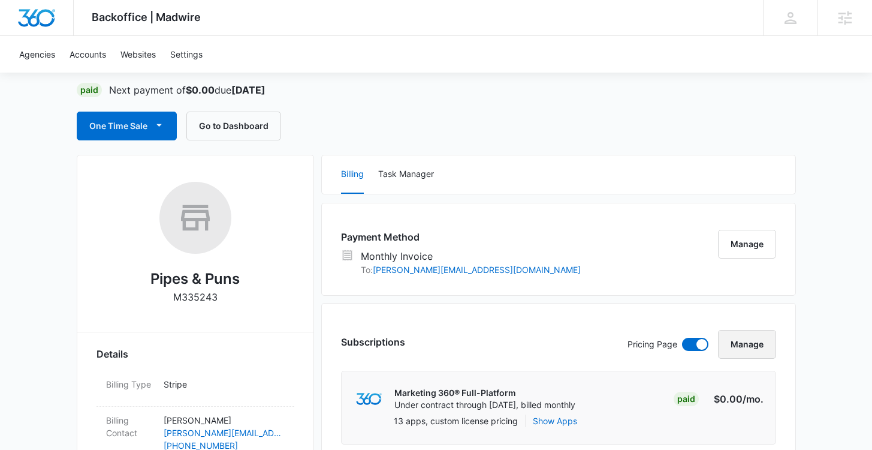
click at [756, 341] on button "Manage" at bounding box center [747, 344] width 58 height 29
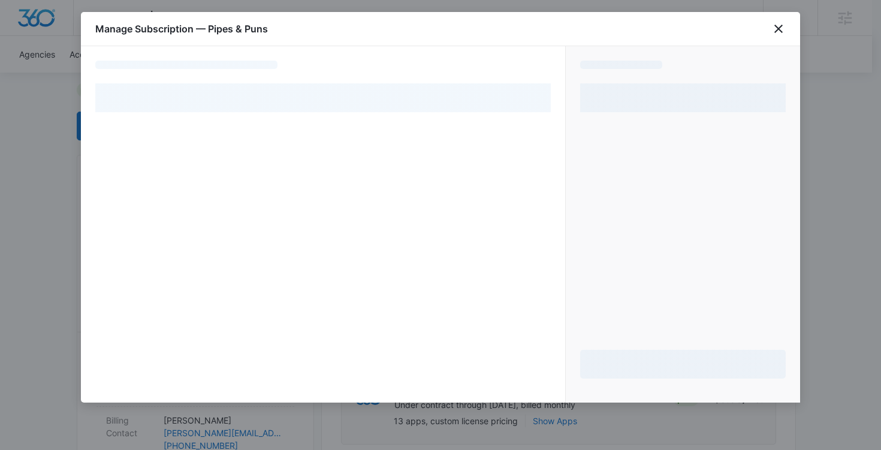
select select "MANUAL_INVOICE"
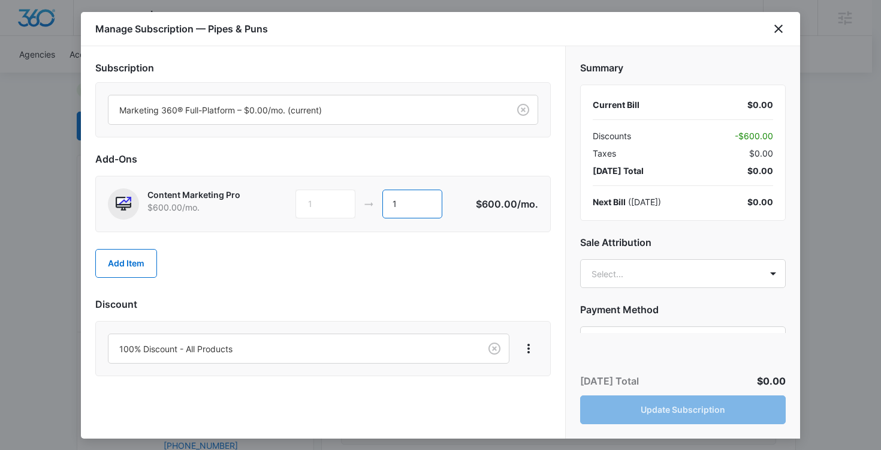
click at [423, 201] on input "1" at bounding box center [412, 203] width 60 height 29
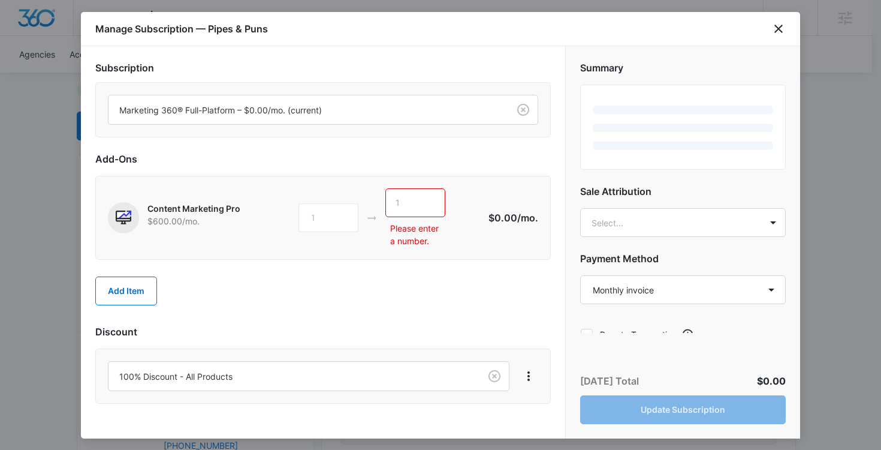
type input "2"
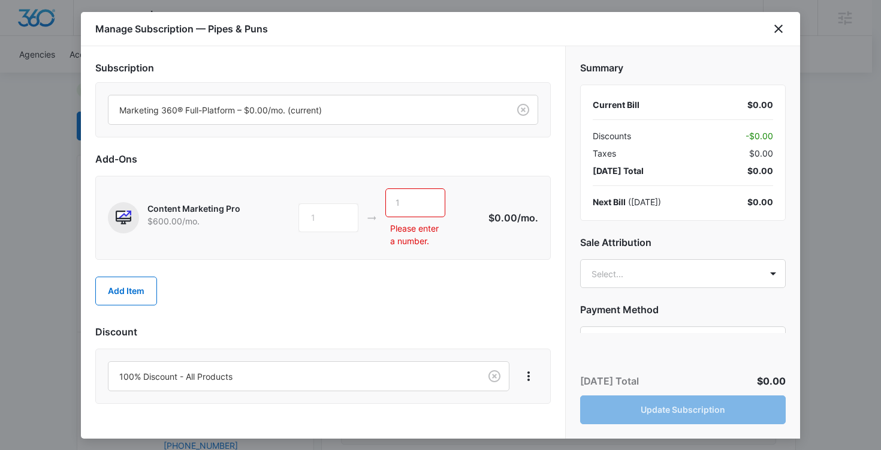
click at [373, 291] on div "Add Item" at bounding box center [323, 290] width 456 height 53
click at [774, 35] on icon "close" at bounding box center [778, 29] width 14 height 14
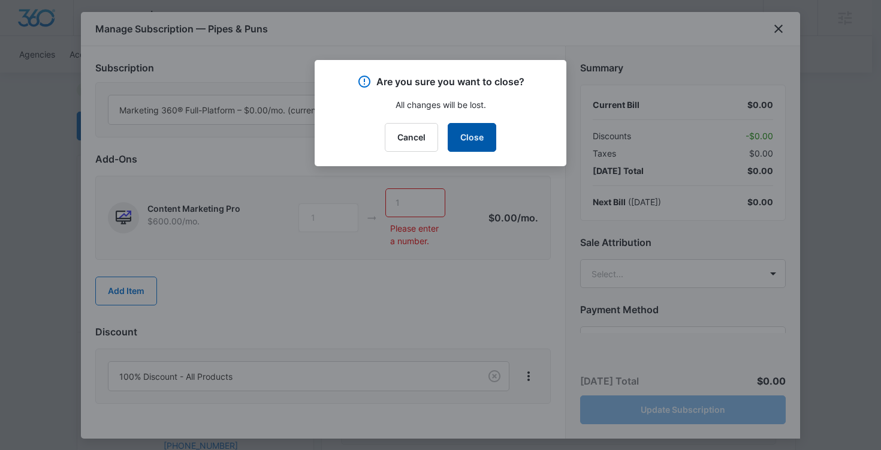
click at [484, 137] on button "Close" at bounding box center [472, 137] width 49 height 29
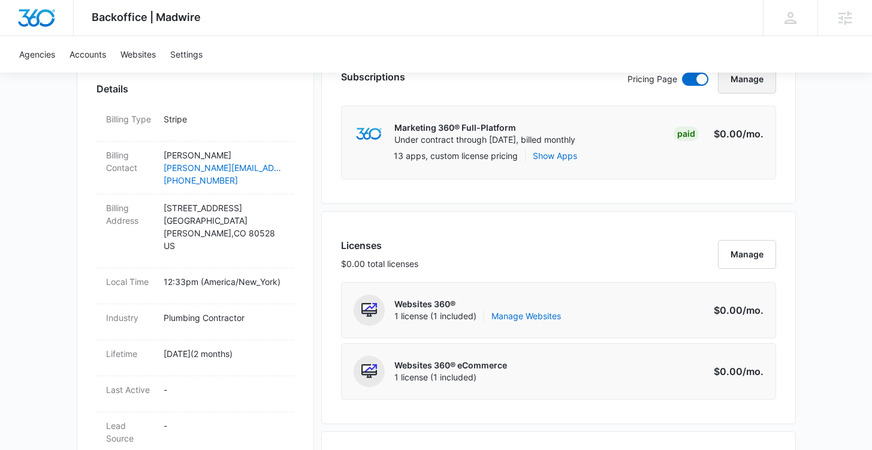
scroll to position [306, 0]
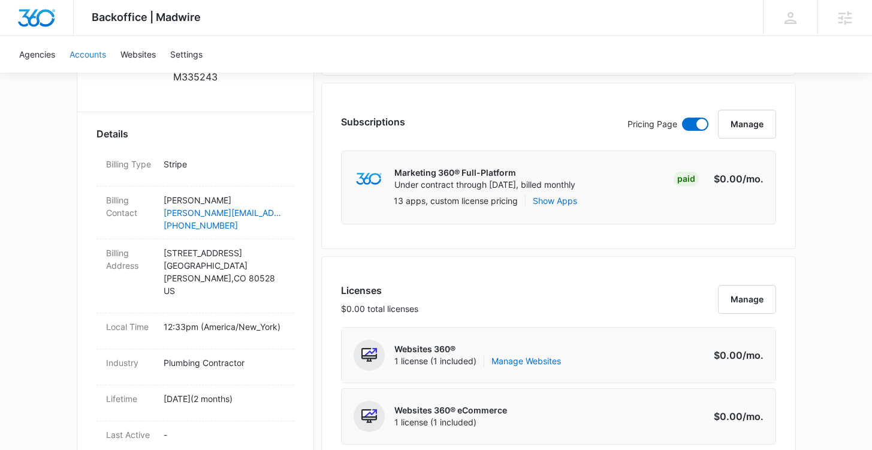
click at [105, 57] on link "Accounts" at bounding box center [87, 54] width 51 height 37
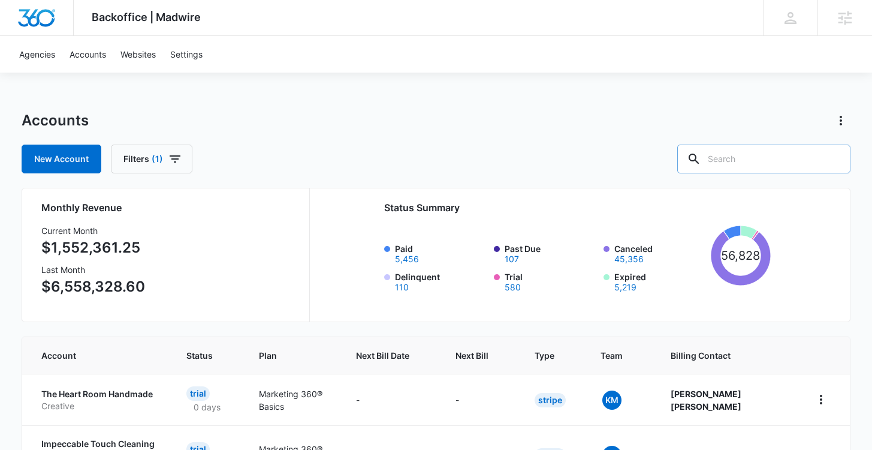
click at [776, 161] on input "text" at bounding box center [763, 158] width 173 height 29
type input "test"
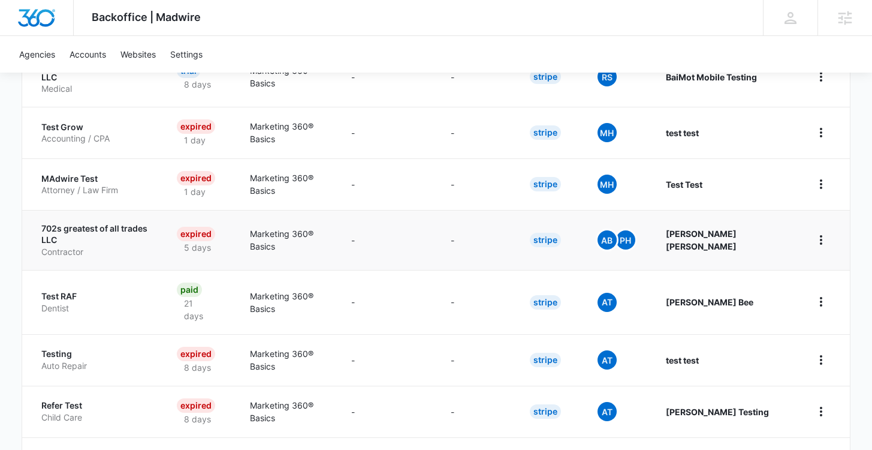
scroll to position [495, 0]
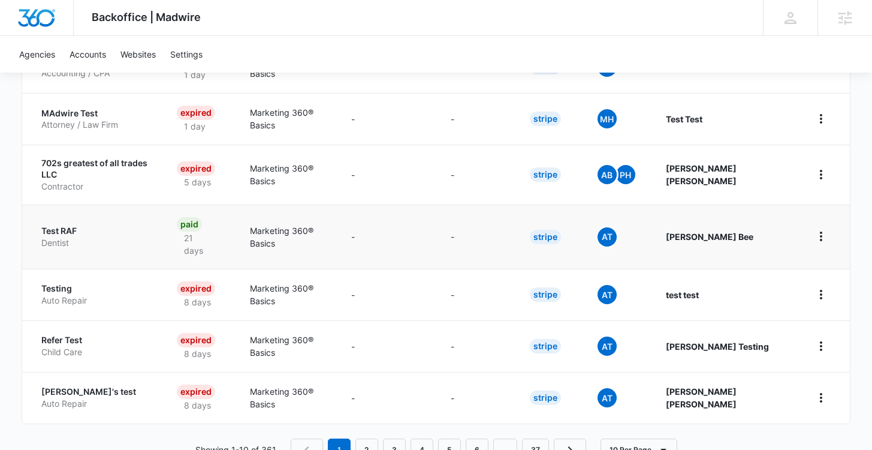
click at [59, 225] on p "Test RAF" at bounding box center [94, 231] width 107 height 12
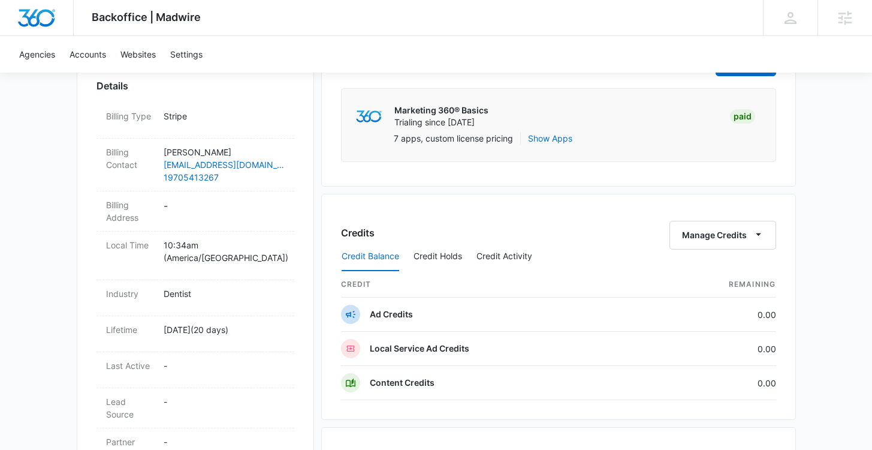
scroll to position [219, 0]
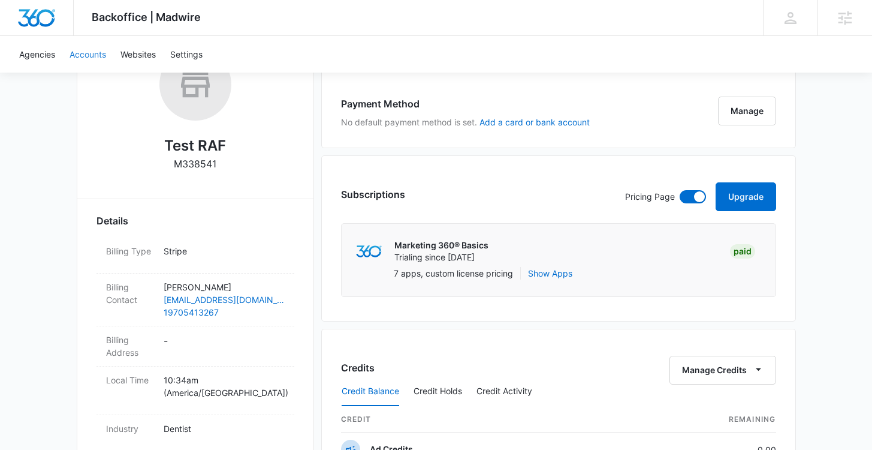
click at [91, 49] on link "Accounts" at bounding box center [87, 54] width 51 height 37
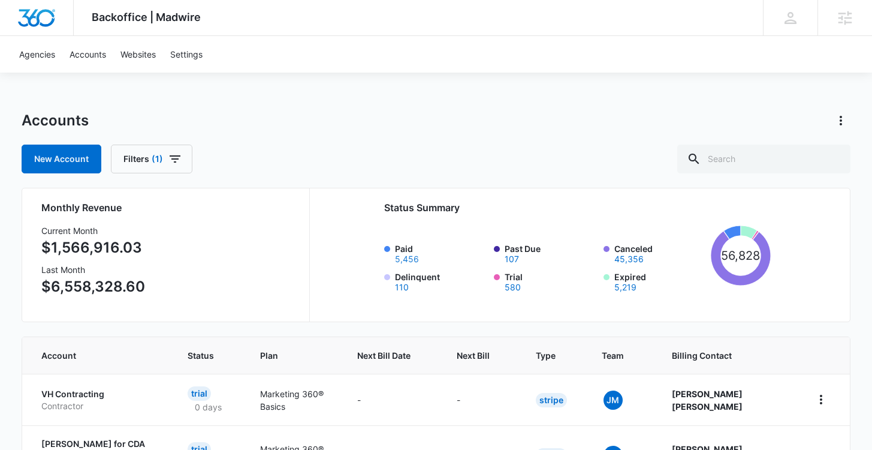
click at [402, 255] on button "5,456" at bounding box center [407, 259] width 24 height 8
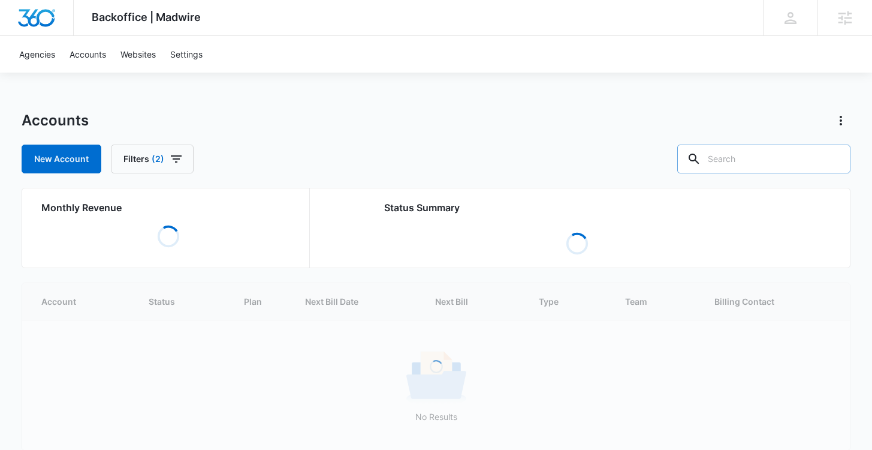
click at [752, 162] on input "text" at bounding box center [763, 158] width 173 height 29
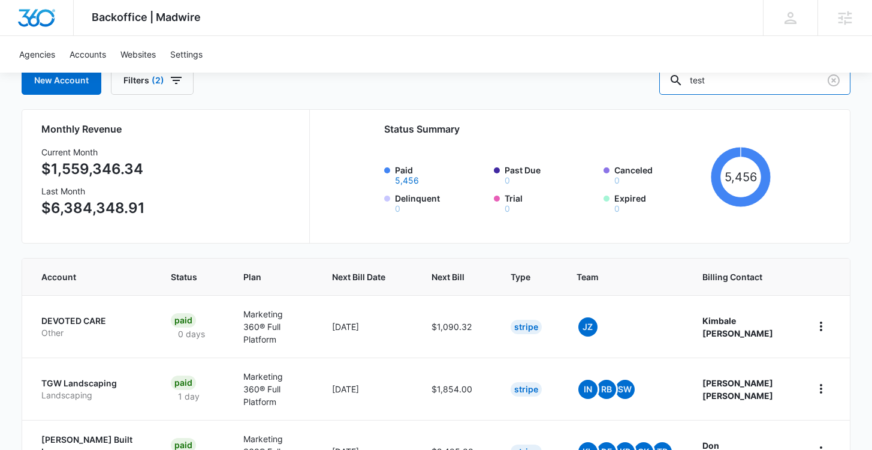
scroll to position [79, 0]
type input "test"
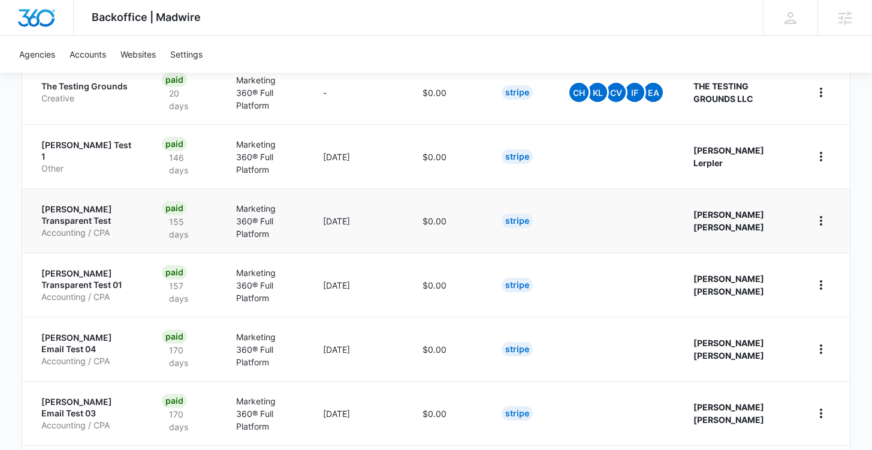
scroll to position [420, 0]
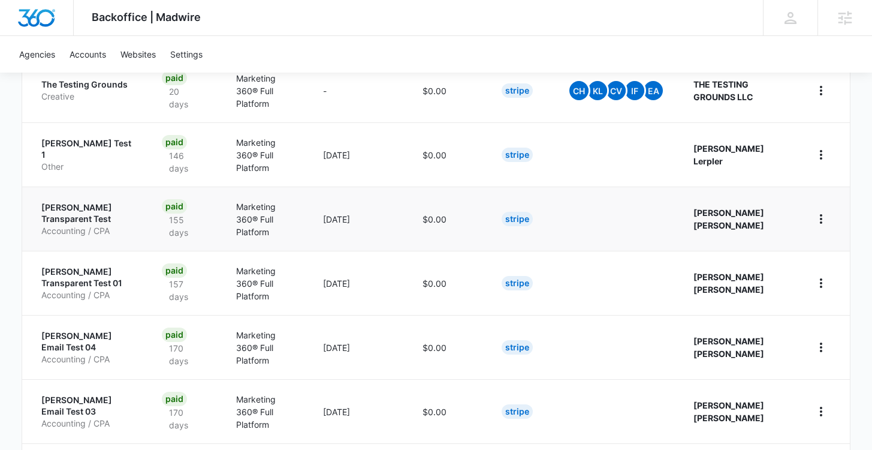
click at [80, 201] on p "Jeni Transparent Test" at bounding box center [87, 212] width 92 height 23
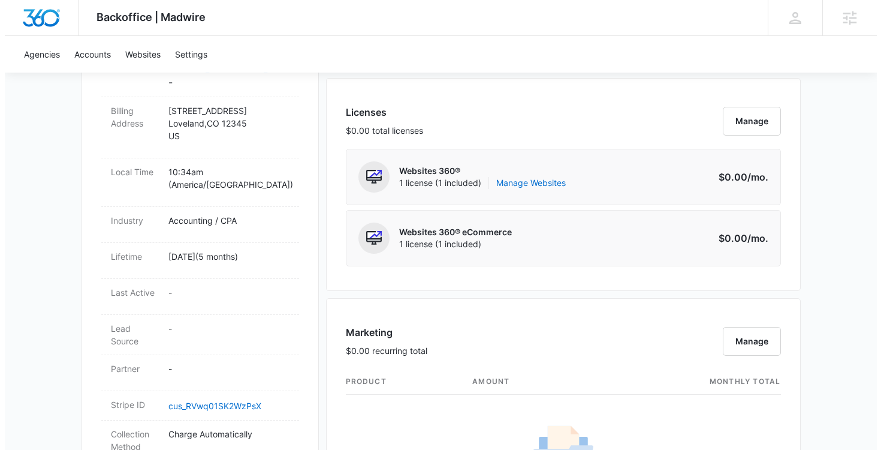
scroll to position [293, 0]
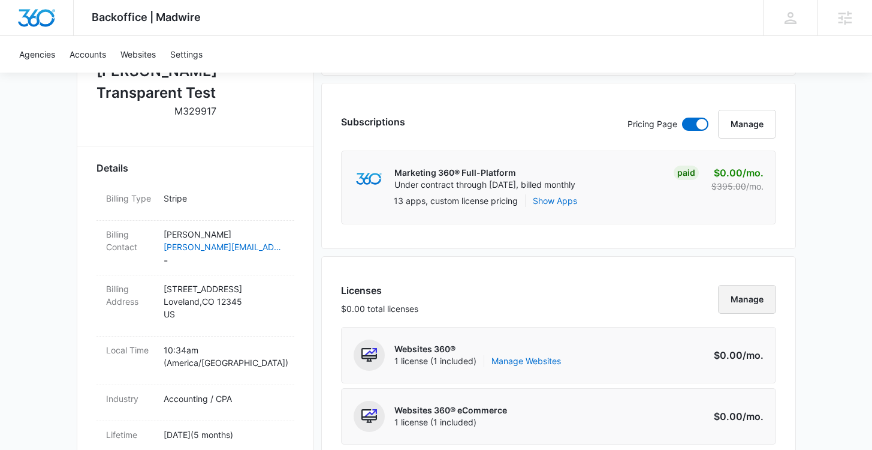
click at [738, 297] on button "Manage" at bounding box center [747, 299] width 58 height 29
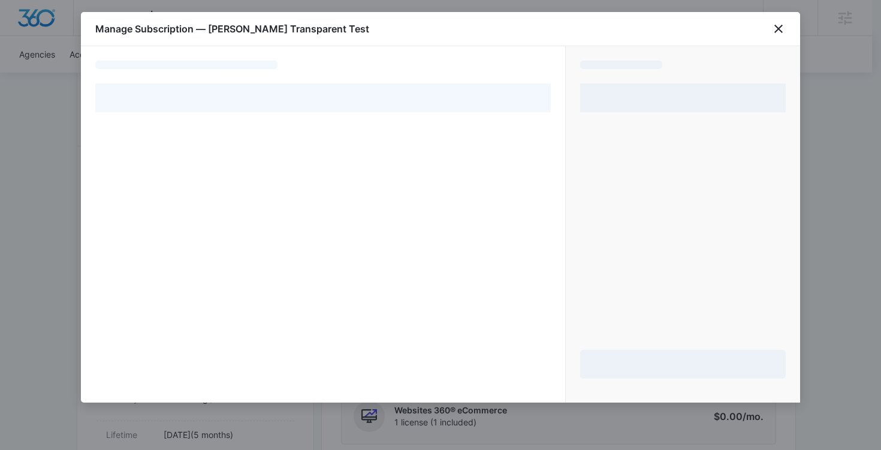
select select "pm_1RGTrPA4n8RTgNjUUTtIGPmD"
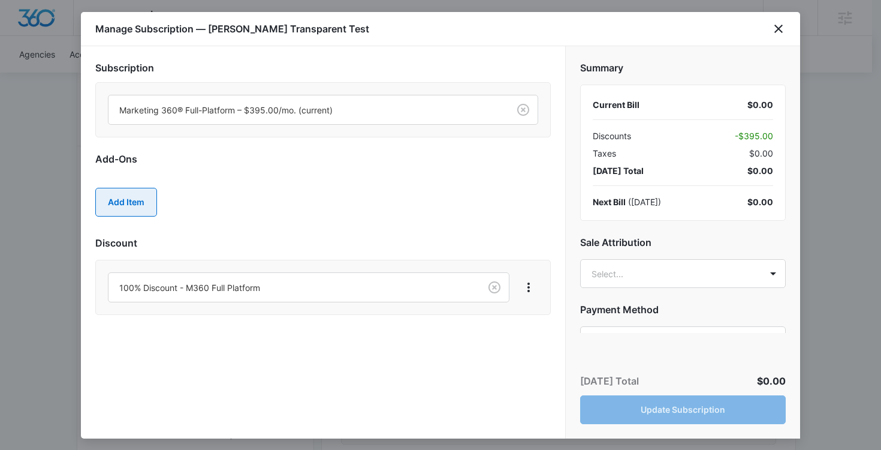
click at [134, 194] on button "Add Item" at bounding box center [126, 202] width 62 height 29
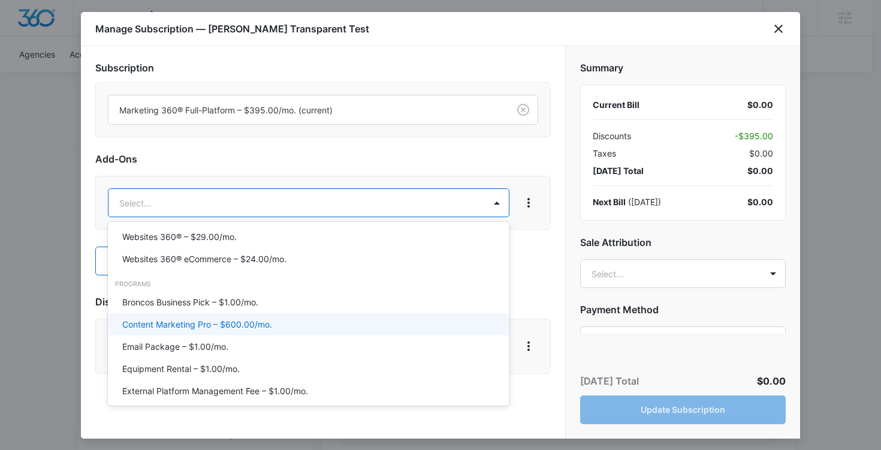
scroll to position [291, 0]
click at [189, 312] on div "Content Marketing Pro – $600.00/mo." at bounding box center [309, 323] width 402 height 22
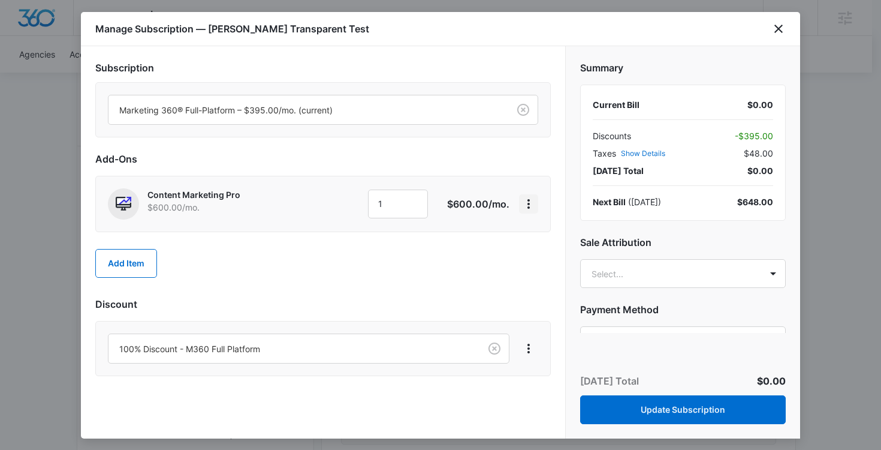
click at [532, 209] on icon "View More" at bounding box center [529, 204] width 14 height 14
click at [560, 243] on button "Delete Item" at bounding box center [564, 237] width 88 height 18
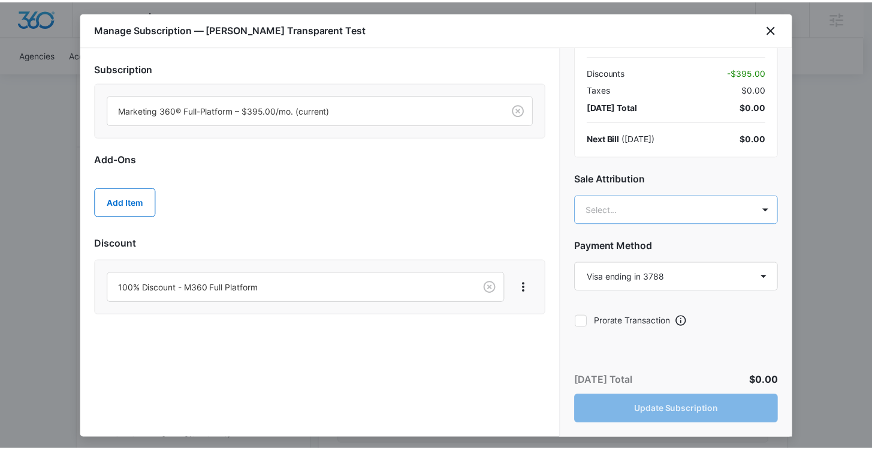
scroll to position [66, 0]
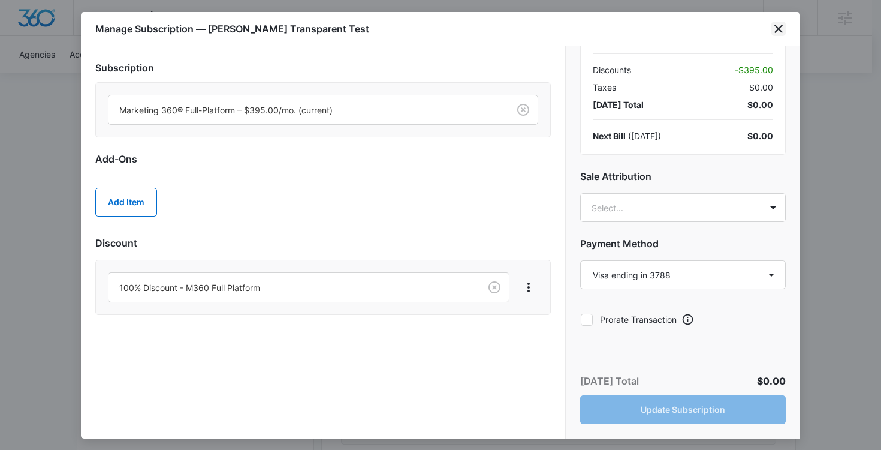
click at [785, 32] on icon "close" at bounding box center [778, 29] width 14 height 14
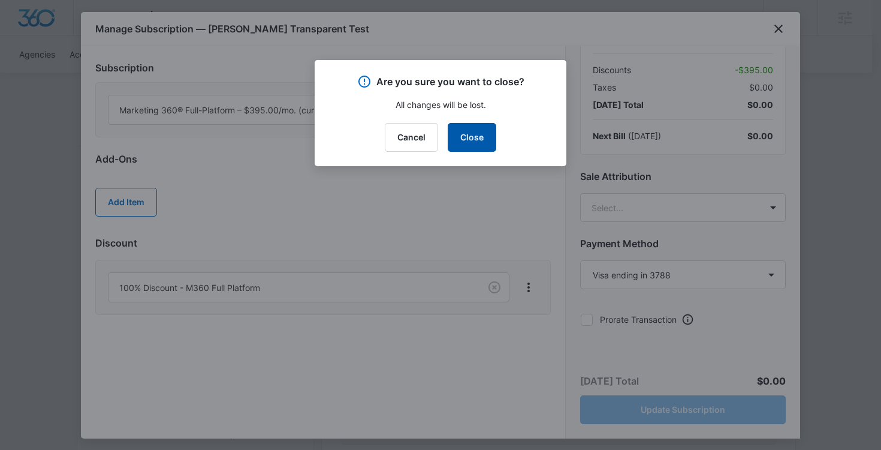
click at [488, 134] on button "Close" at bounding box center [472, 137] width 49 height 29
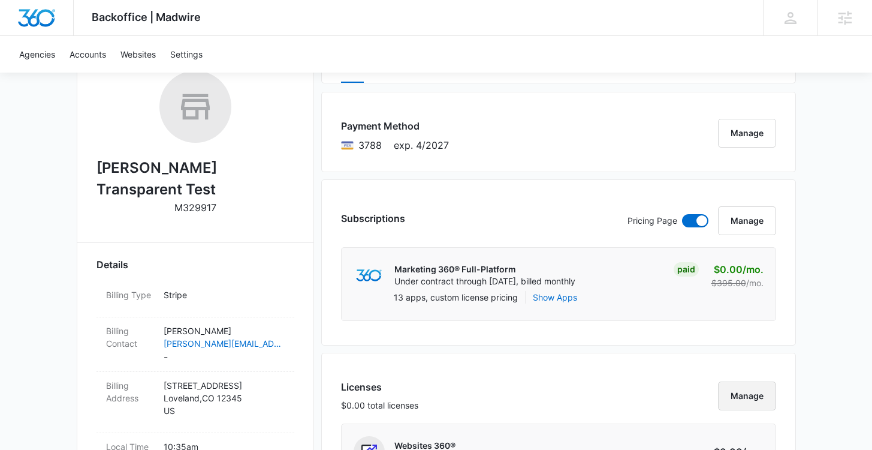
scroll to position [0, 0]
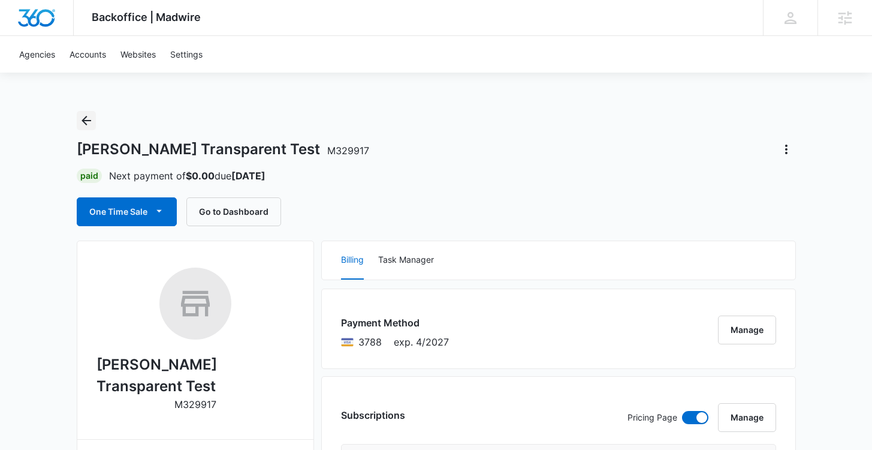
click at [87, 123] on icon "Back" at bounding box center [86, 120] width 14 height 14
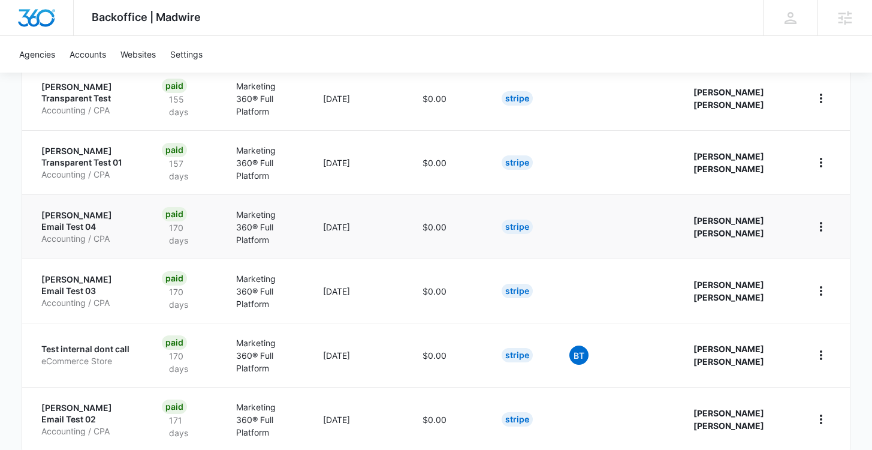
scroll to position [602, 0]
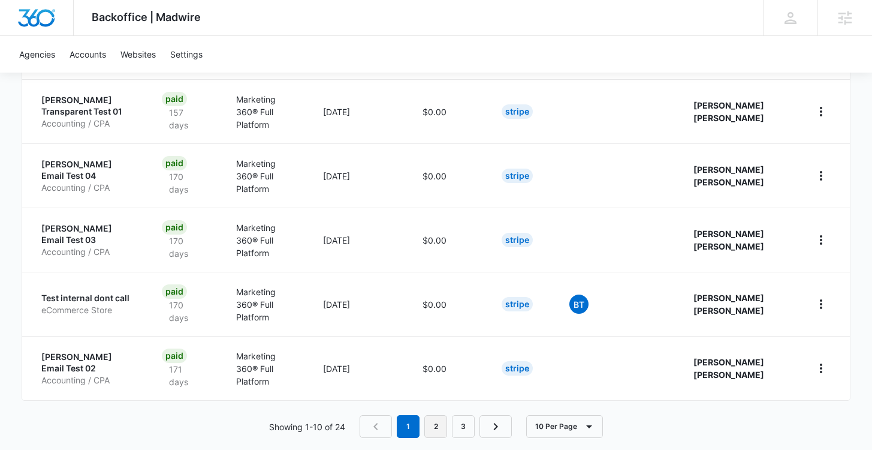
click at [433, 415] on link "2" at bounding box center [435, 426] width 23 height 23
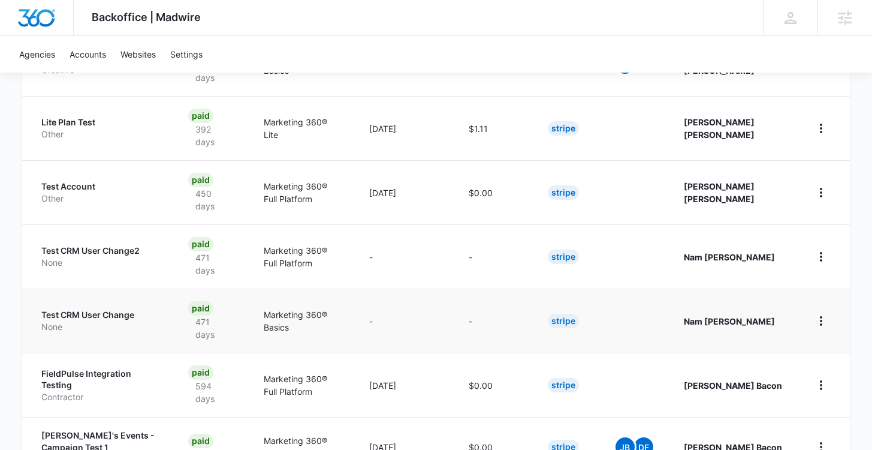
scroll to position [559, 0]
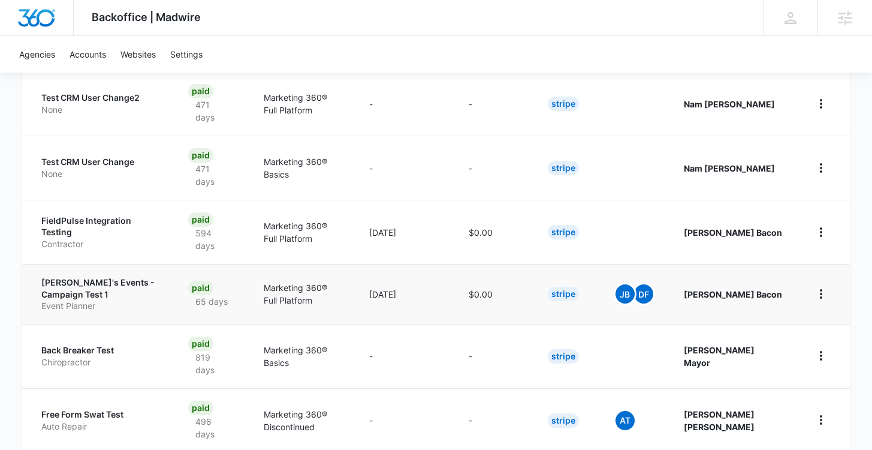
click at [103, 276] on p "Lizzie's Events - Campaign Test 1" at bounding box center [100, 287] width 118 height 23
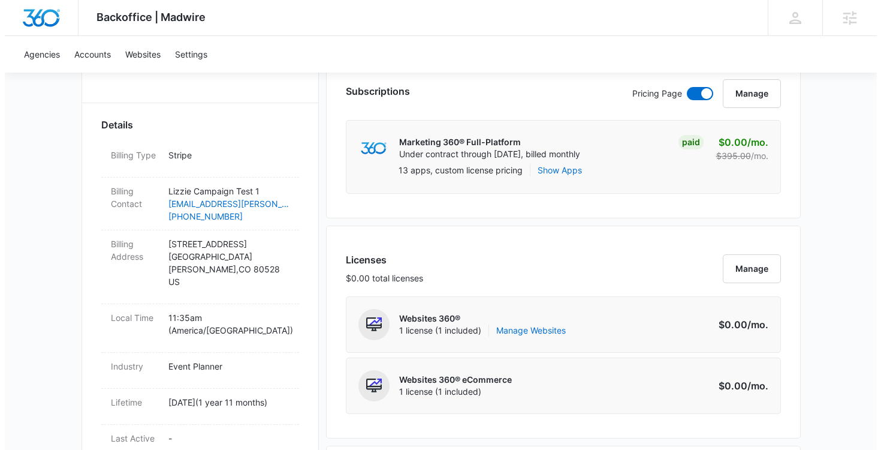
scroll to position [337, 0]
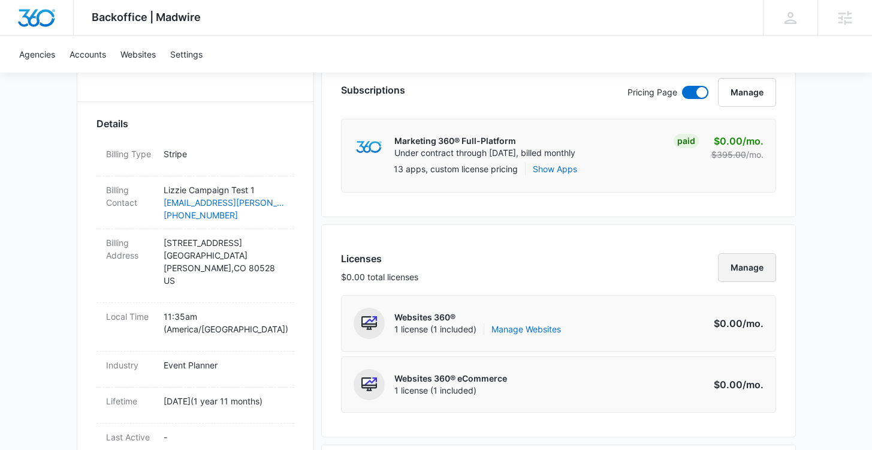
click at [750, 270] on button "Manage" at bounding box center [747, 267] width 58 height 29
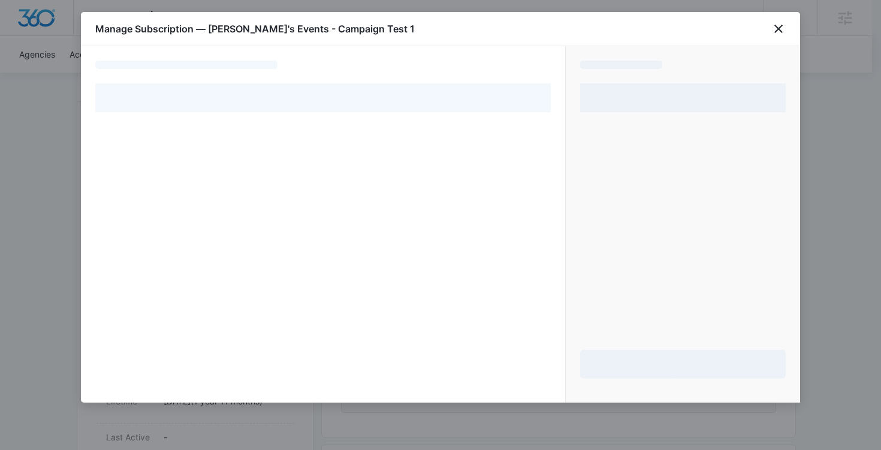
select select "MANUAL_INVOICE"
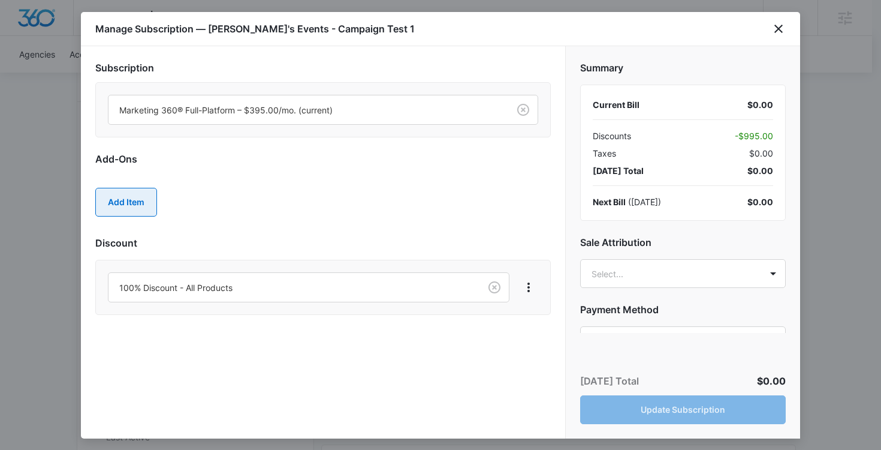
click at [135, 203] on button "Add Item" at bounding box center [126, 202] width 62 height 29
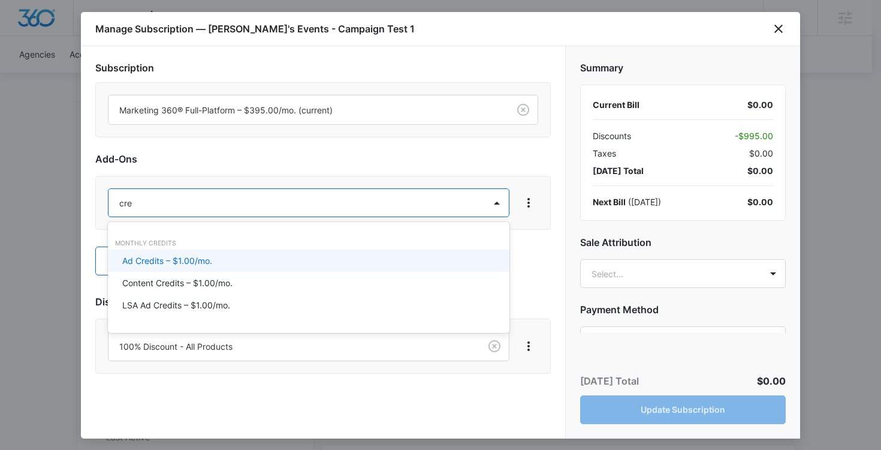
type input "cred"
click at [167, 257] on p "Ad Credits – $1.00/mo." at bounding box center [167, 260] width 90 height 13
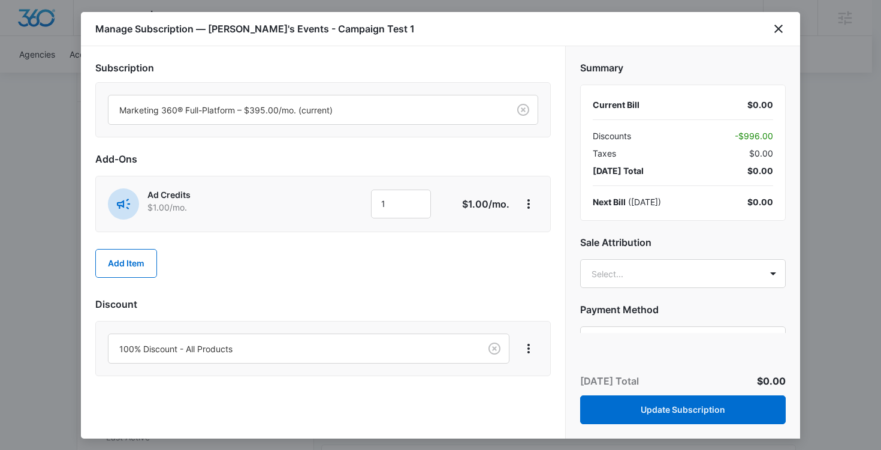
click at [706, 252] on div "Summary Current Bill $0.00 Discounts - $996.00 Taxes $0.00 Today’s Total $0.00 …" at bounding box center [683, 189] width 234 height 287
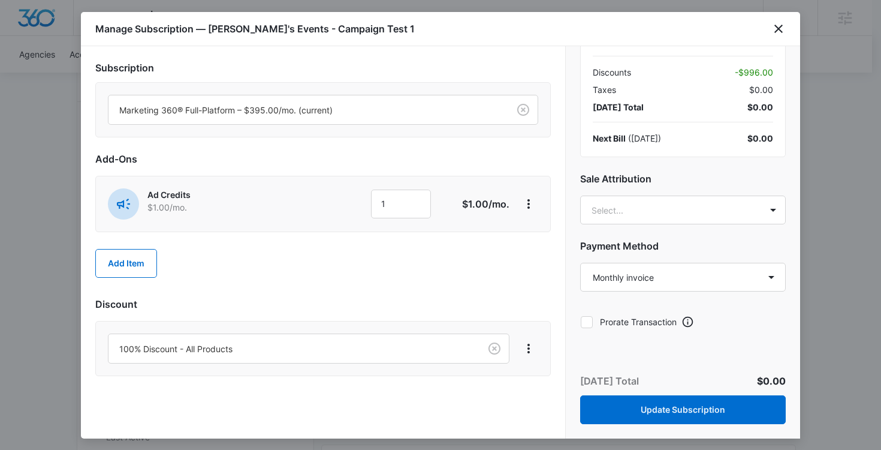
scroll to position [66, 0]
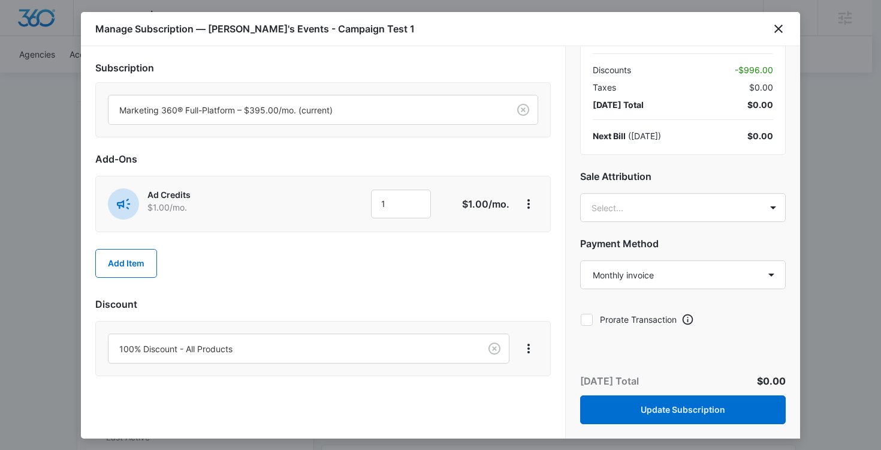
click at [615, 315] on label "Prorate Transaction" at bounding box center [628, 319] width 97 height 13
click at [581, 319] on input "Prorate Transaction" at bounding box center [580, 319] width 1 height 1
checkbox input "true"
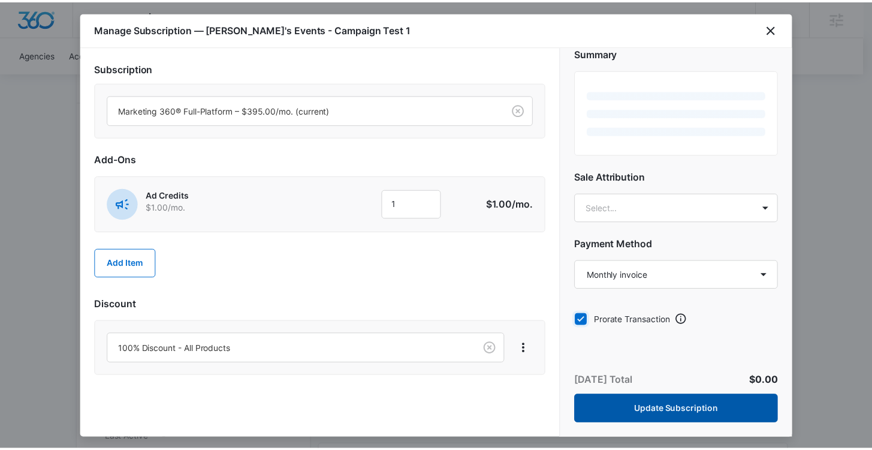
scroll to position [35, 0]
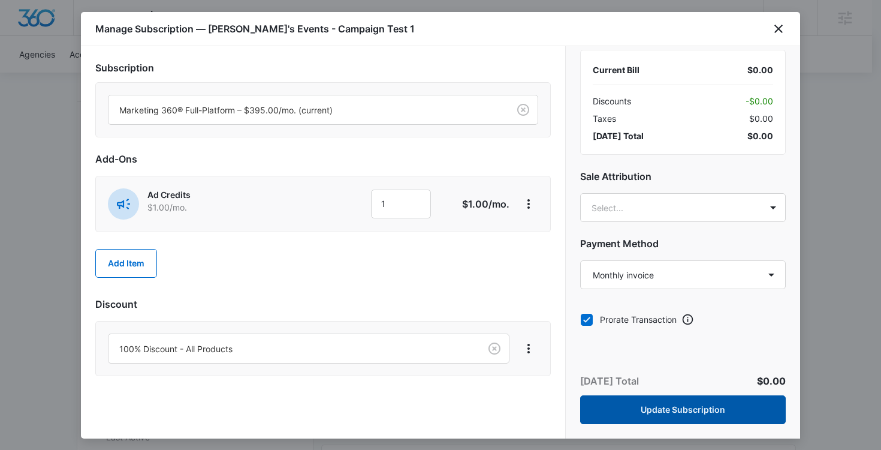
click at [638, 414] on button "Update Subscription" at bounding box center [683, 409] width 206 height 29
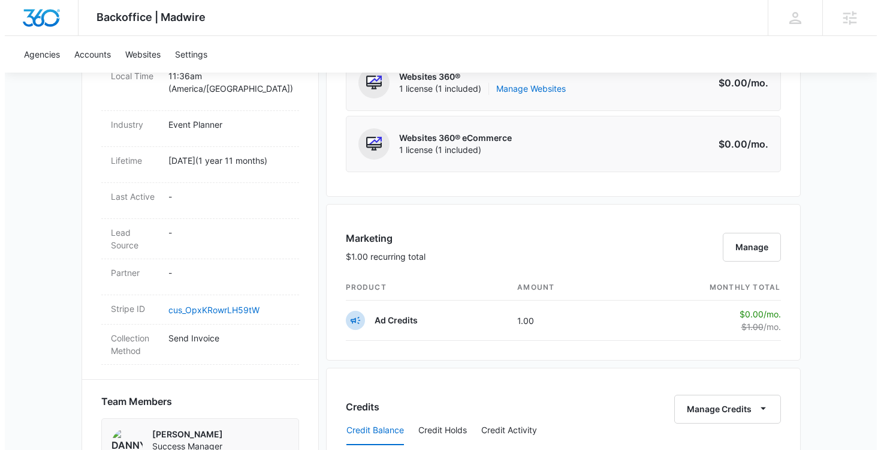
scroll to position [589, 0]
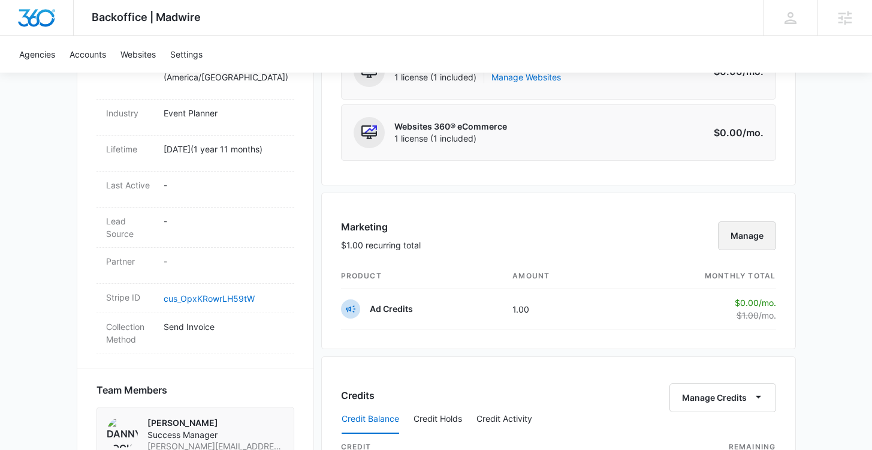
click at [741, 236] on button "Manage" at bounding box center [747, 235] width 58 height 29
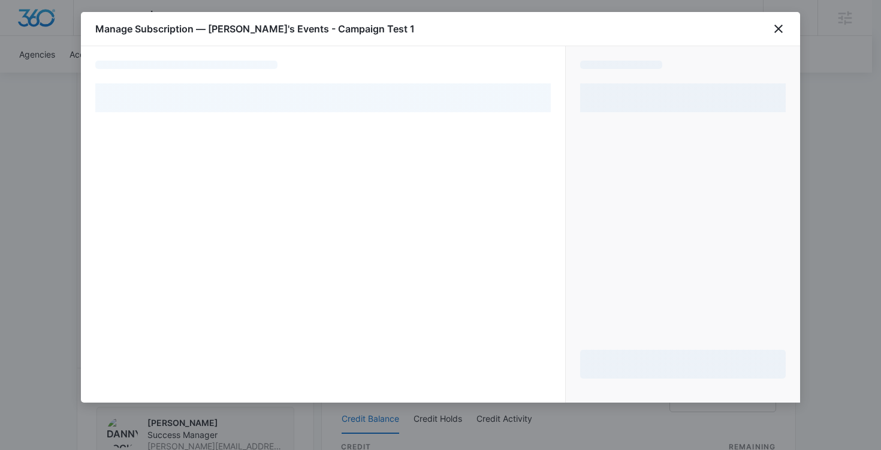
select select "MANUAL_INVOICE"
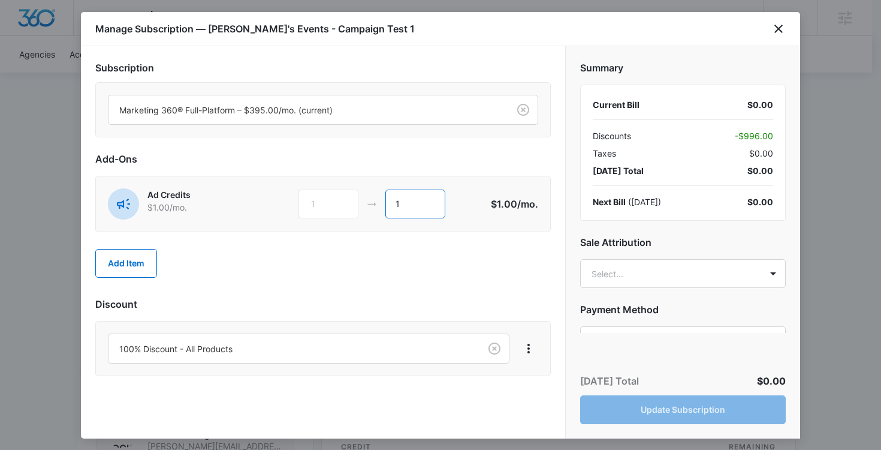
click at [406, 200] on input "1" at bounding box center [415, 203] width 60 height 29
click at [405, 201] on input "1" at bounding box center [415, 203] width 60 height 29
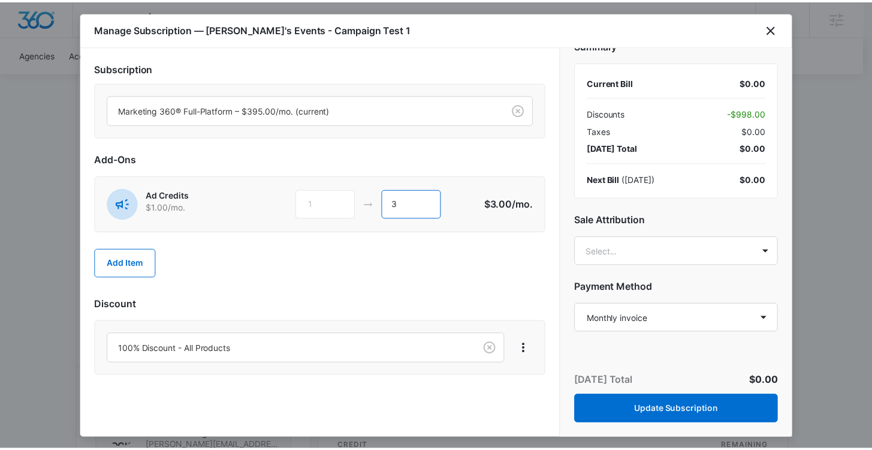
scroll to position [66, 0]
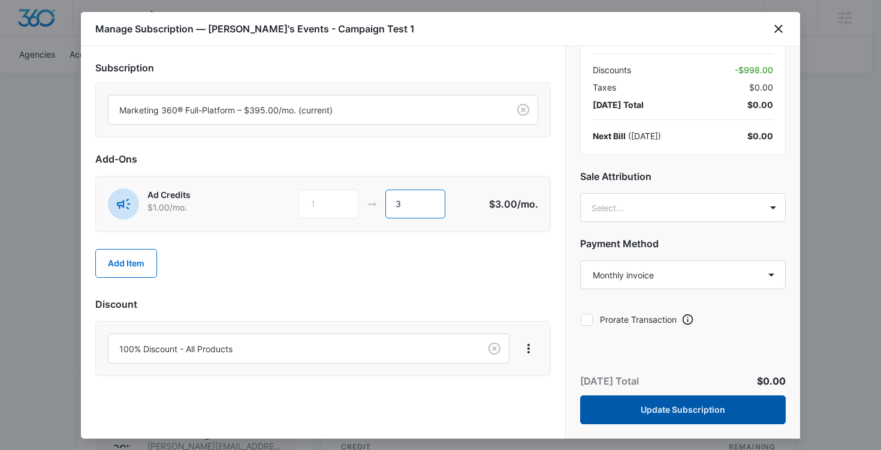
type input "3"
click at [679, 409] on button "Update Subscription" at bounding box center [683, 409] width 206 height 29
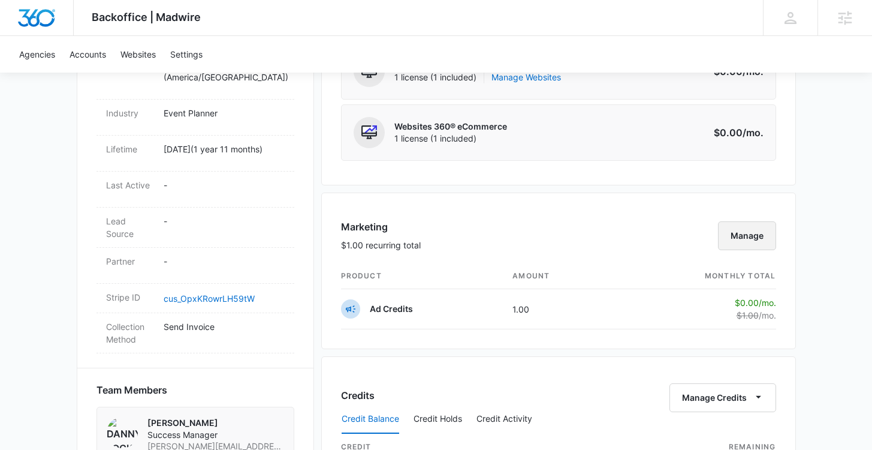
scroll to position [180, 0]
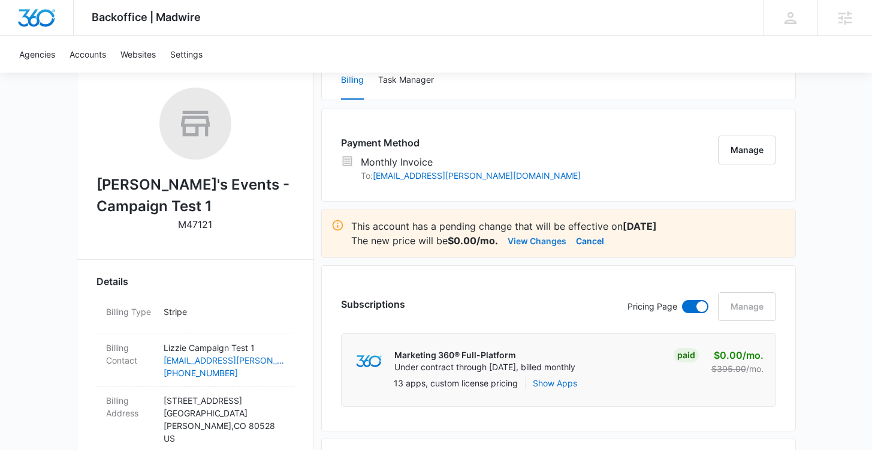
click at [539, 236] on button "View Changes" at bounding box center [537, 240] width 59 height 14
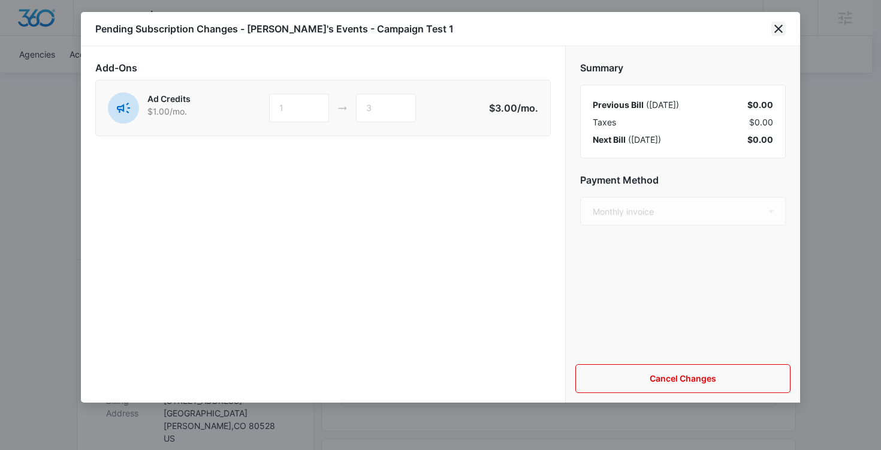
click at [780, 29] on icon "close" at bounding box center [778, 29] width 14 height 14
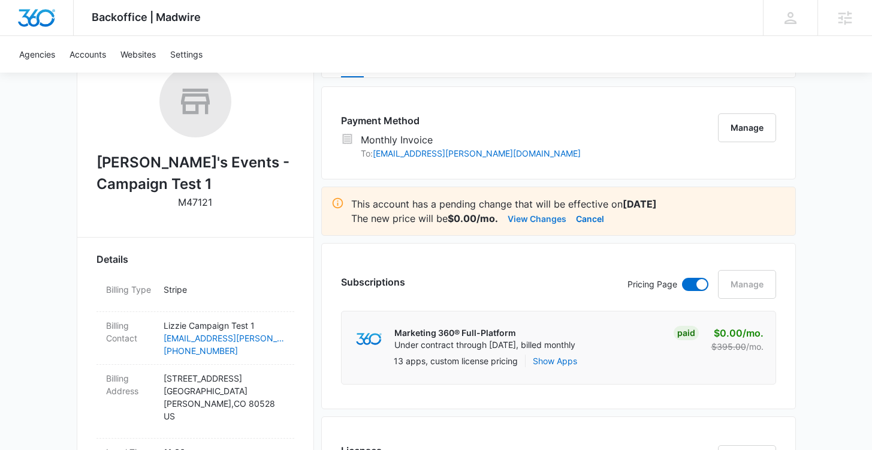
scroll to position [264, 0]
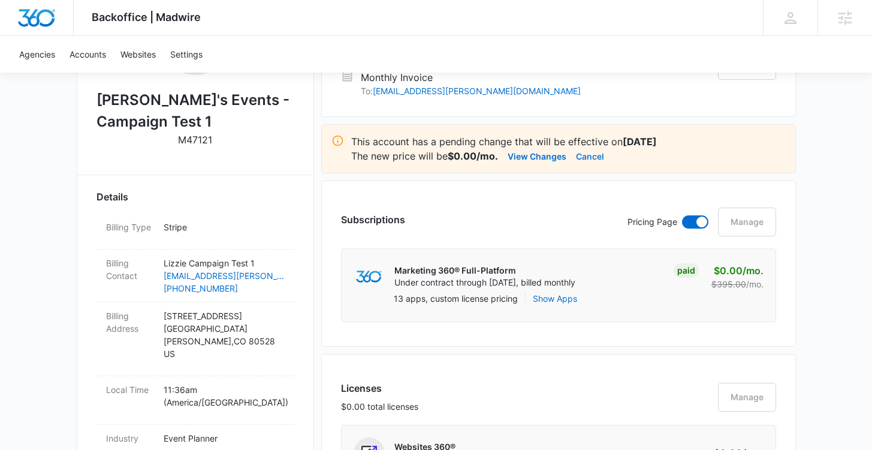
click at [586, 155] on button "Cancel" at bounding box center [590, 156] width 28 height 14
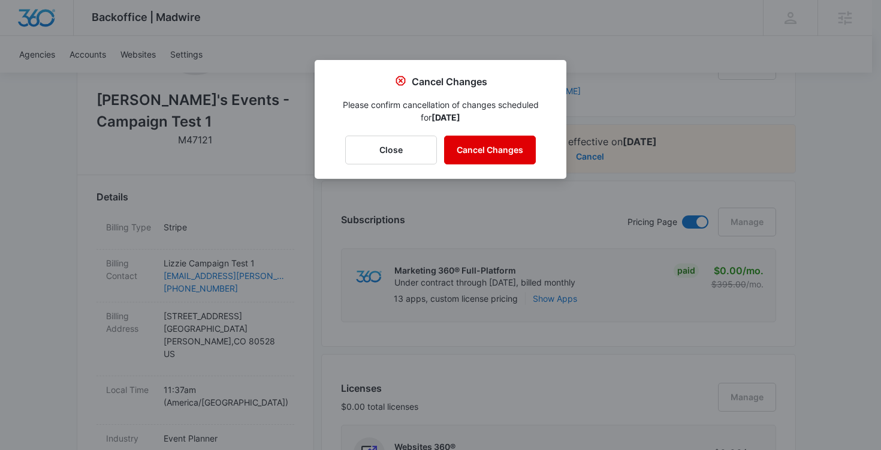
click at [507, 159] on button "Cancel Changes" at bounding box center [490, 149] width 92 height 29
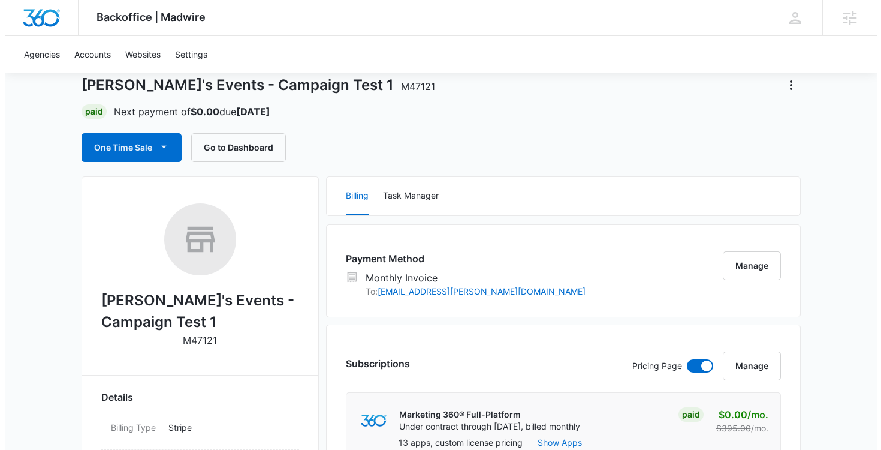
scroll to position [58, 0]
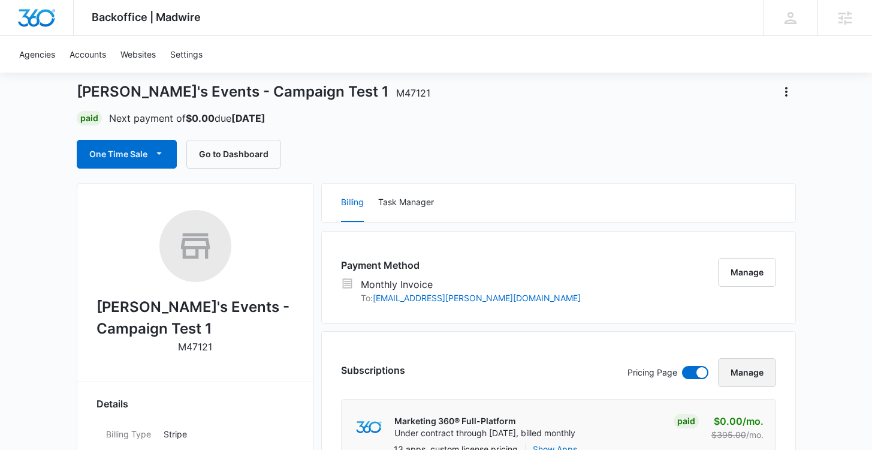
click at [748, 375] on button "Manage" at bounding box center [747, 372] width 58 height 29
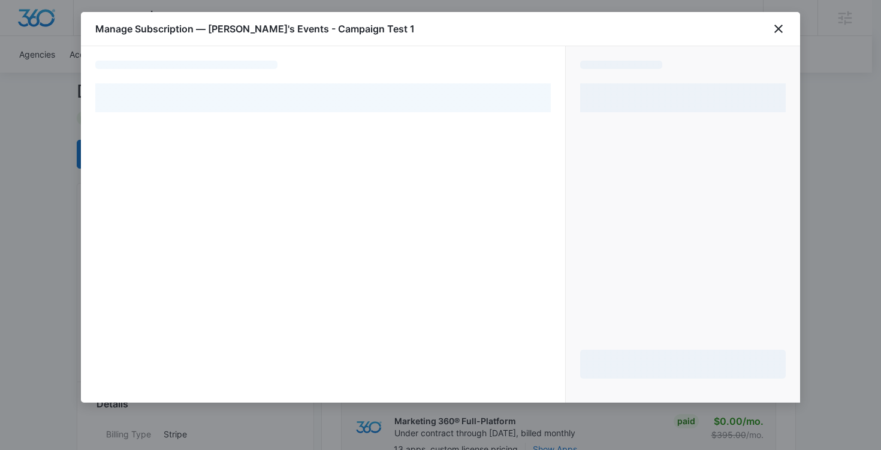
select select "MANUAL_INVOICE"
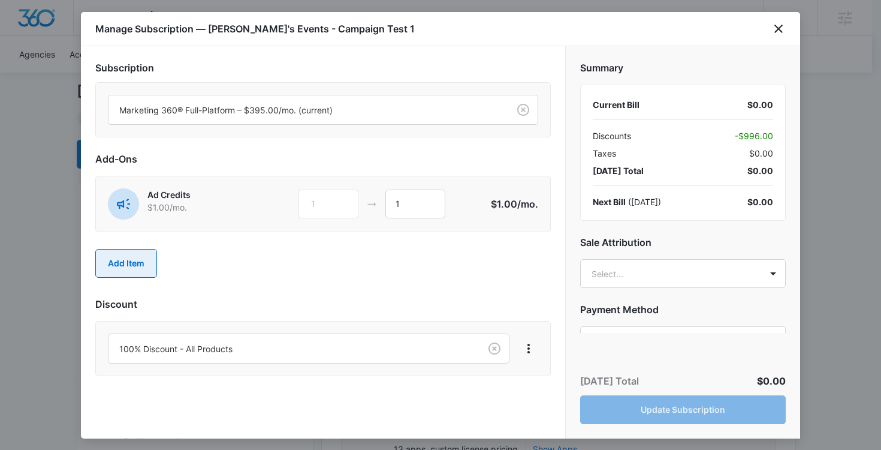
click at [125, 267] on button "Add Item" at bounding box center [126, 263] width 62 height 29
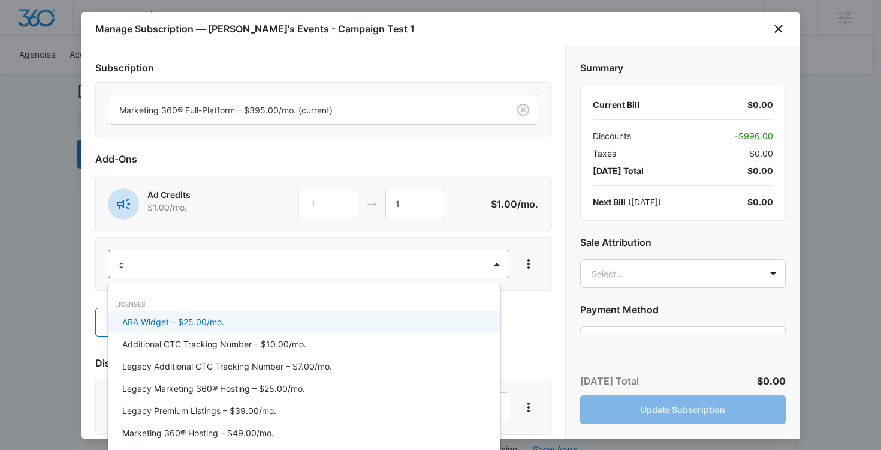
type input "cr"
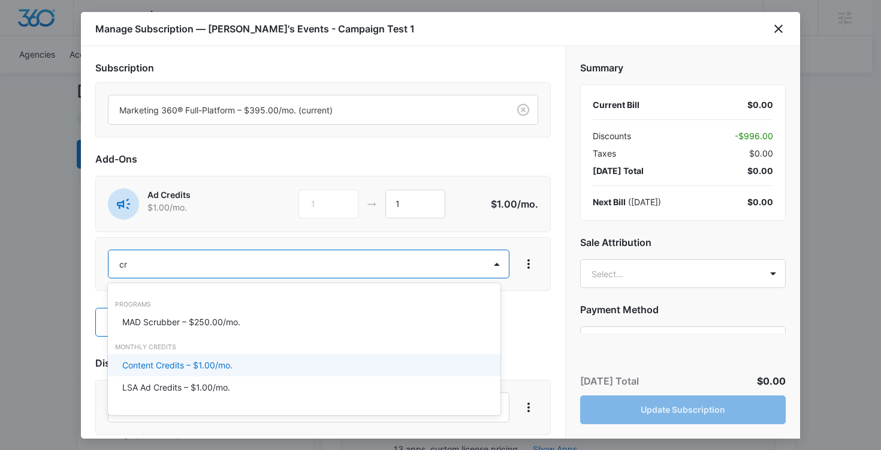
click at [176, 360] on p "Content Credits – $1.00/mo." at bounding box center [177, 364] width 110 height 13
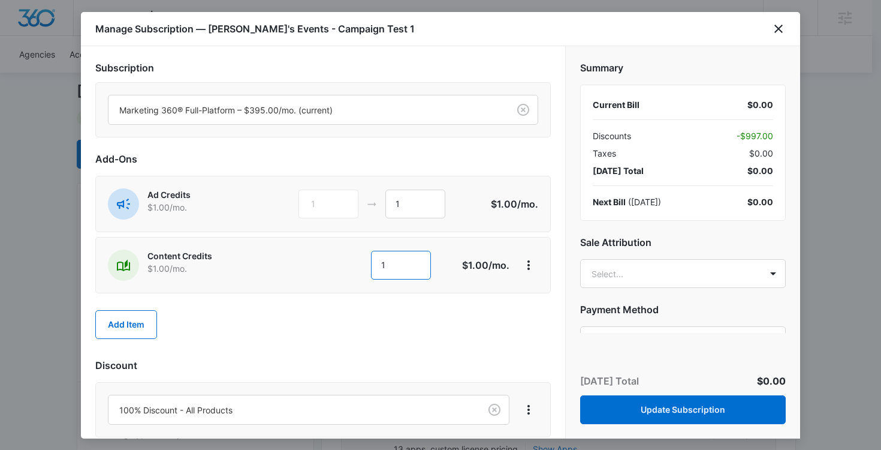
click at [409, 269] on input "1" at bounding box center [401, 265] width 60 height 29
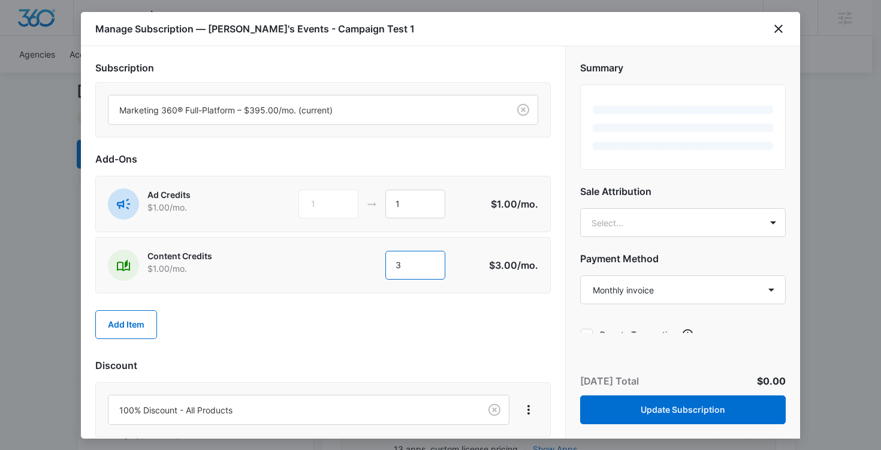
type input "3"
click at [423, 321] on div "Add Item" at bounding box center [323, 324] width 456 height 53
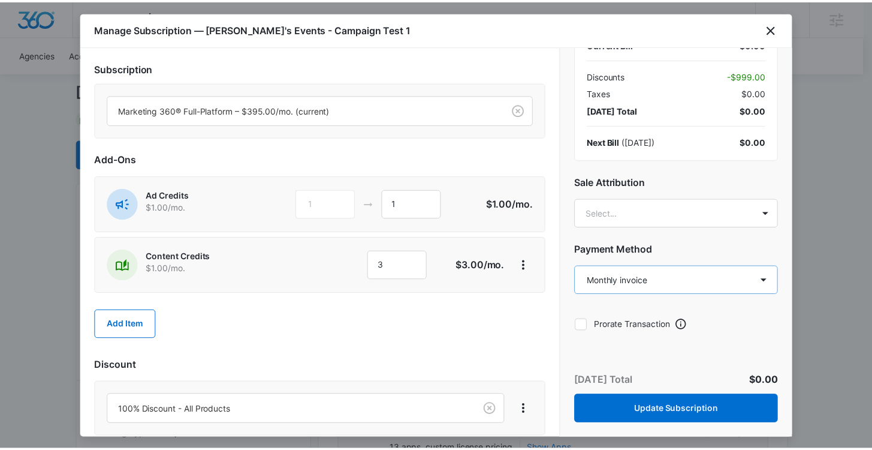
scroll to position [66, 0]
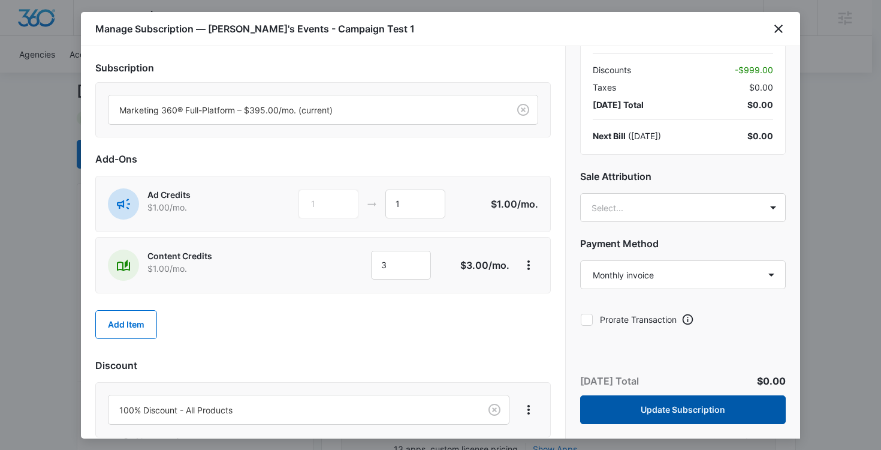
click at [646, 398] on button "Update Subscription" at bounding box center [683, 409] width 206 height 29
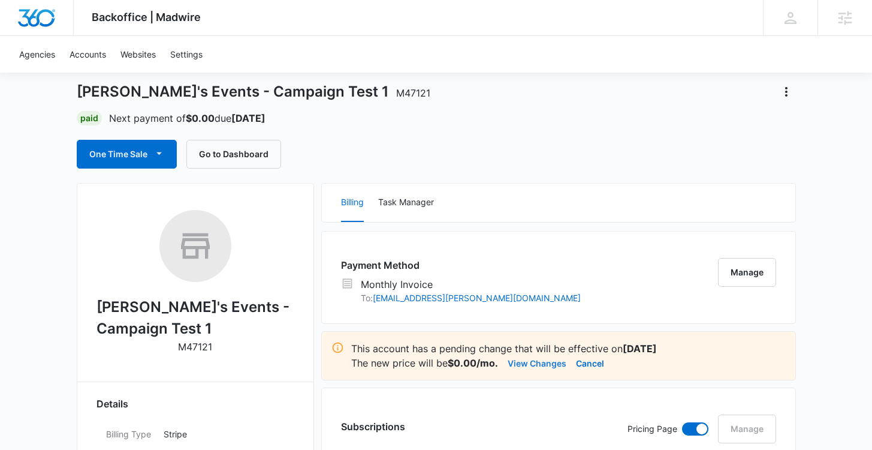
click at [544, 358] on button "View Changes" at bounding box center [537, 362] width 59 height 14
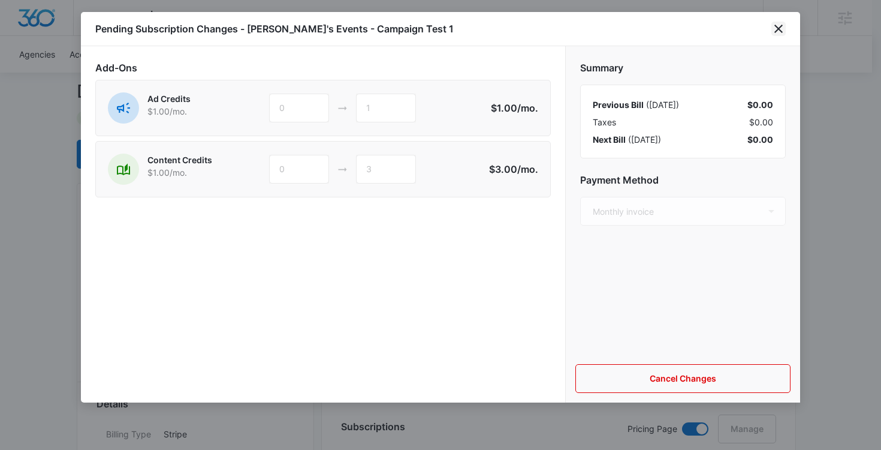
click at [781, 29] on icon "close" at bounding box center [778, 29] width 14 height 14
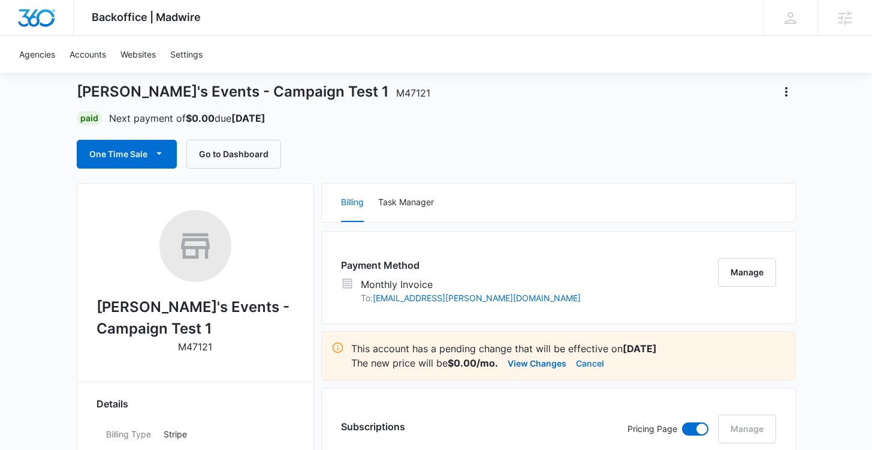
click at [588, 364] on button "Cancel" at bounding box center [590, 362] width 28 height 14
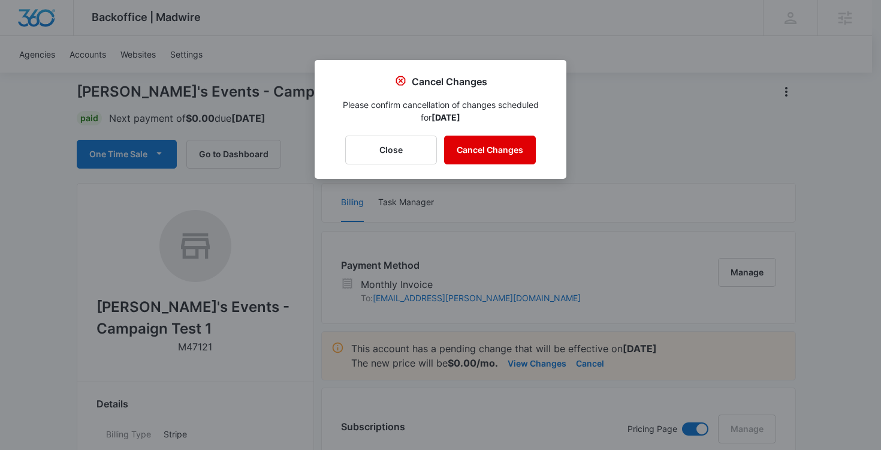
click at [495, 158] on button "Cancel Changes" at bounding box center [490, 149] width 92 height 29
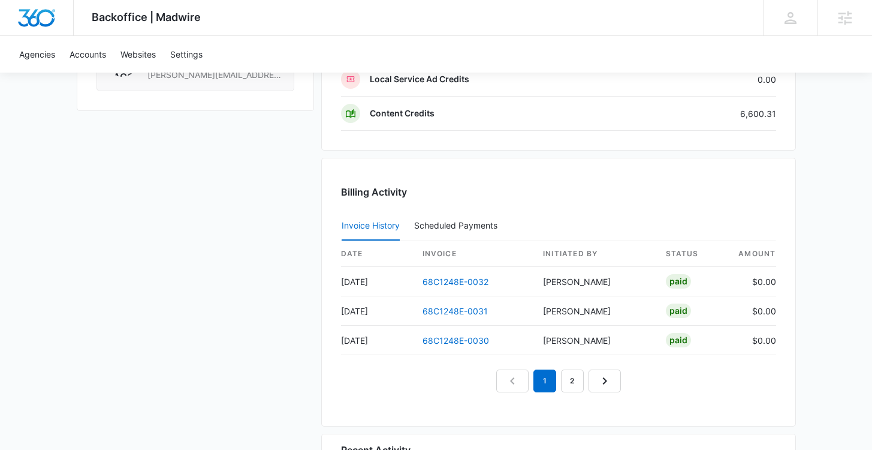
scroll to position [1128, 0]
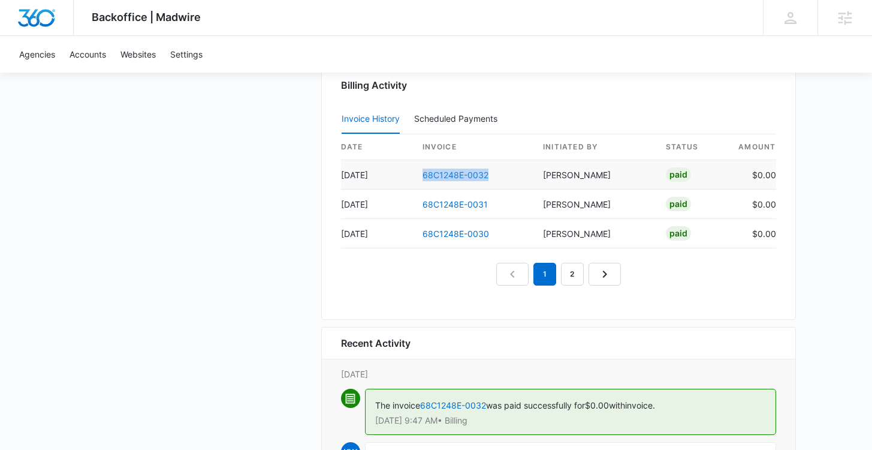
drag, startPoint x: 486, startPoint y: 174, endPoint x: 423, endPoint y: 175, distance: 62.9
click at [423, 175] on td "68C1248E-0032" at bounding box center [473, 174] width 121 height 29
copy link "68C1248E-0032"
